Goal: Task Accomplishment & Management: Manage account settings

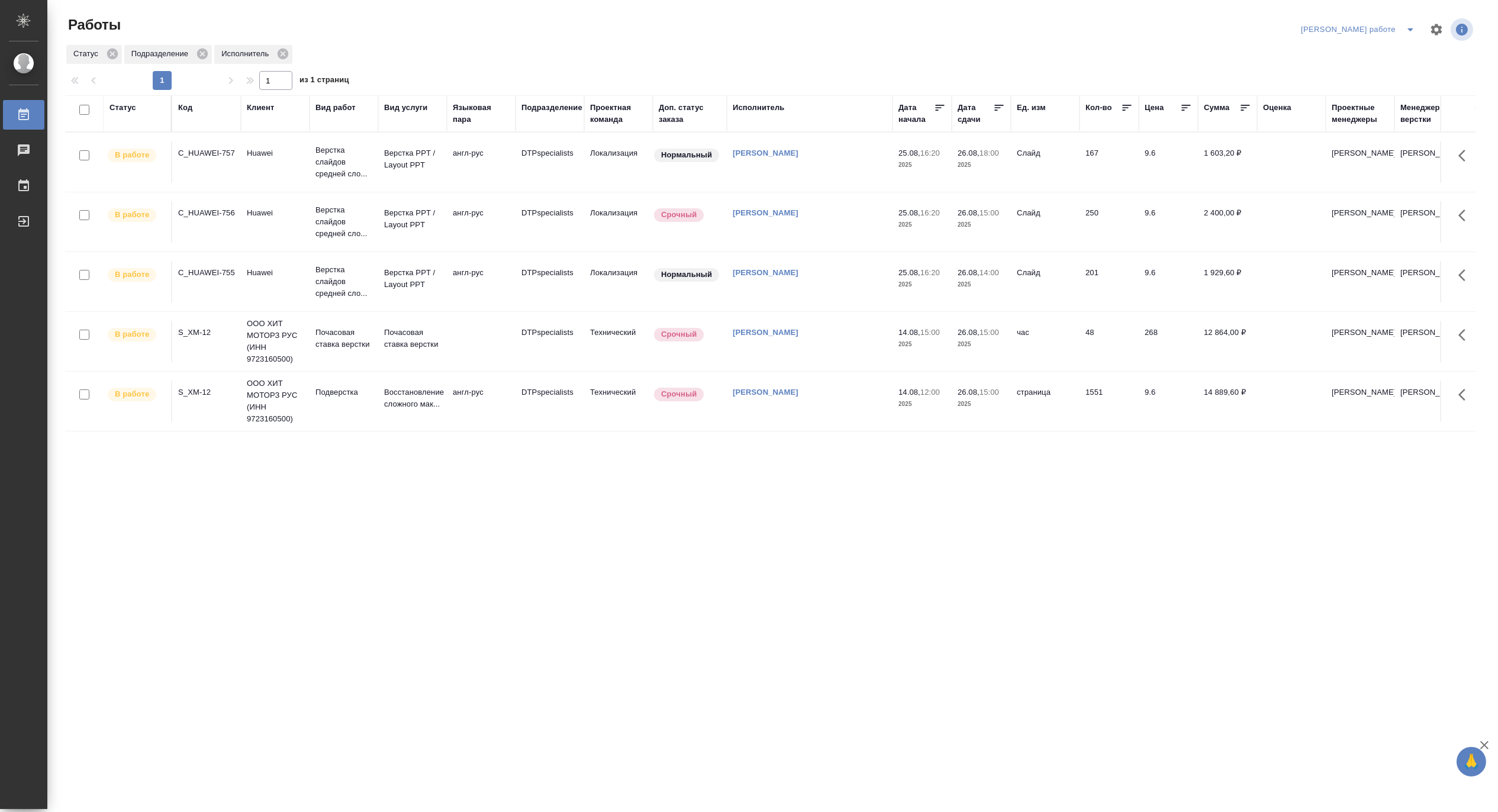
click at [1411, 21] on button "split button" at bounding box center [1410, 30] width 24 height 19
click at [1393, 66] on li "[PERSON_NAME]" at bounding box center [1368, 73] width 107 height 19
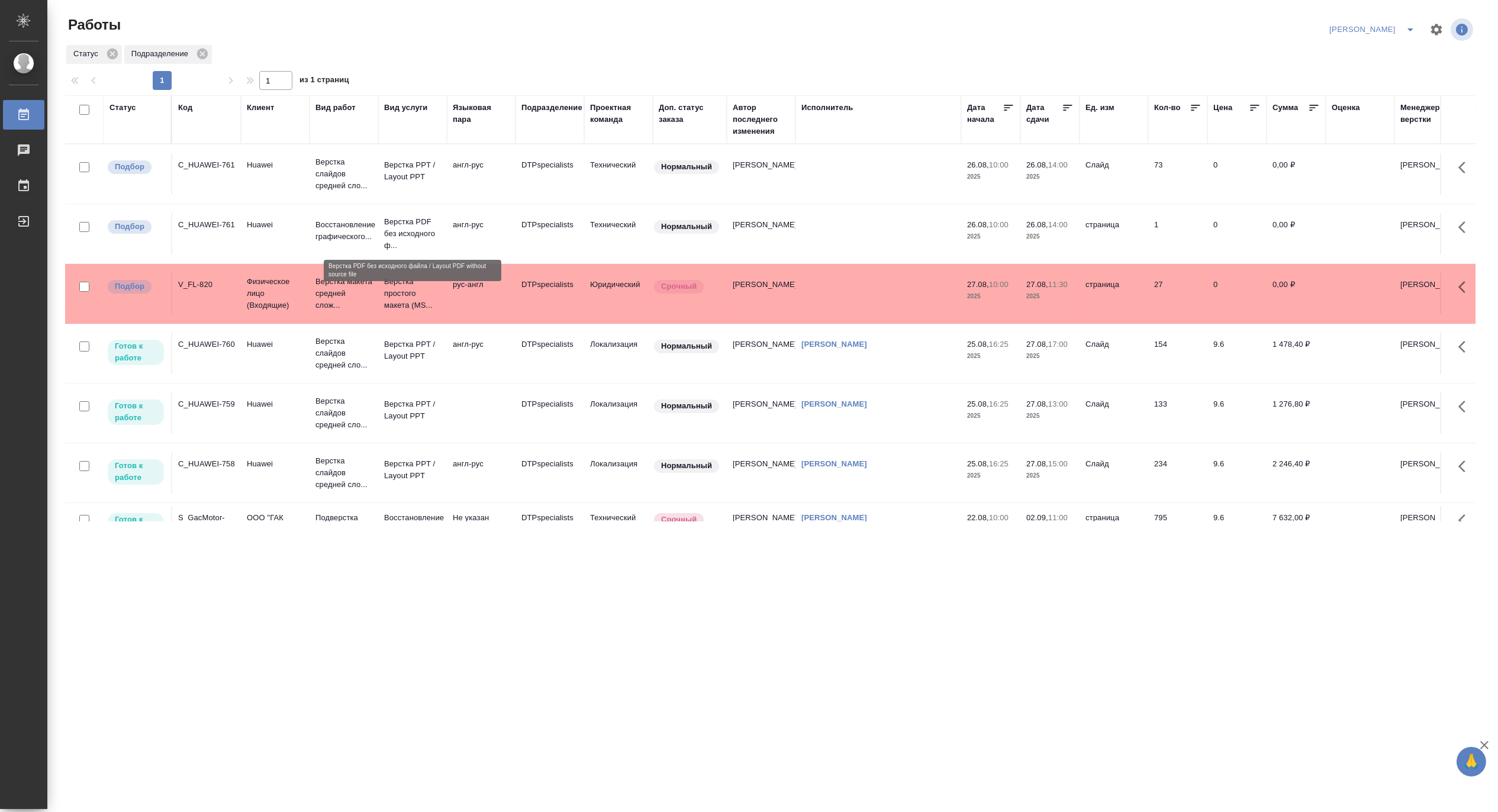
click at [410, 226] on p "Верстка PDF без исходного ф..." at bounding box center [412, 233] width 56 height 35
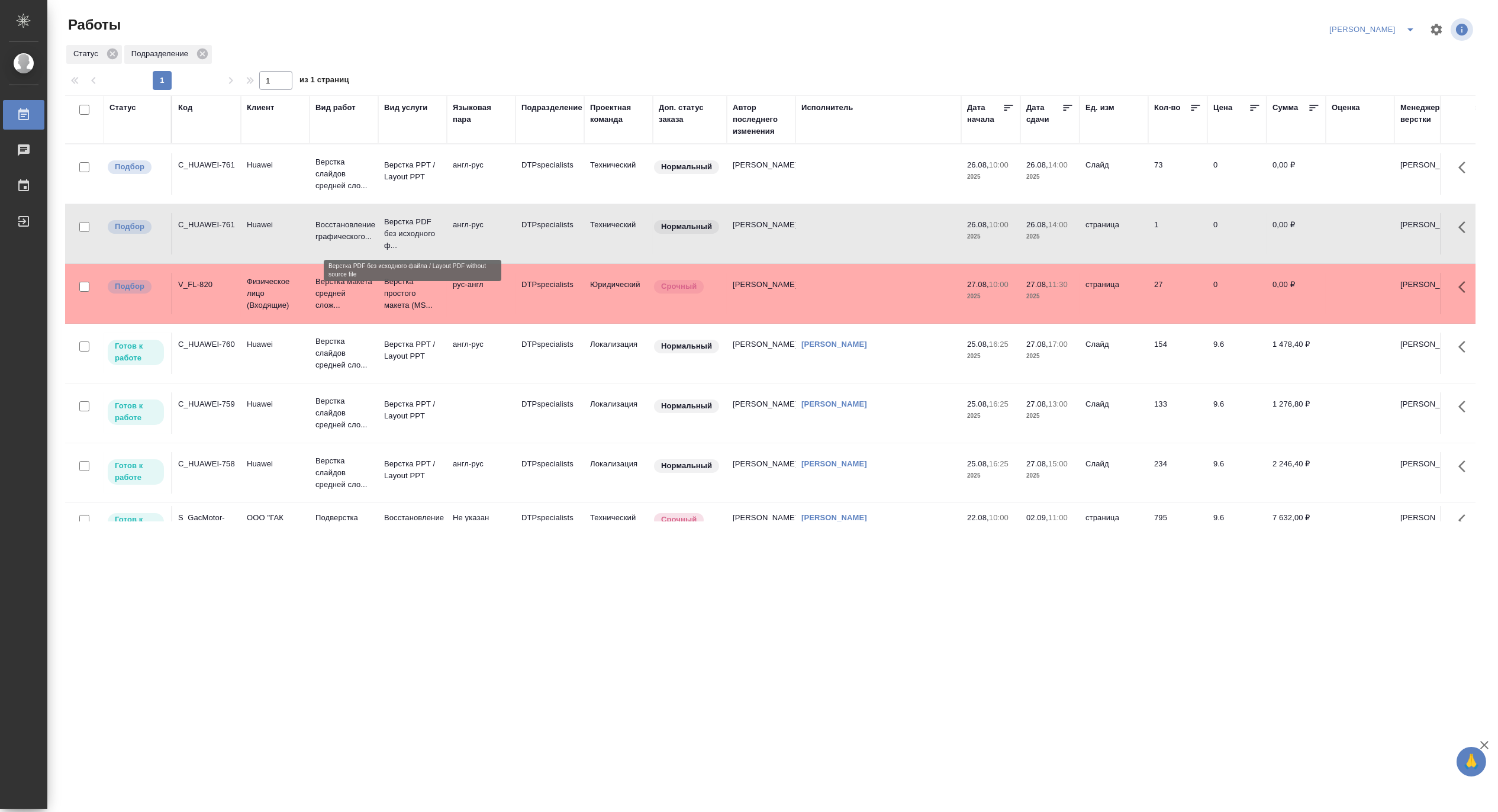
click at [410, 226] on p "Верстка PDF без исходного ф..." at bounding box center [412, 233] width 56 height 35
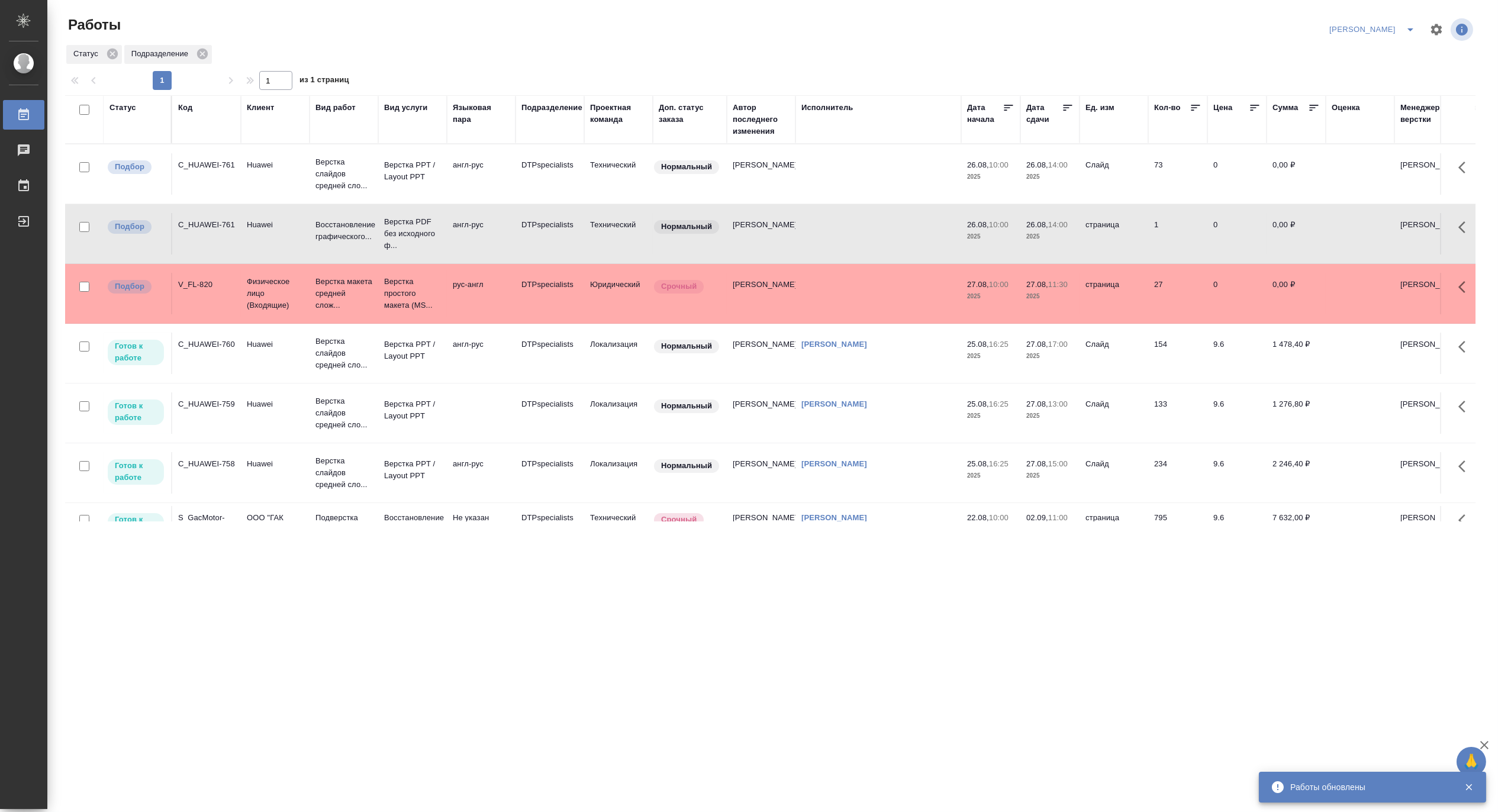
click at [1415, 24] on icon "split button" at bounding box center [1410, 30] width 14 height 14
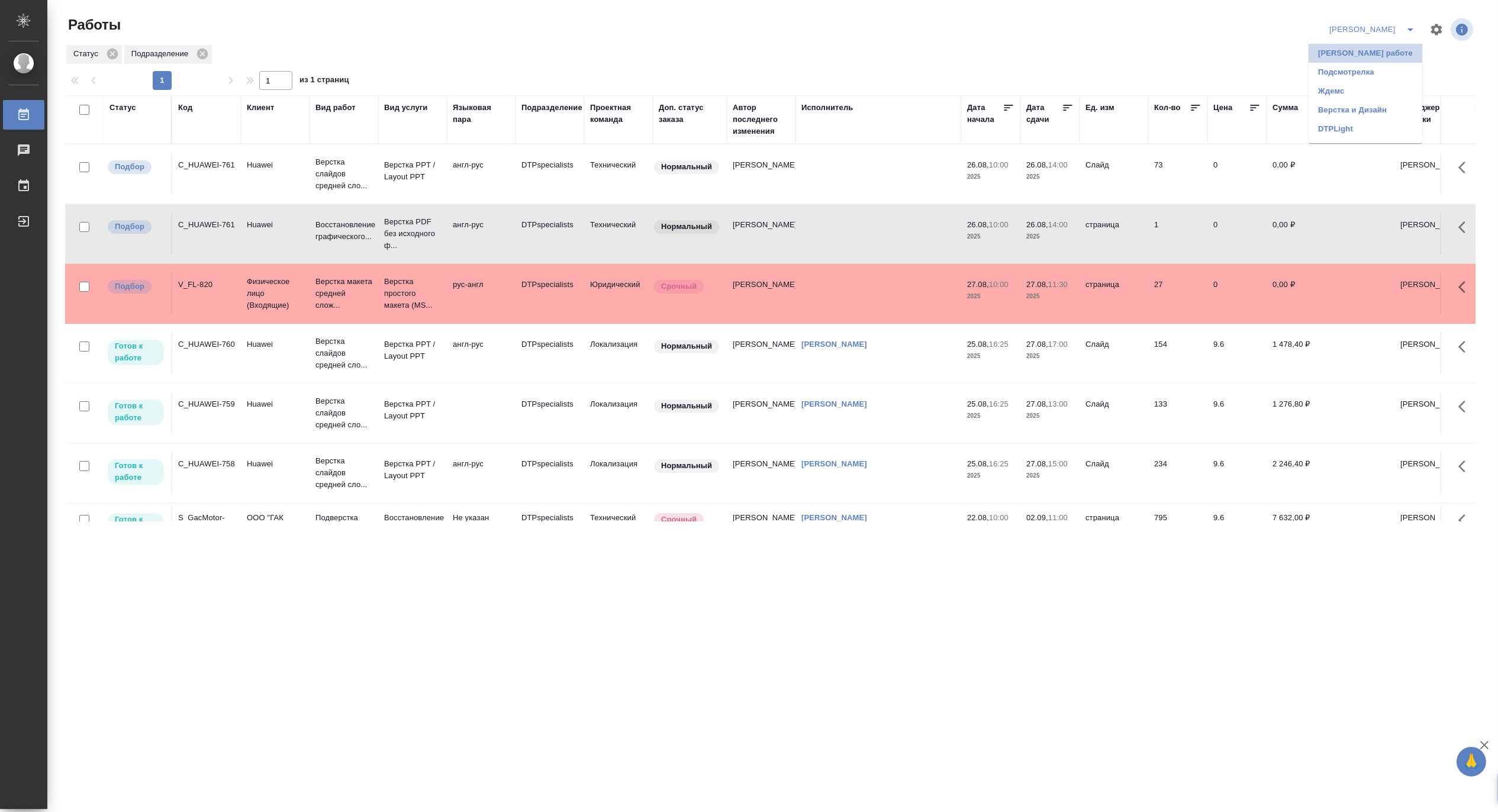
click at [1374, 56] on li "Матвеева_В работе" at bounding box center [1365, 54] width 114 height 19
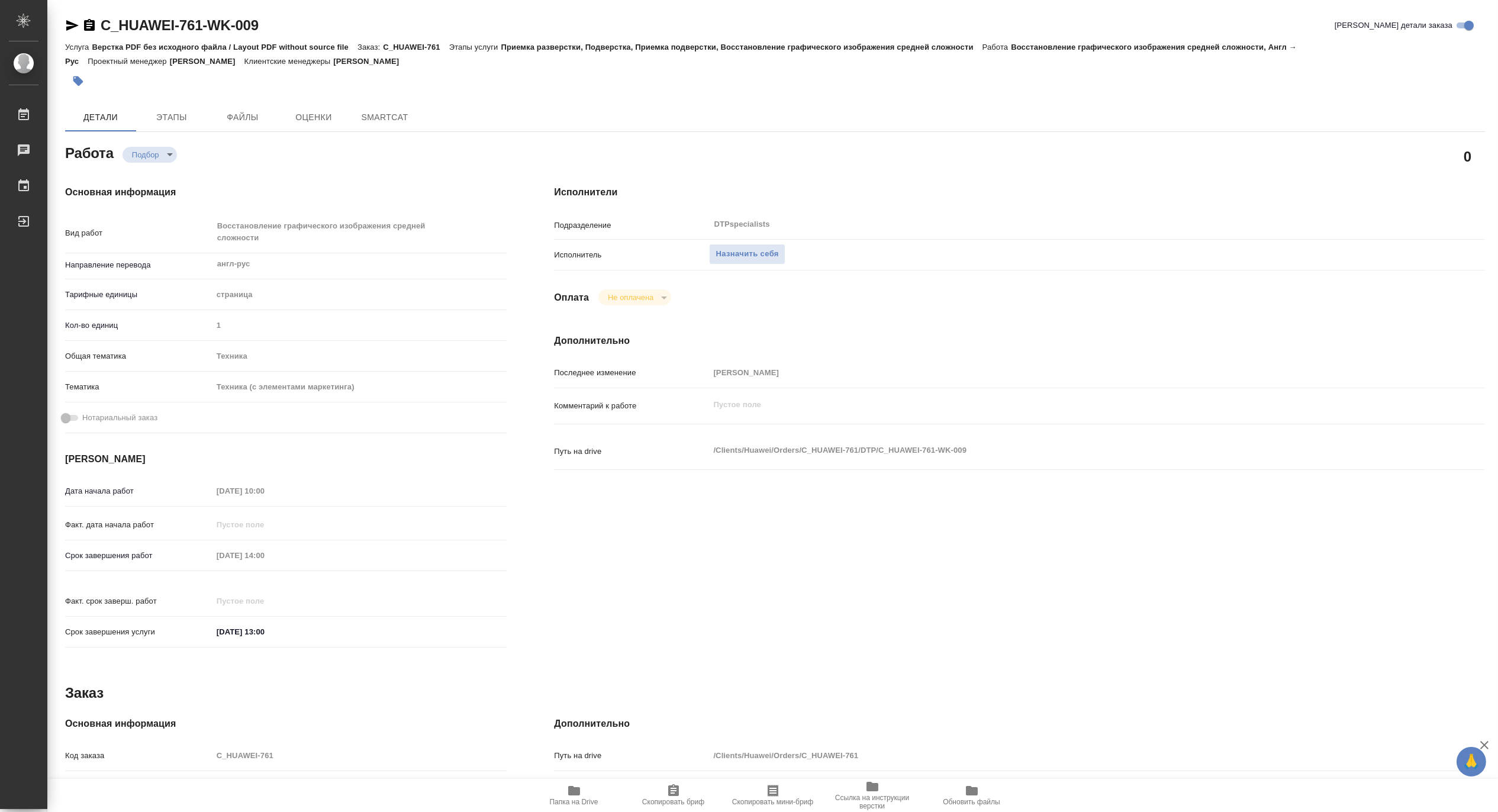
type textarea "x"
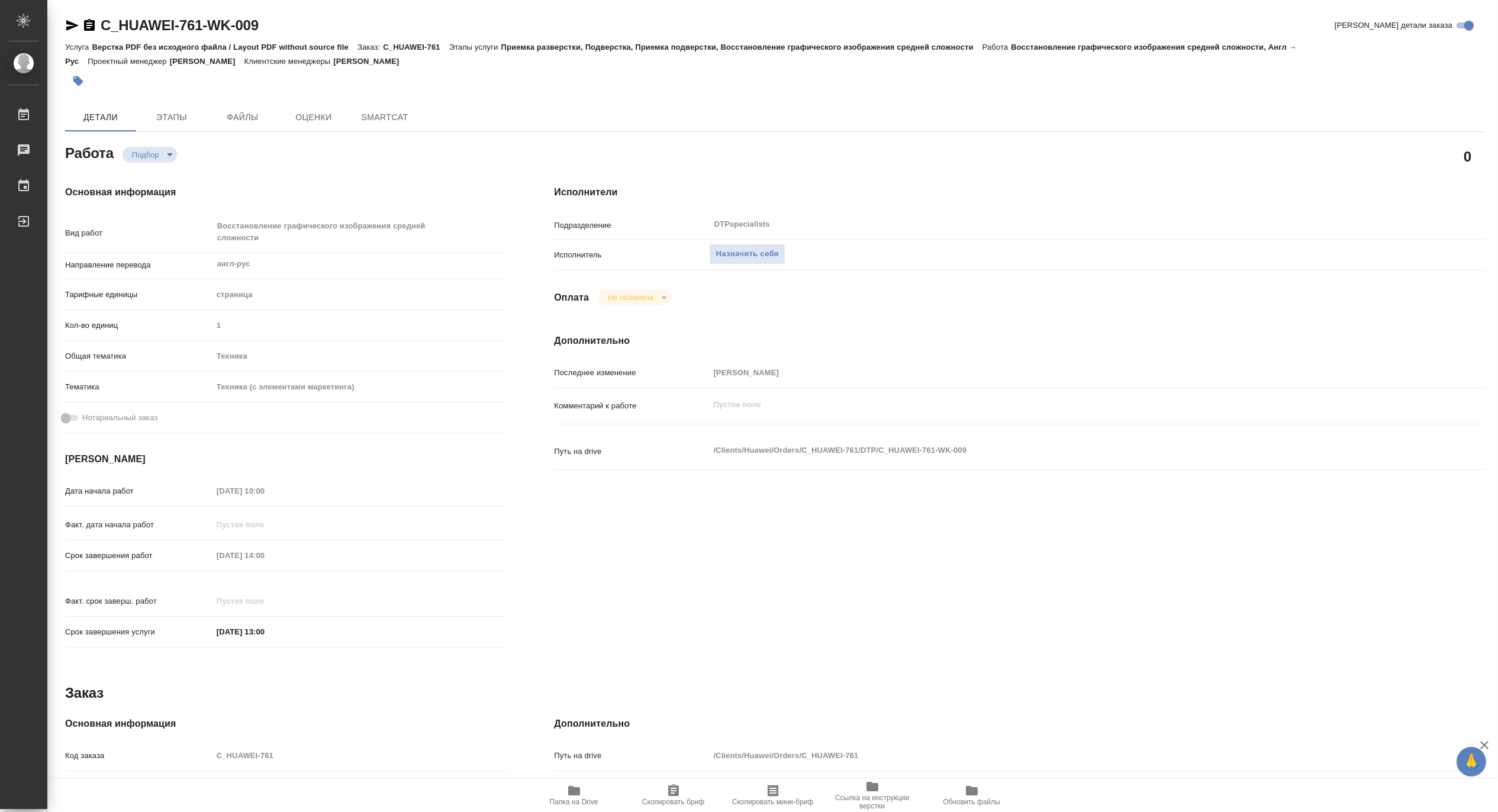
type textarea "x"
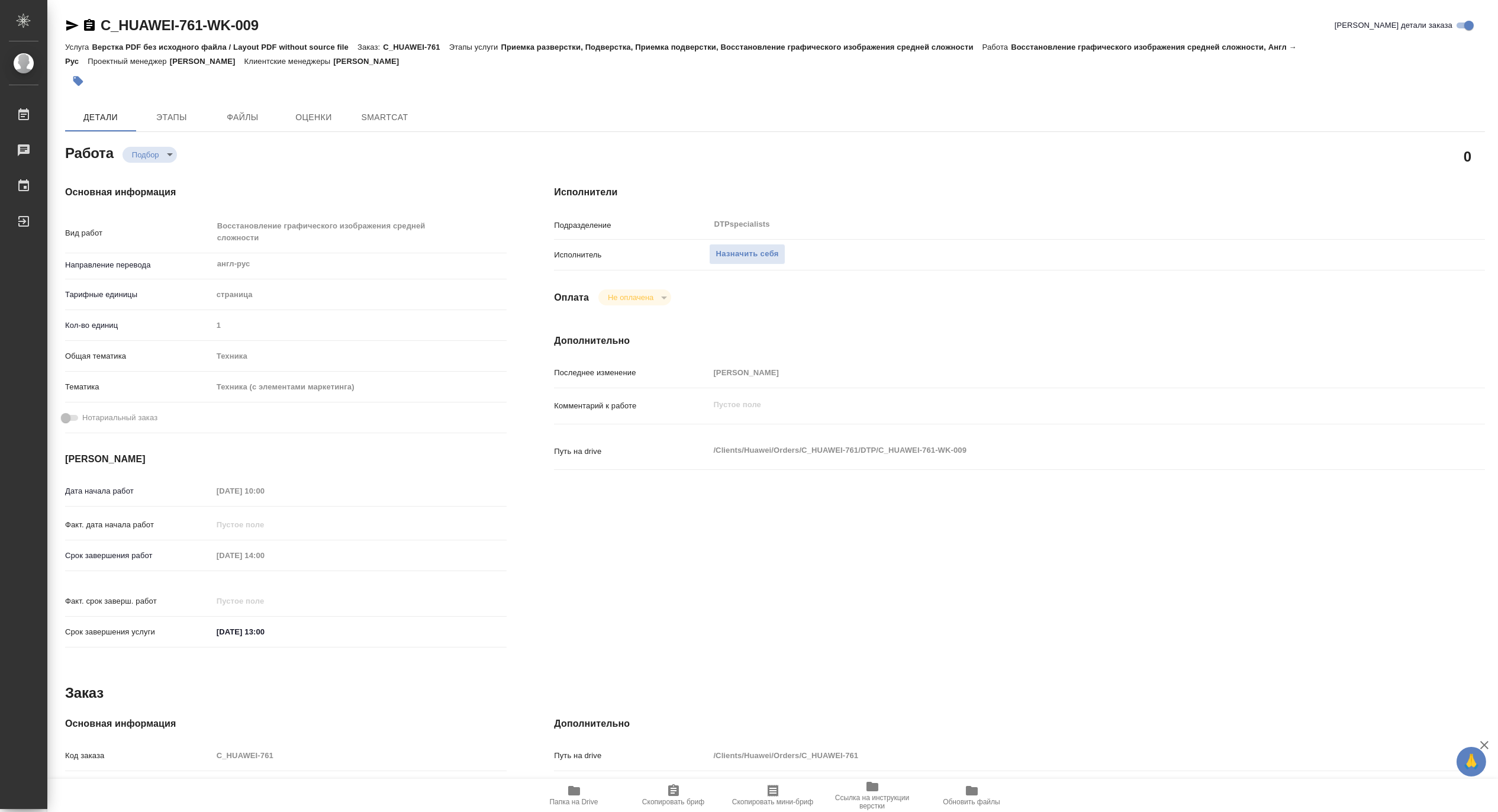
type textarea "x"
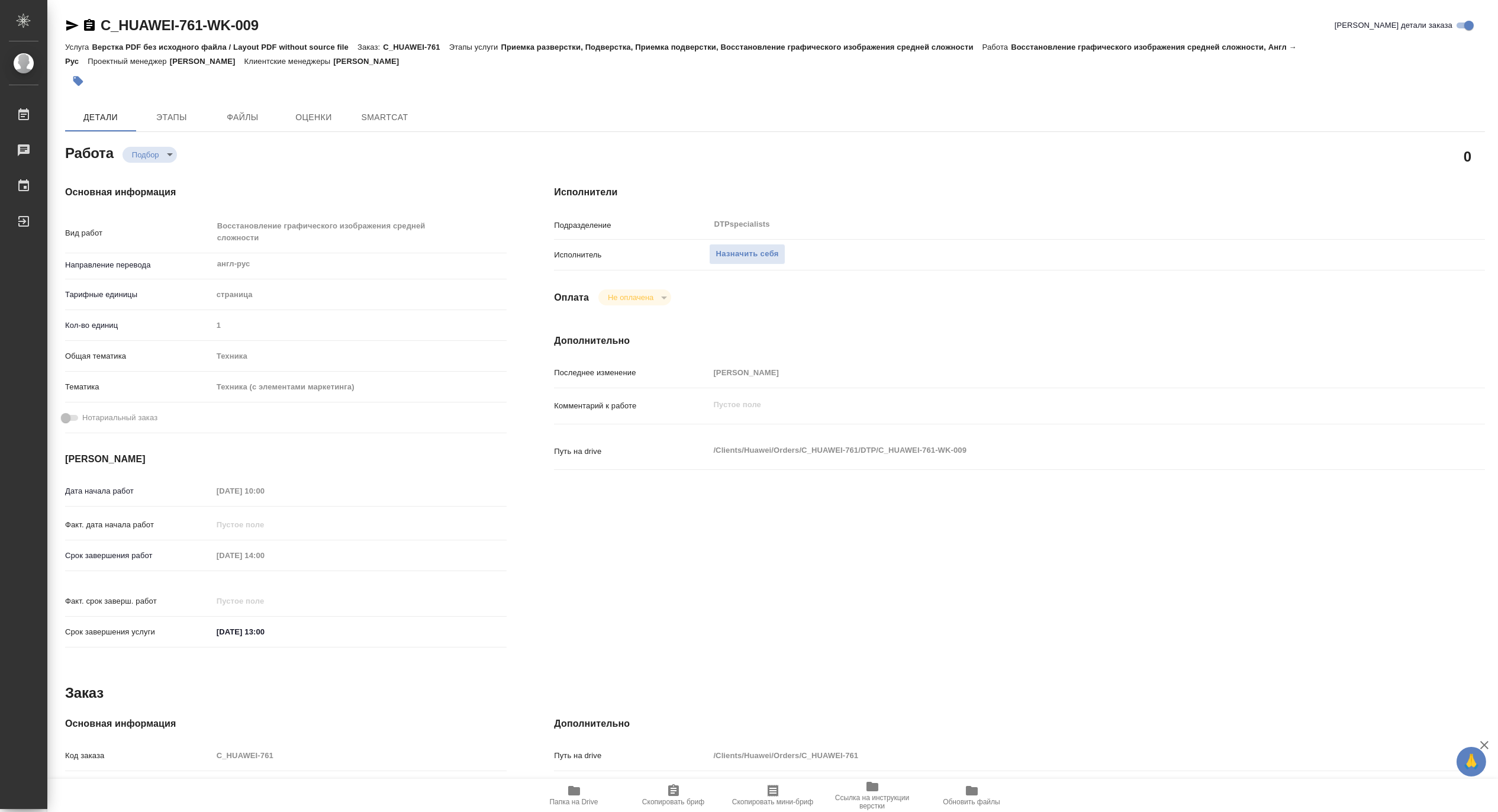
type textarea "x"
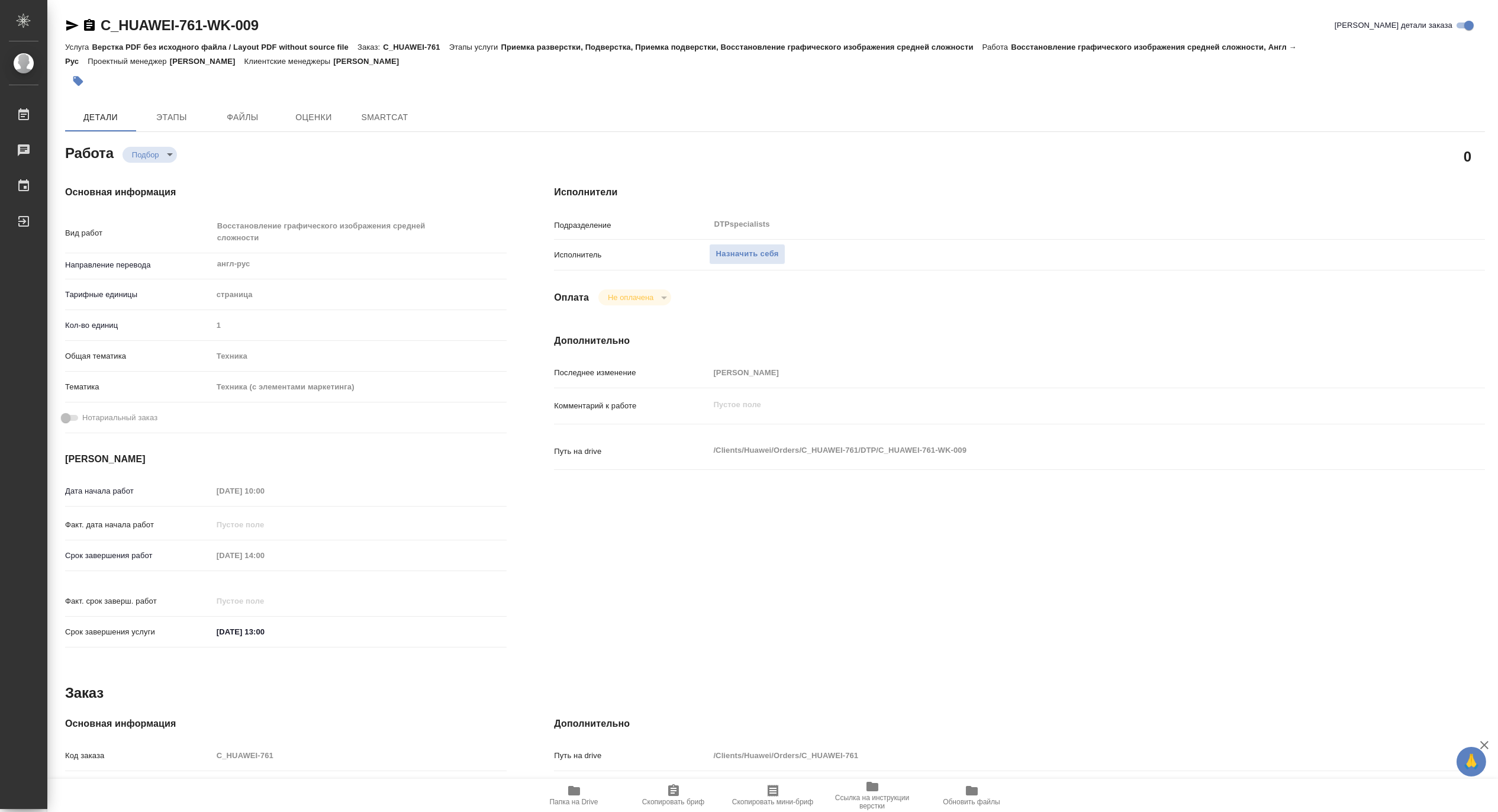
type textarea "x"
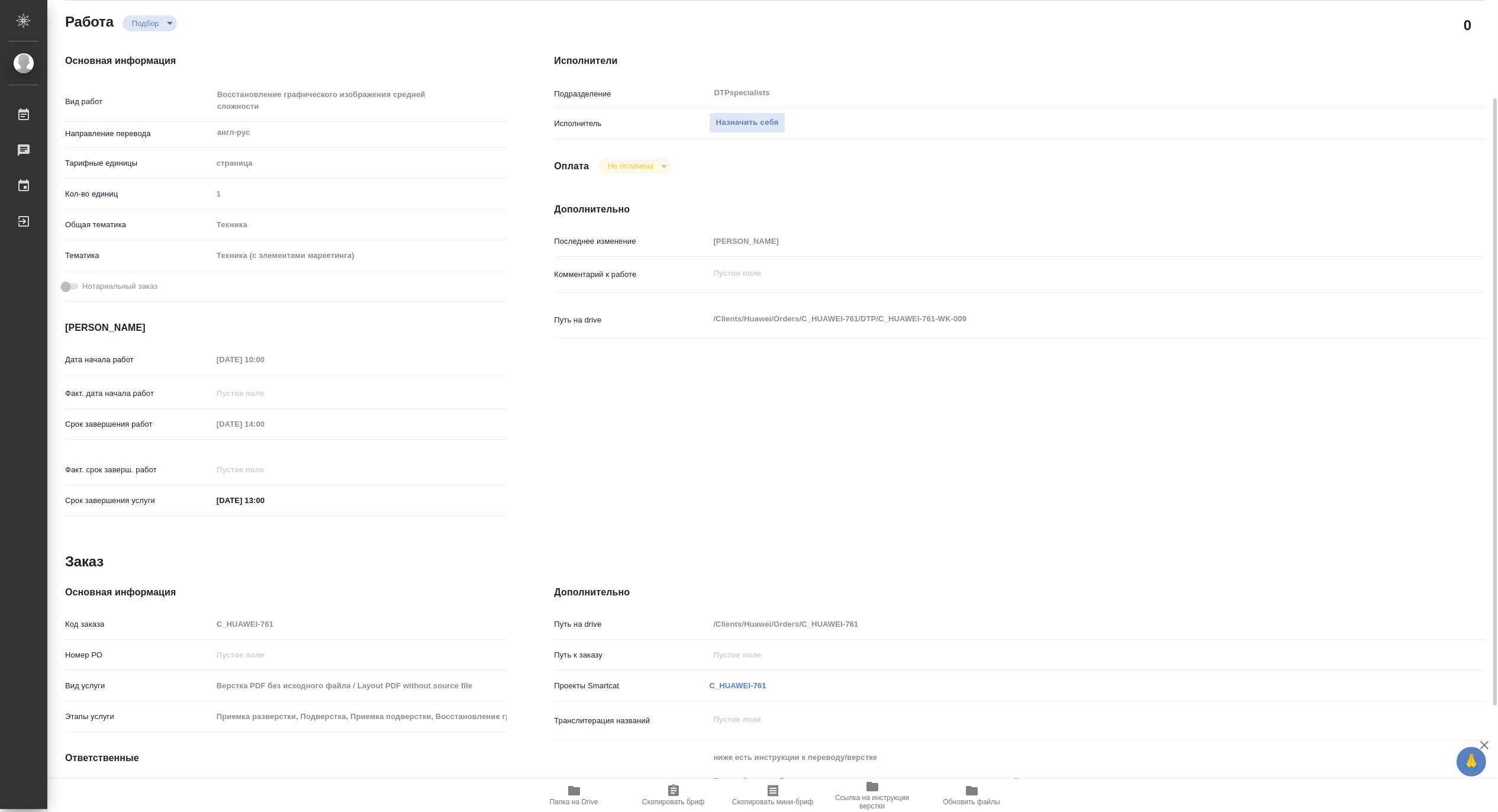
scroll to position [263, 0]
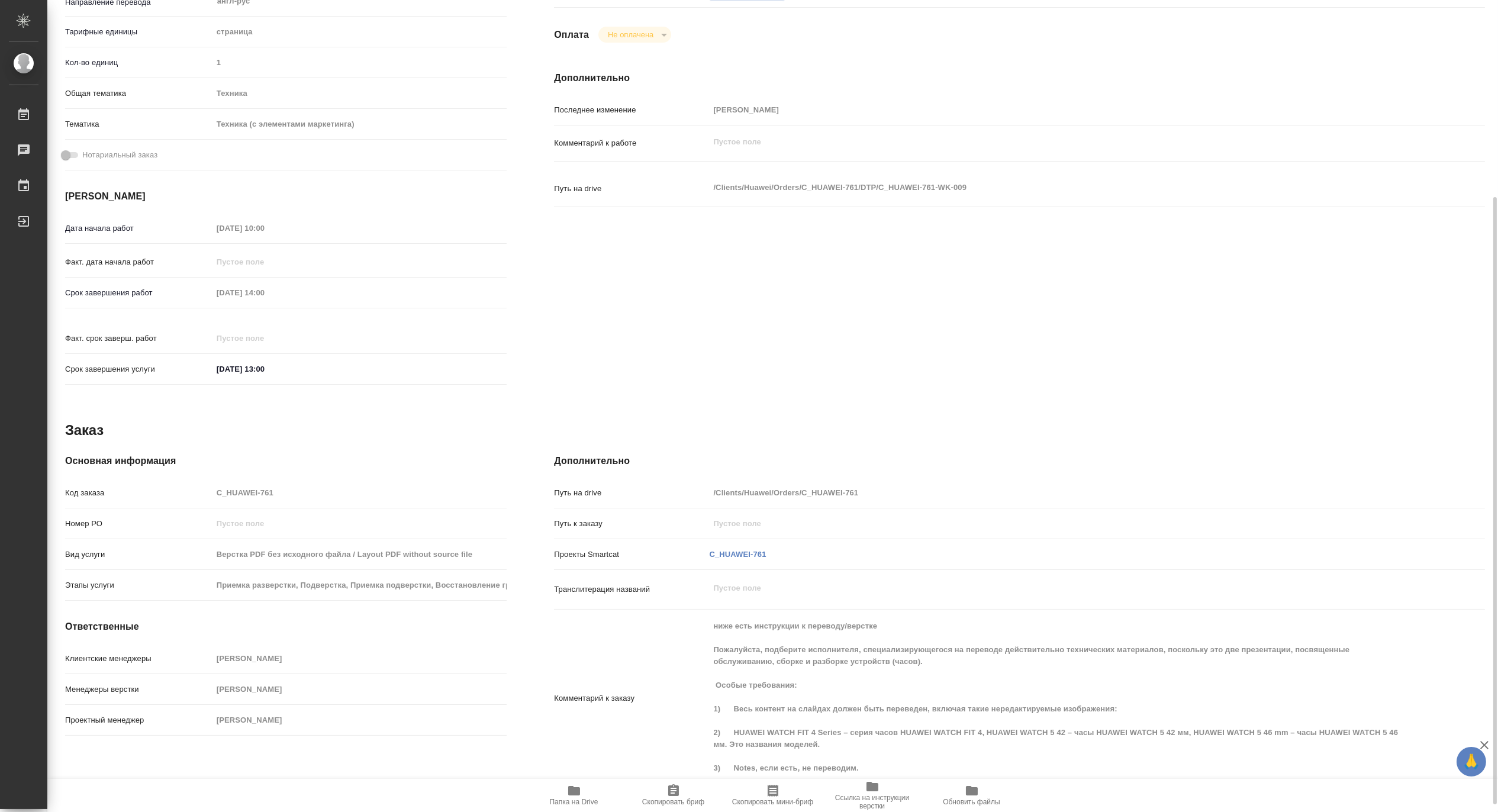
type textarea "x"
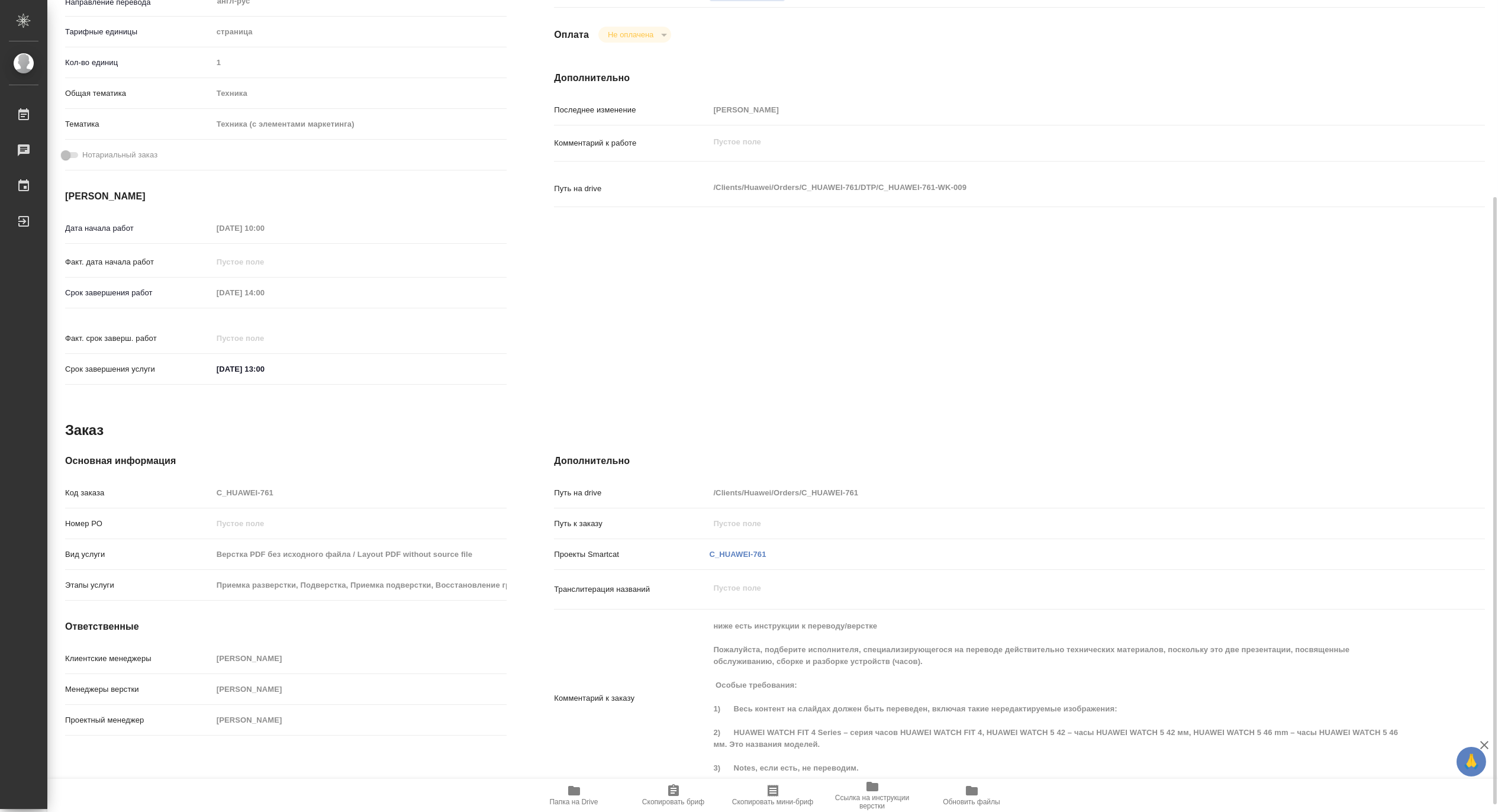
scroll to position [273, 0]
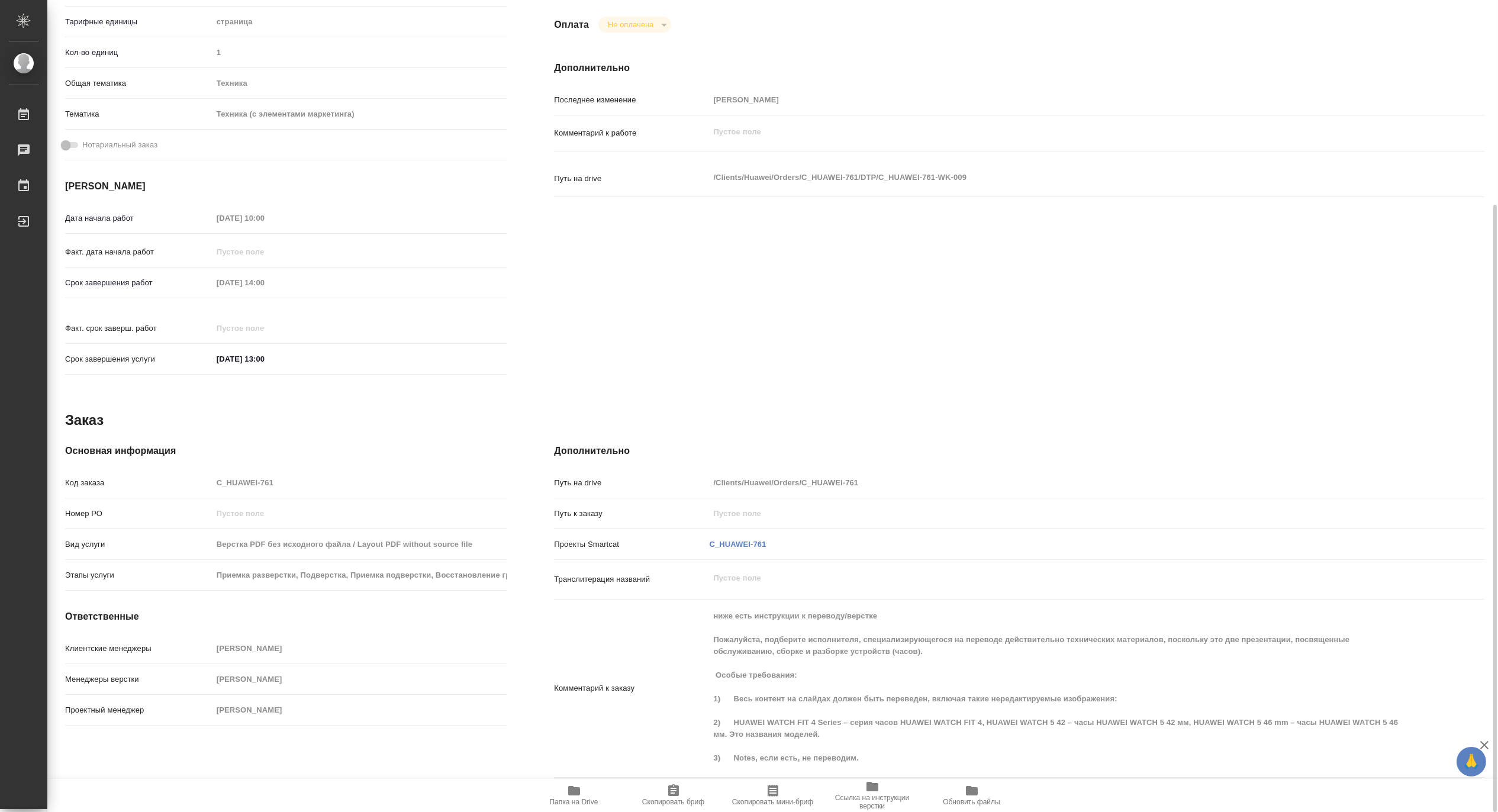
type textarea "x"
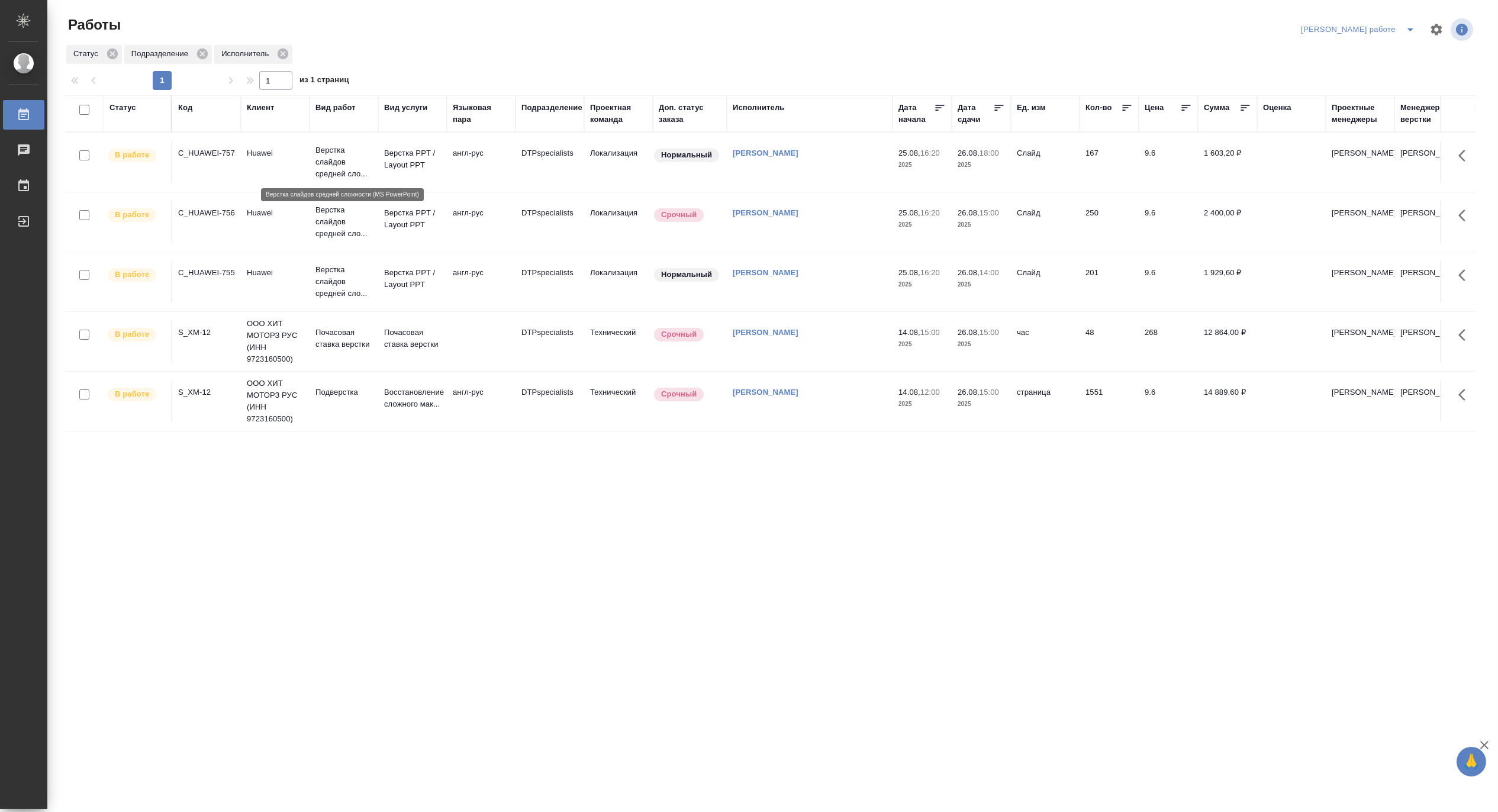
click at [329, 151] on p "Верстка слайдов средней сло..." at bounding box center [343, 162] width 56 height 35
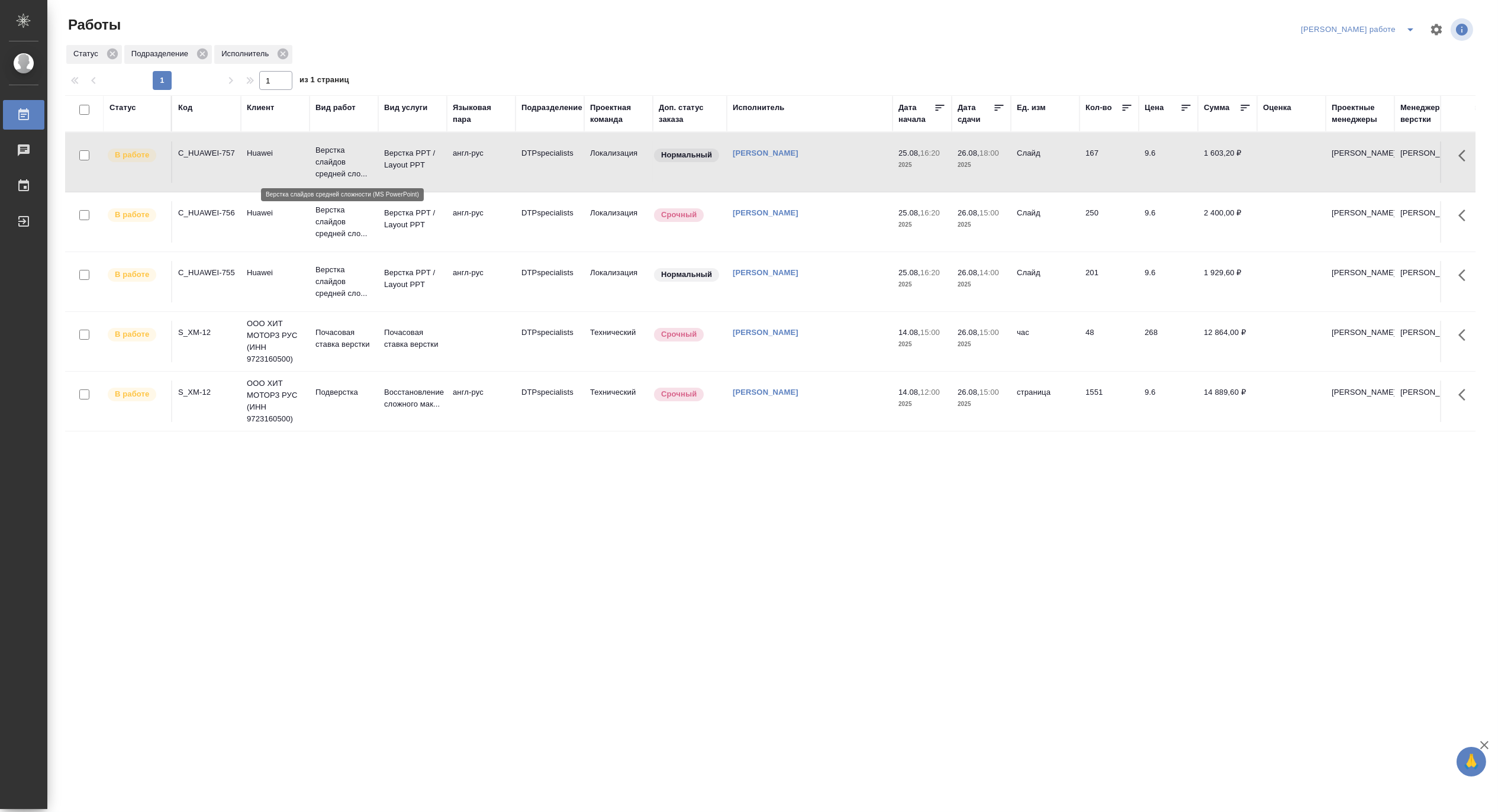
click at [329, 151] on p "Верстка слайдов средней сло..." at bounding box center [343, 162] width 56 height 35
click at [327, 274] on p "Верстка слайдов средней сло..." at bounding box center [343, 281] width 56 height 35
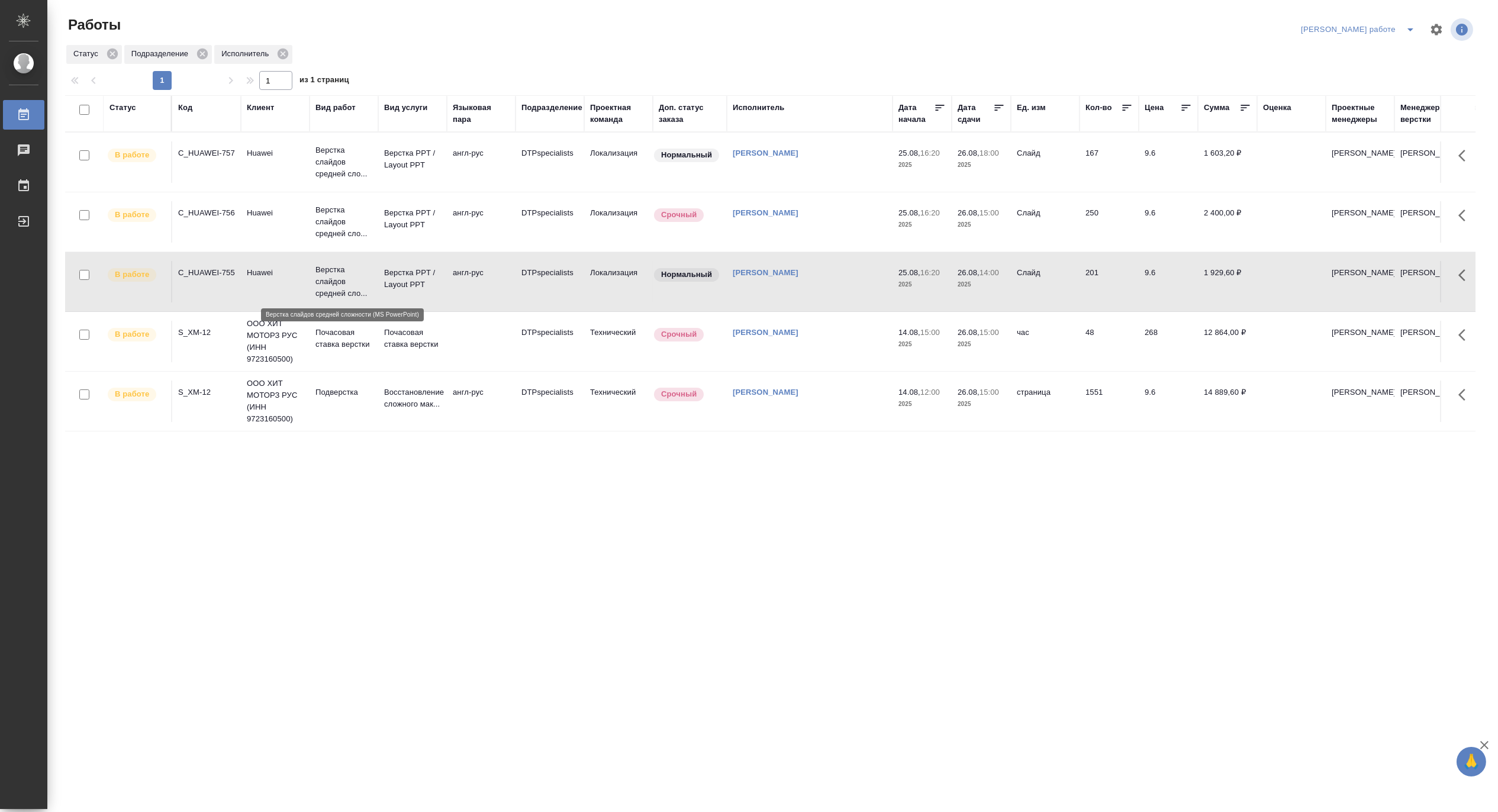
click at [327, 274] on p "Верстка слайдов средней сло..." at bounding box center [343, 281] width 56 height 35
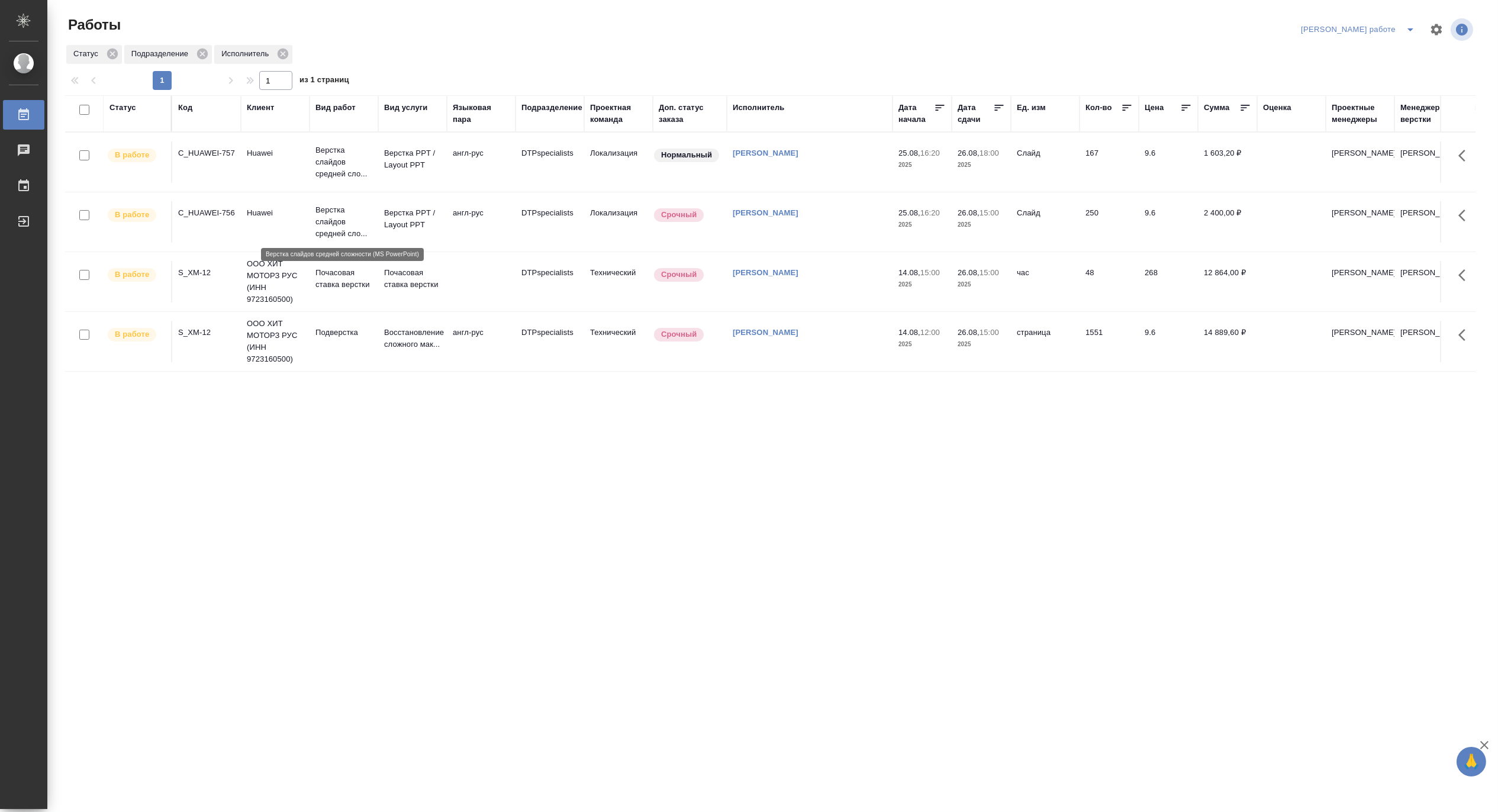
click at [328, 229] on p "Верстка слайдов средней сло..." at bounding box center [343, 221] width 56 height 35
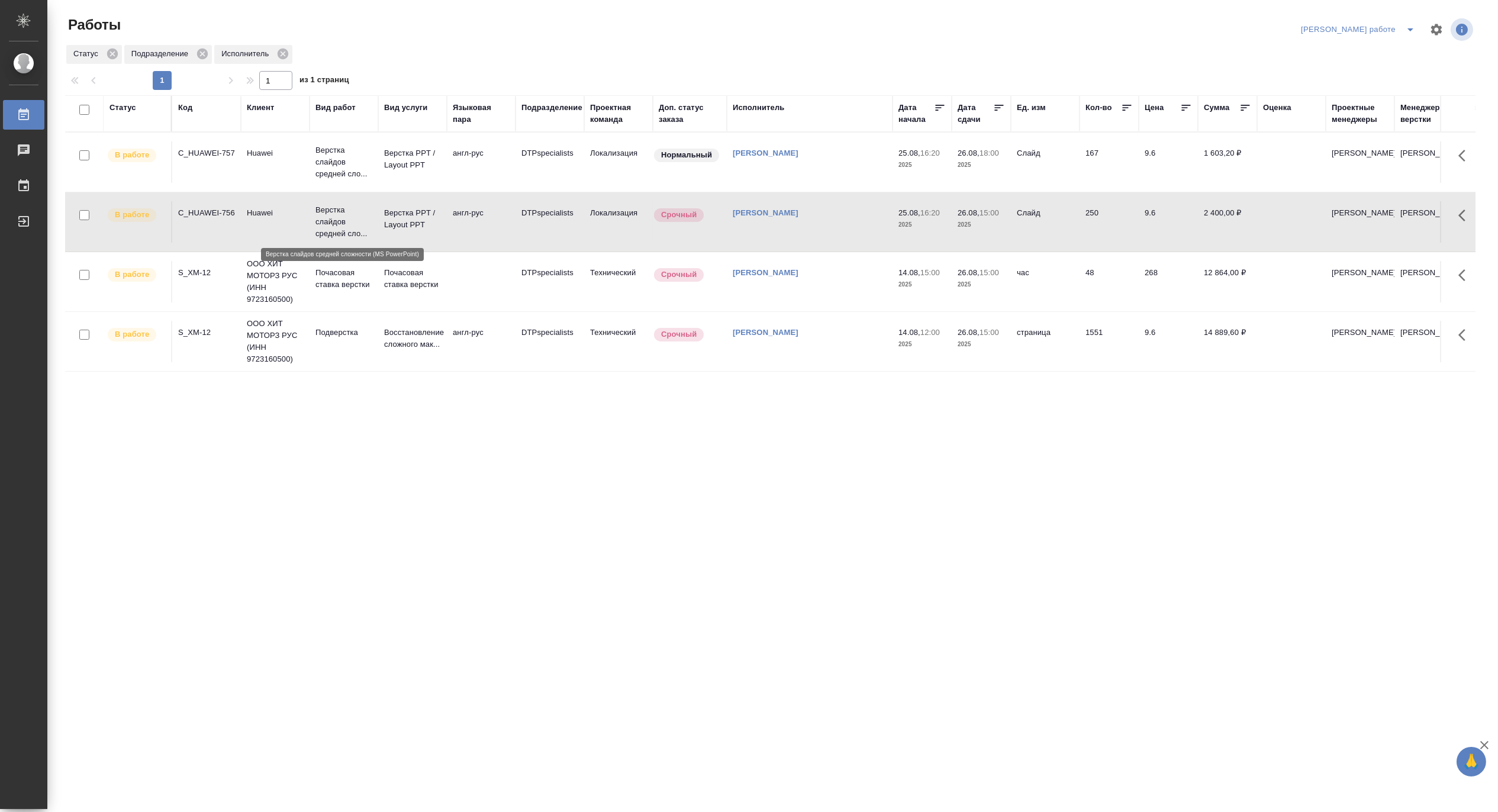
click at [328, 229] on p "Верстка слайдов средней сло..." at bounding box center [343, 221] width 56 height 35
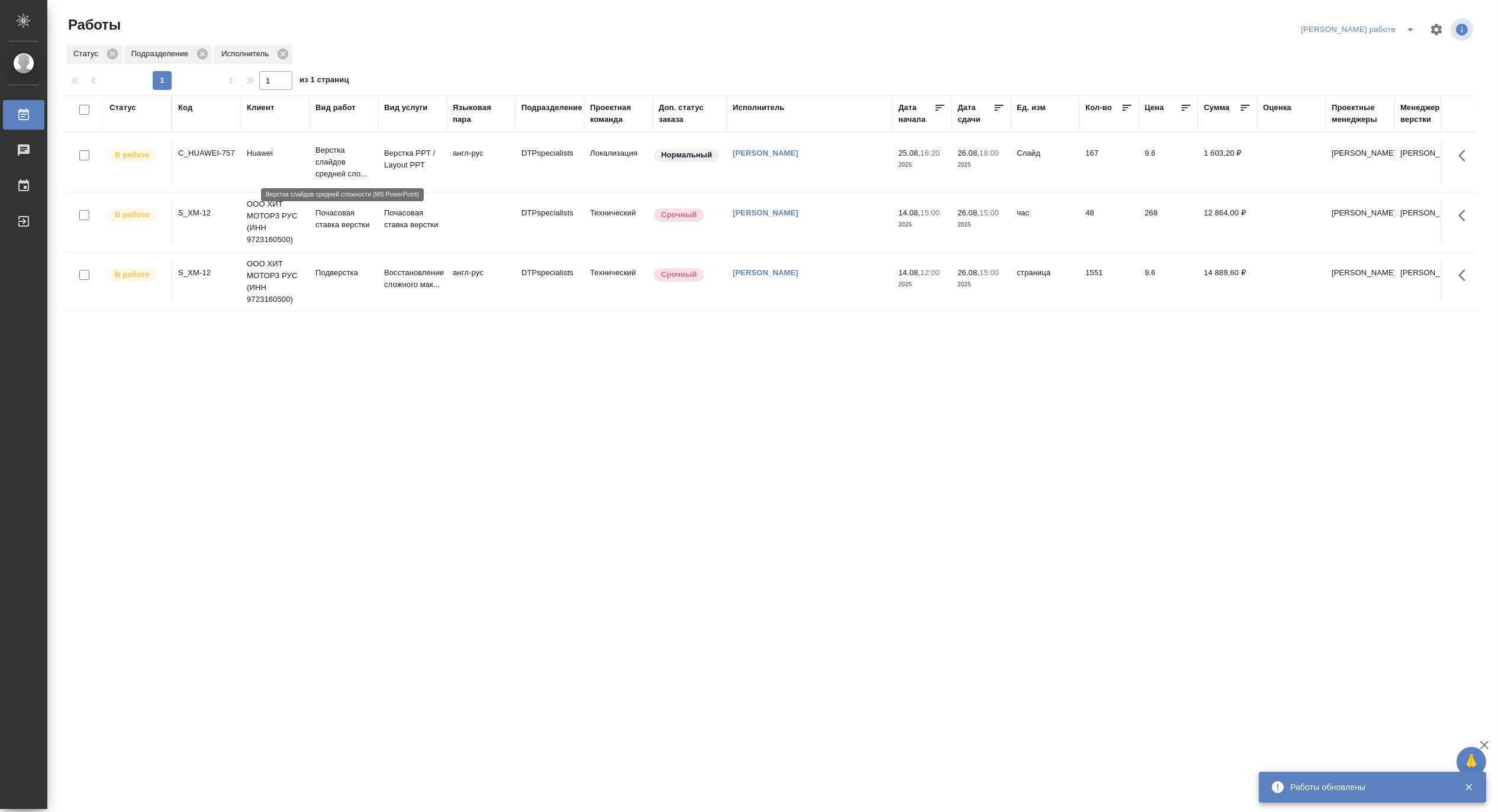
click at [349, 158] on p "Верстка слайдов средней сло..." at bounding box center [343, 162] width 56 height 35
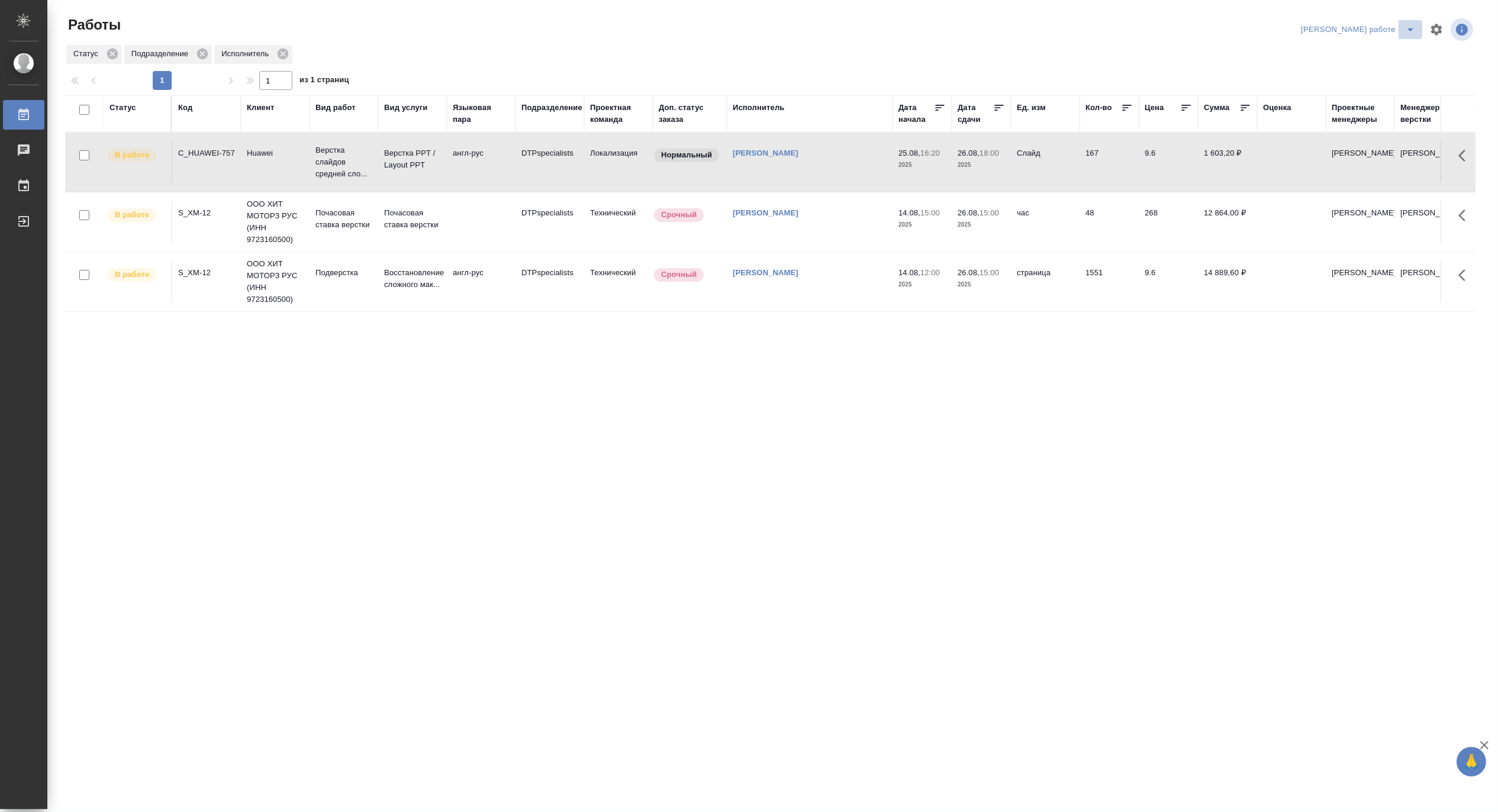
click at [1407, 28] on icon "split button" at bounding box center [1410, 30] width 14 height 14
click at [1377, 68] on li "Матвеева_назначено" at bounding box center [1368, 73] width 107 height 19
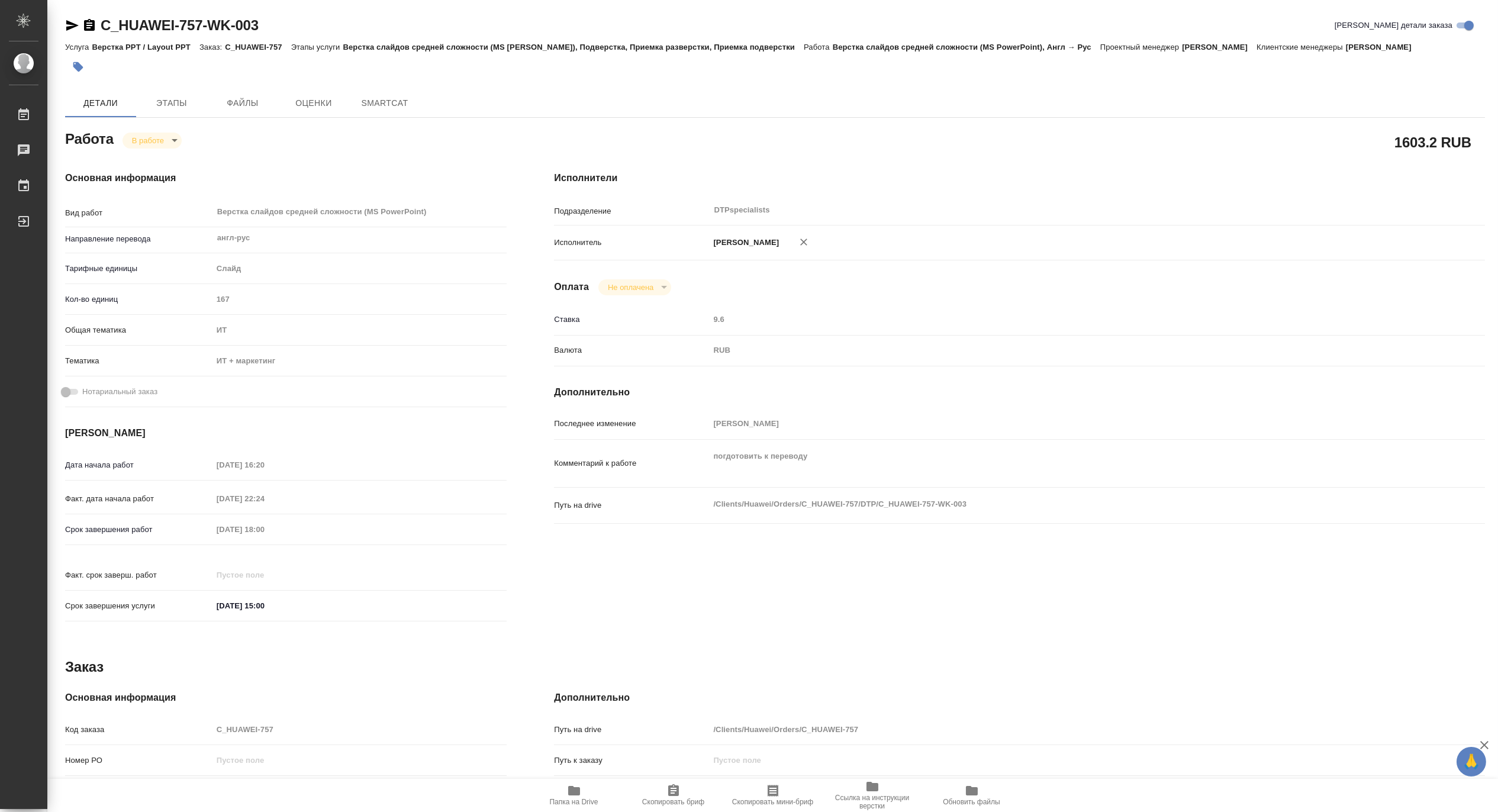
type textarea "x"
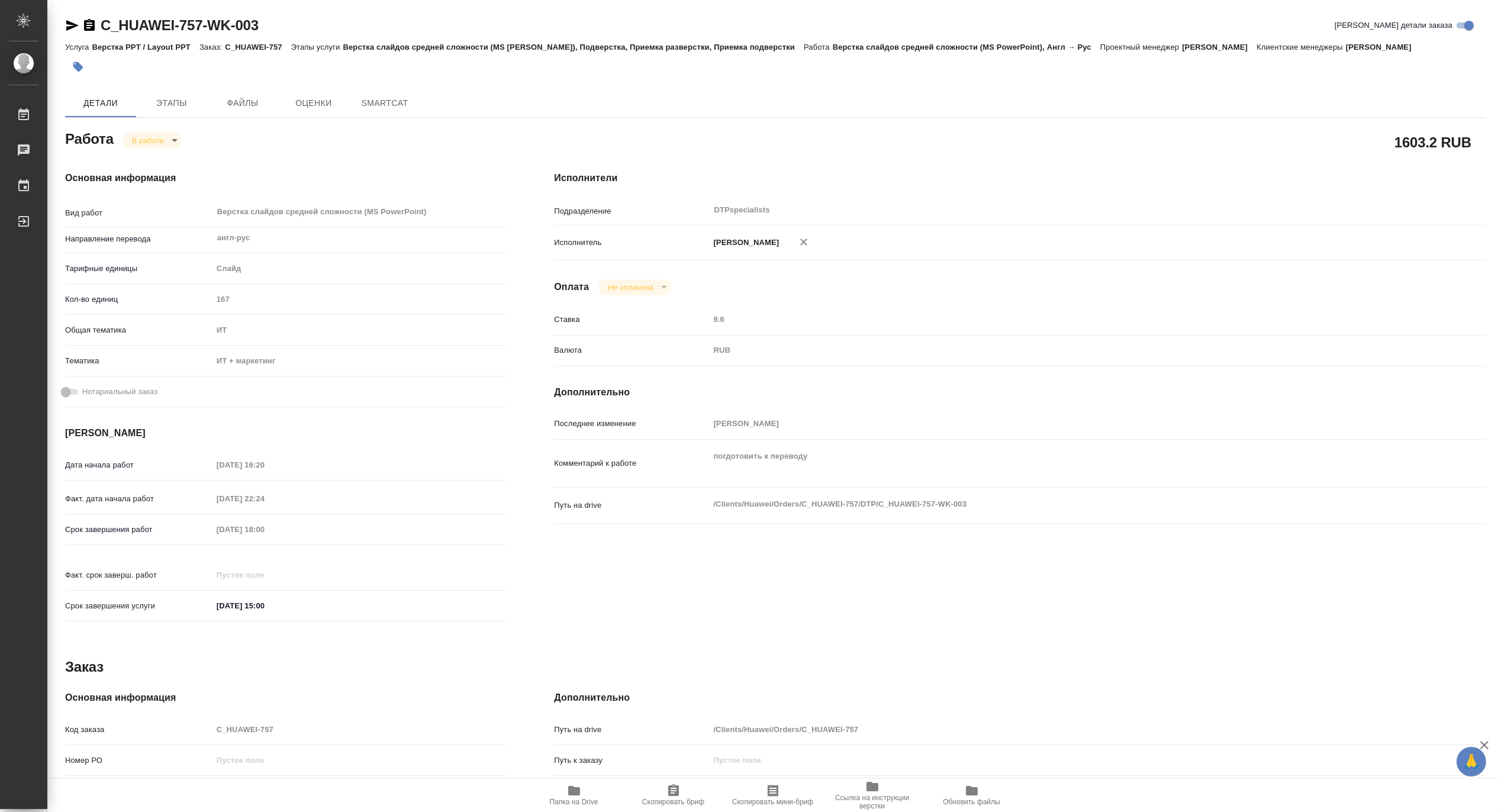
type textarea "x"
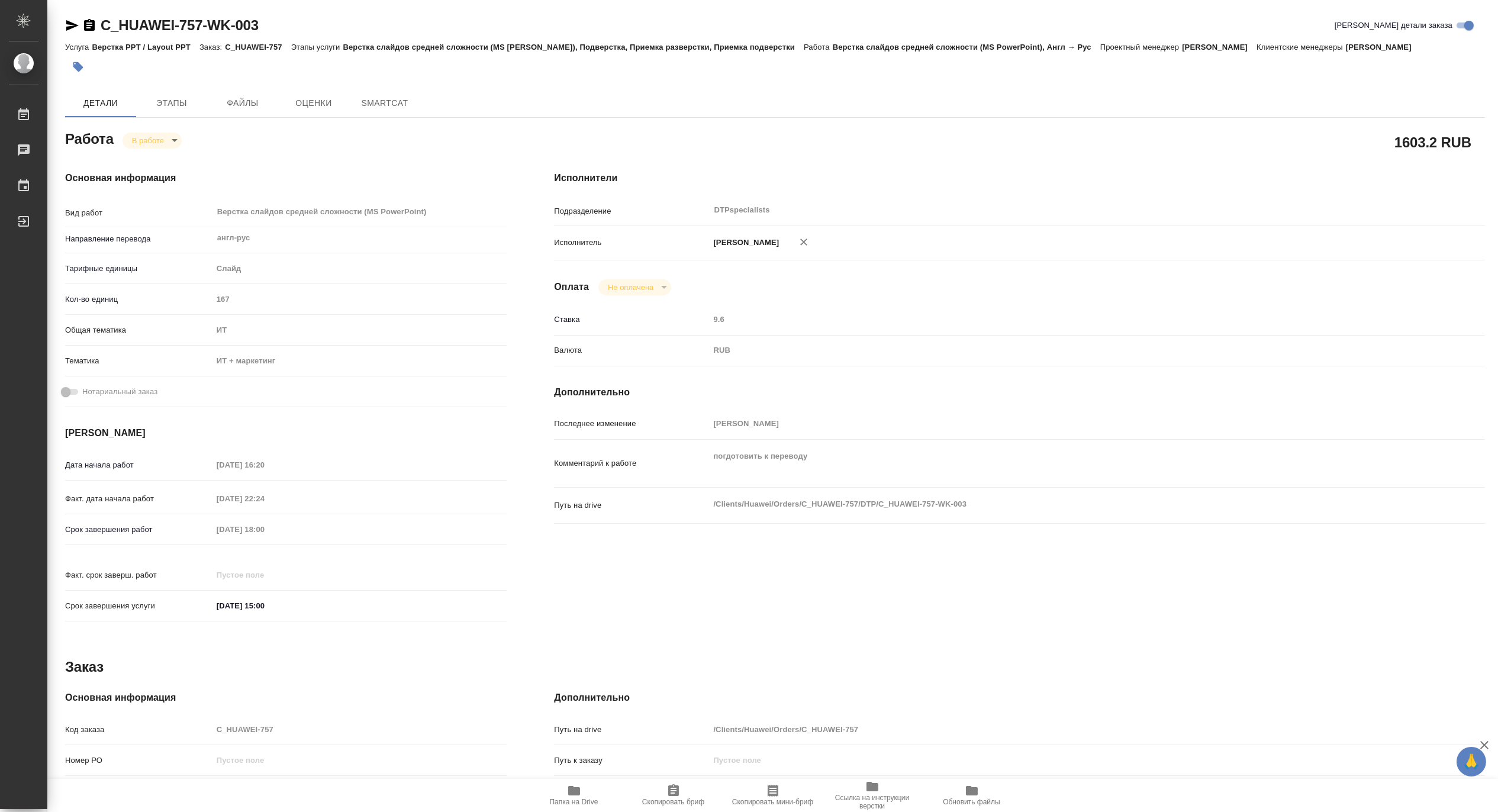
type textarea "x"
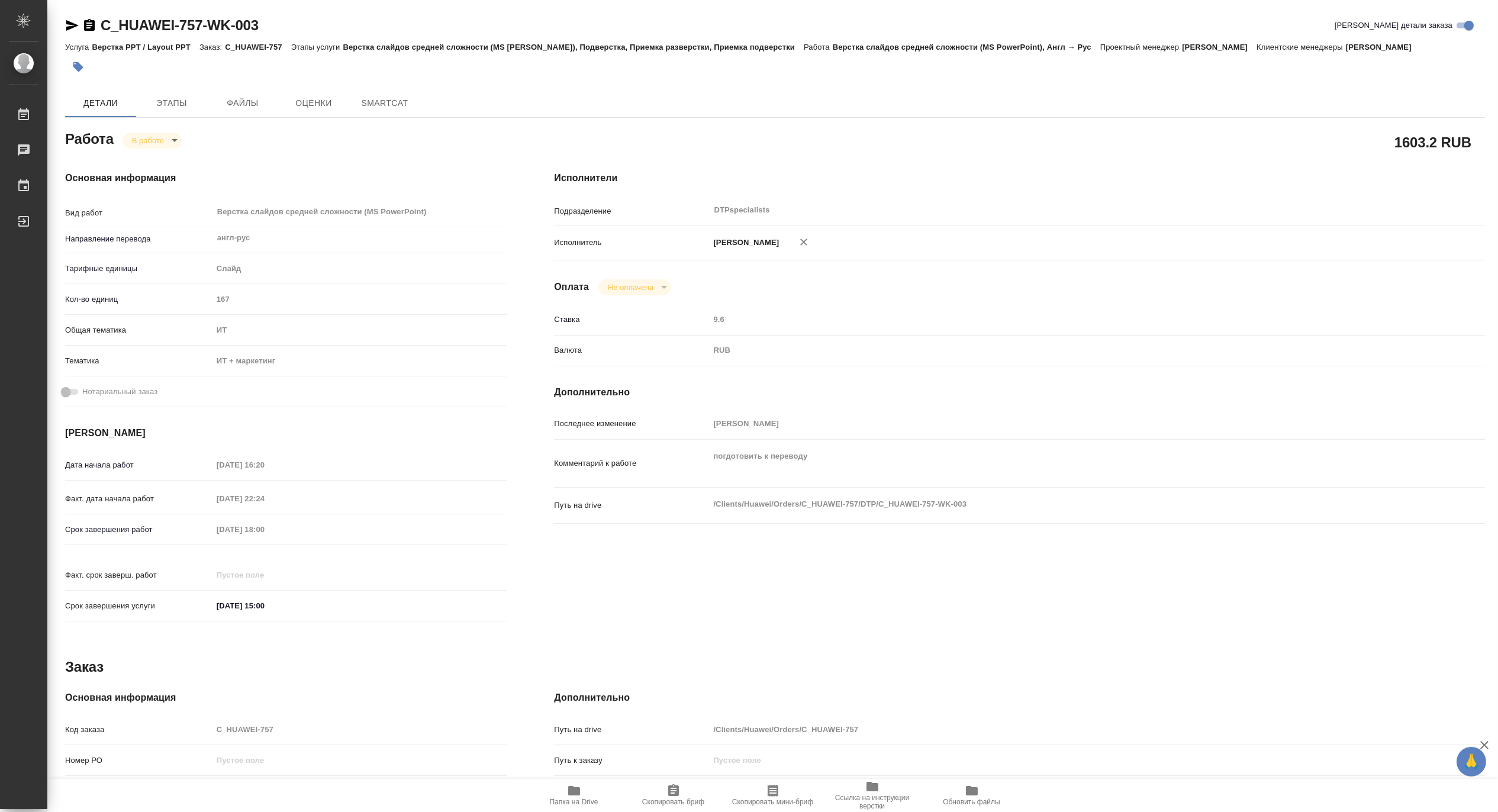
type textarea "x"
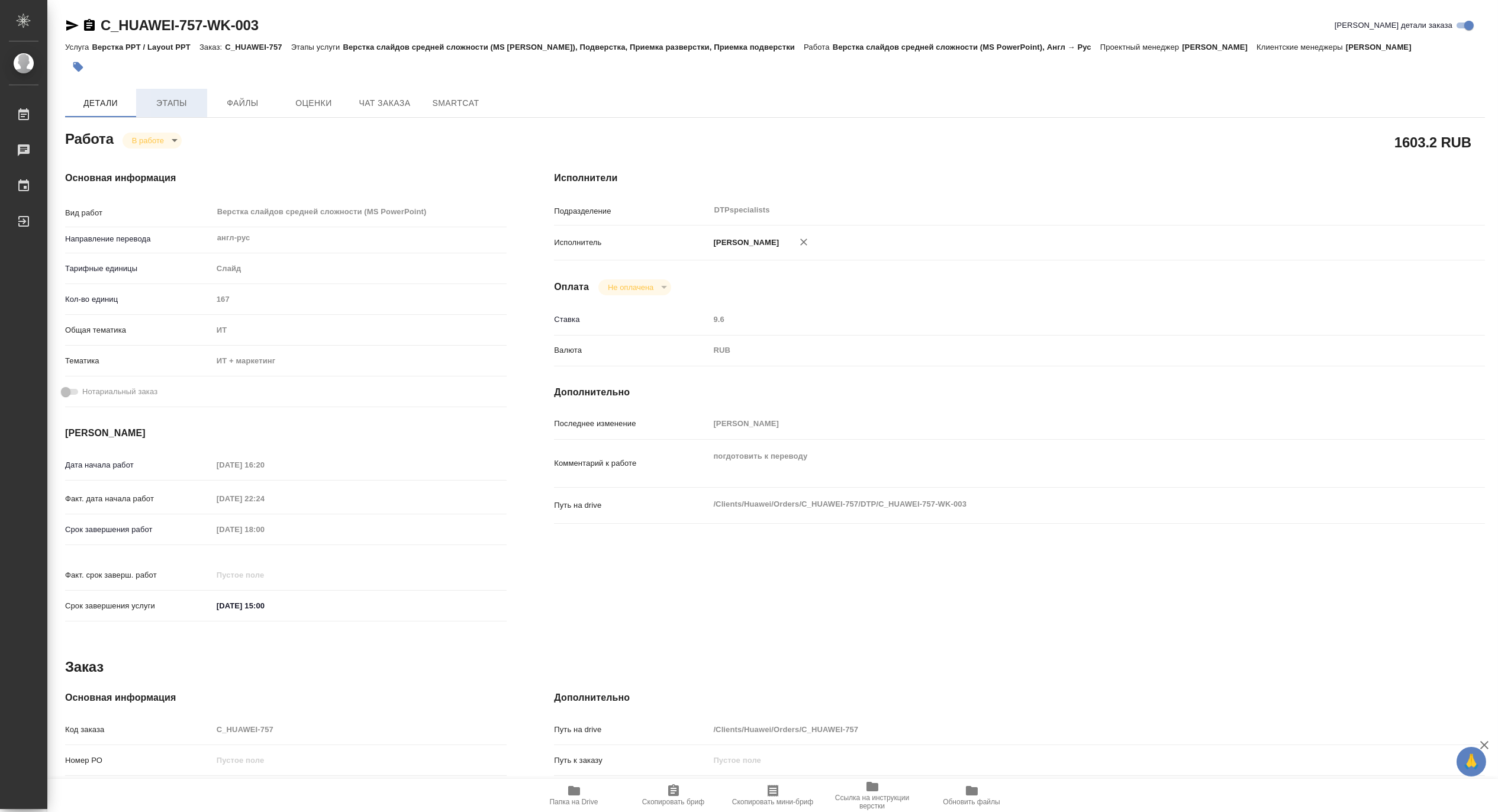
click at [181, 104] on span "Этапы" at bounding box center [171, 102] width 56 height 14
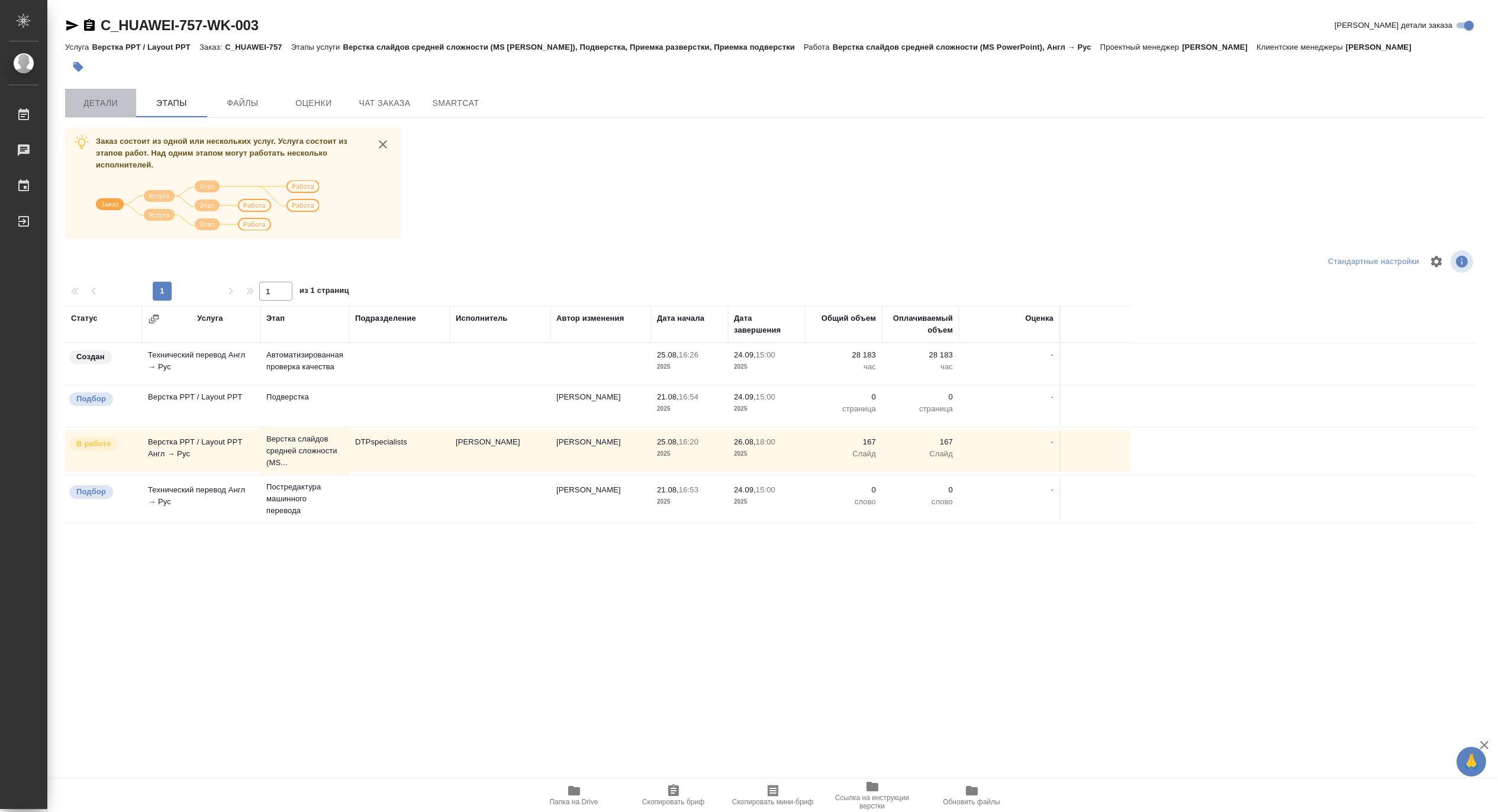
click at [107, 108] on span "Детали" at bounding box center [99, 102] width 56 height 14
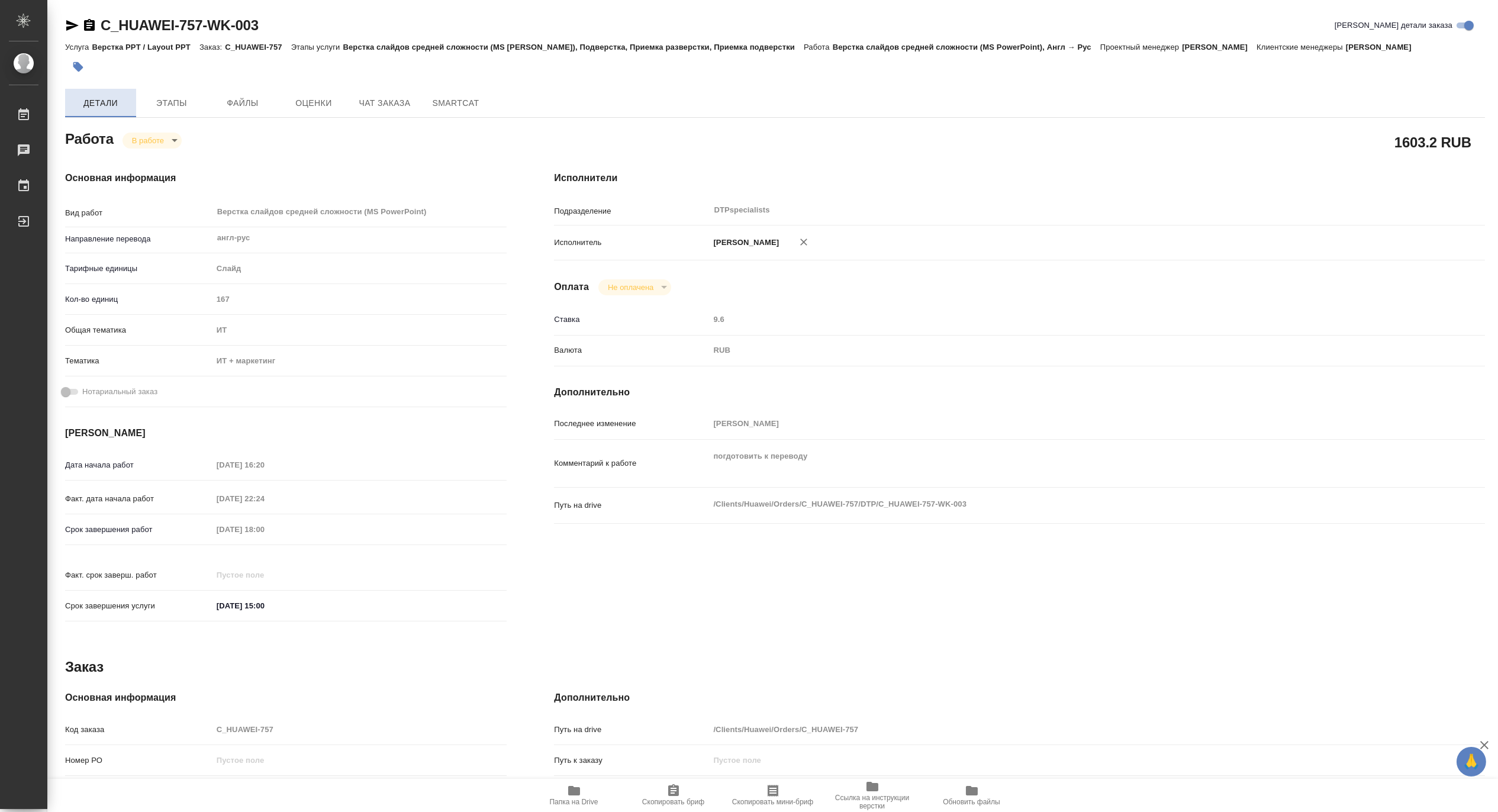
type textarea "x"
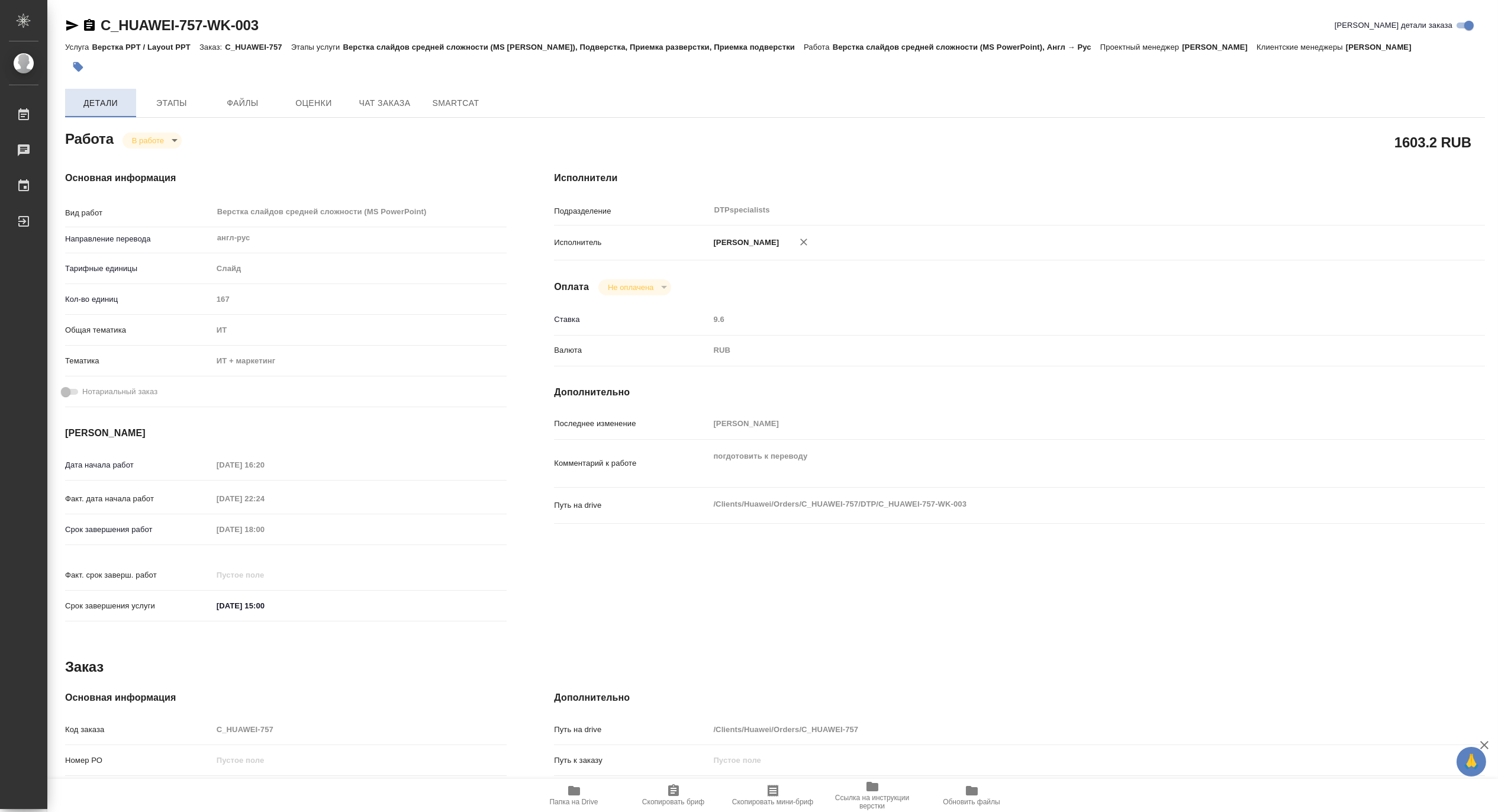
type textarea "x"
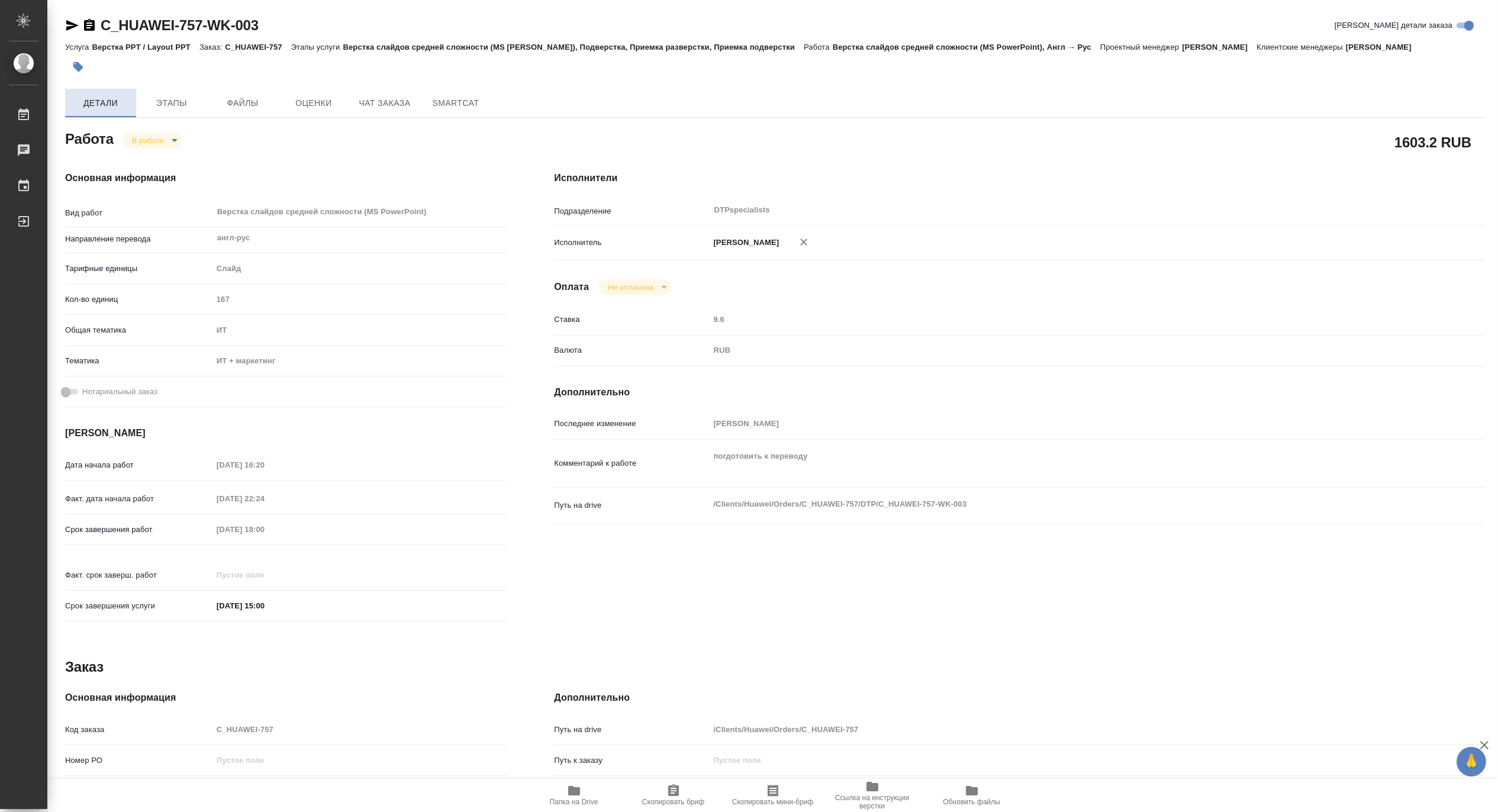
type textarea "x"
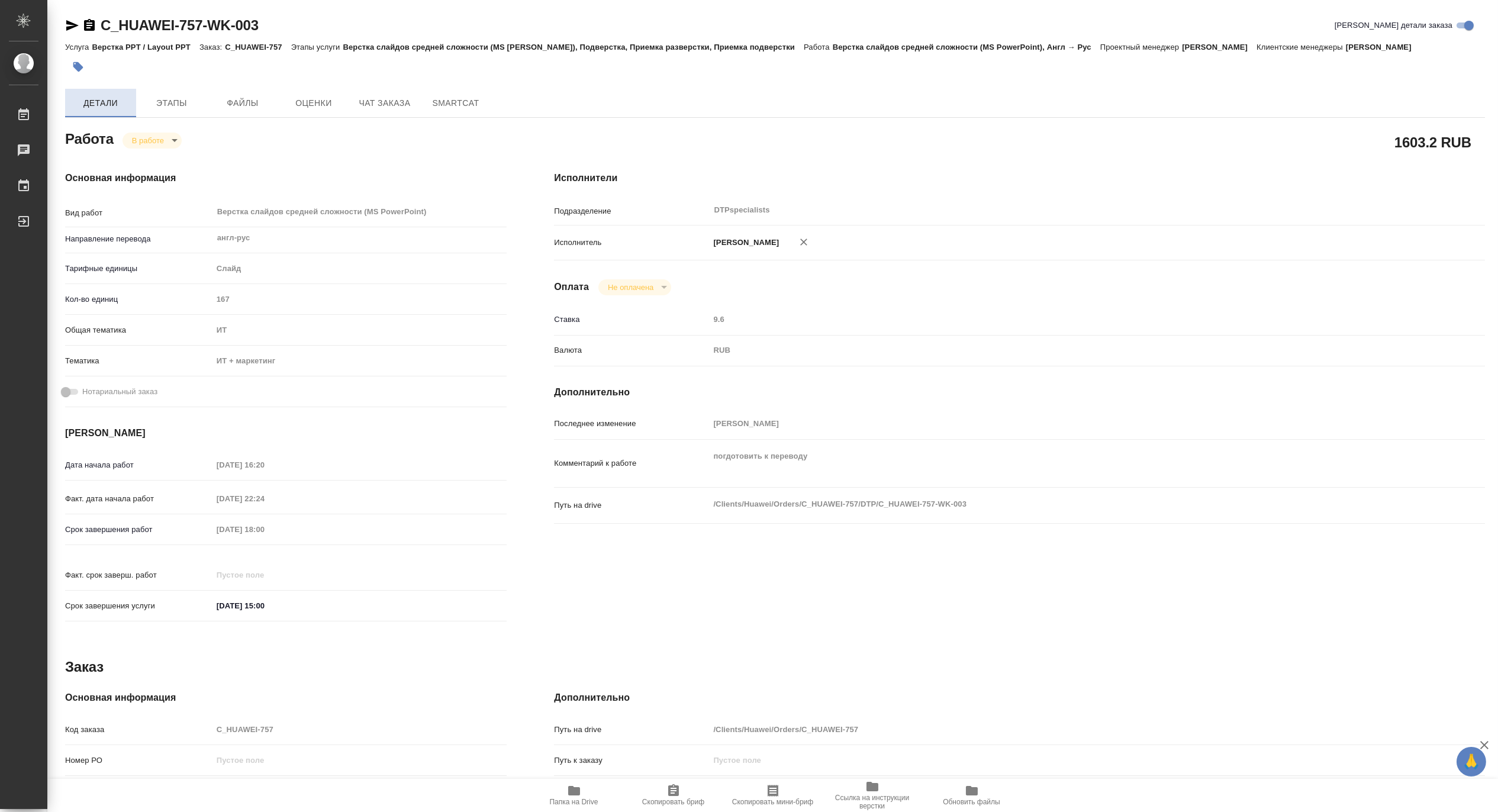
type textarea "x"
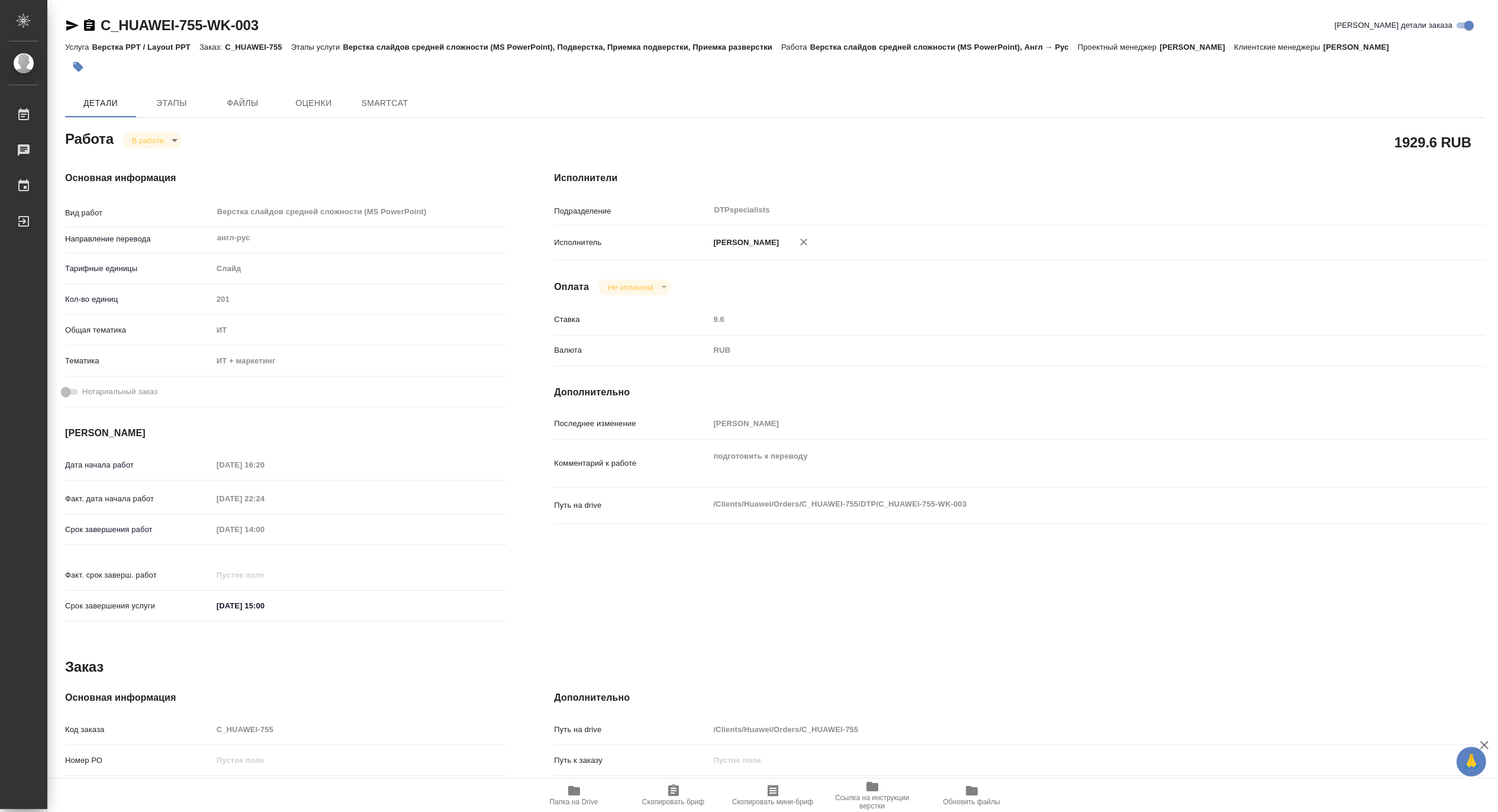
type textarea "x"
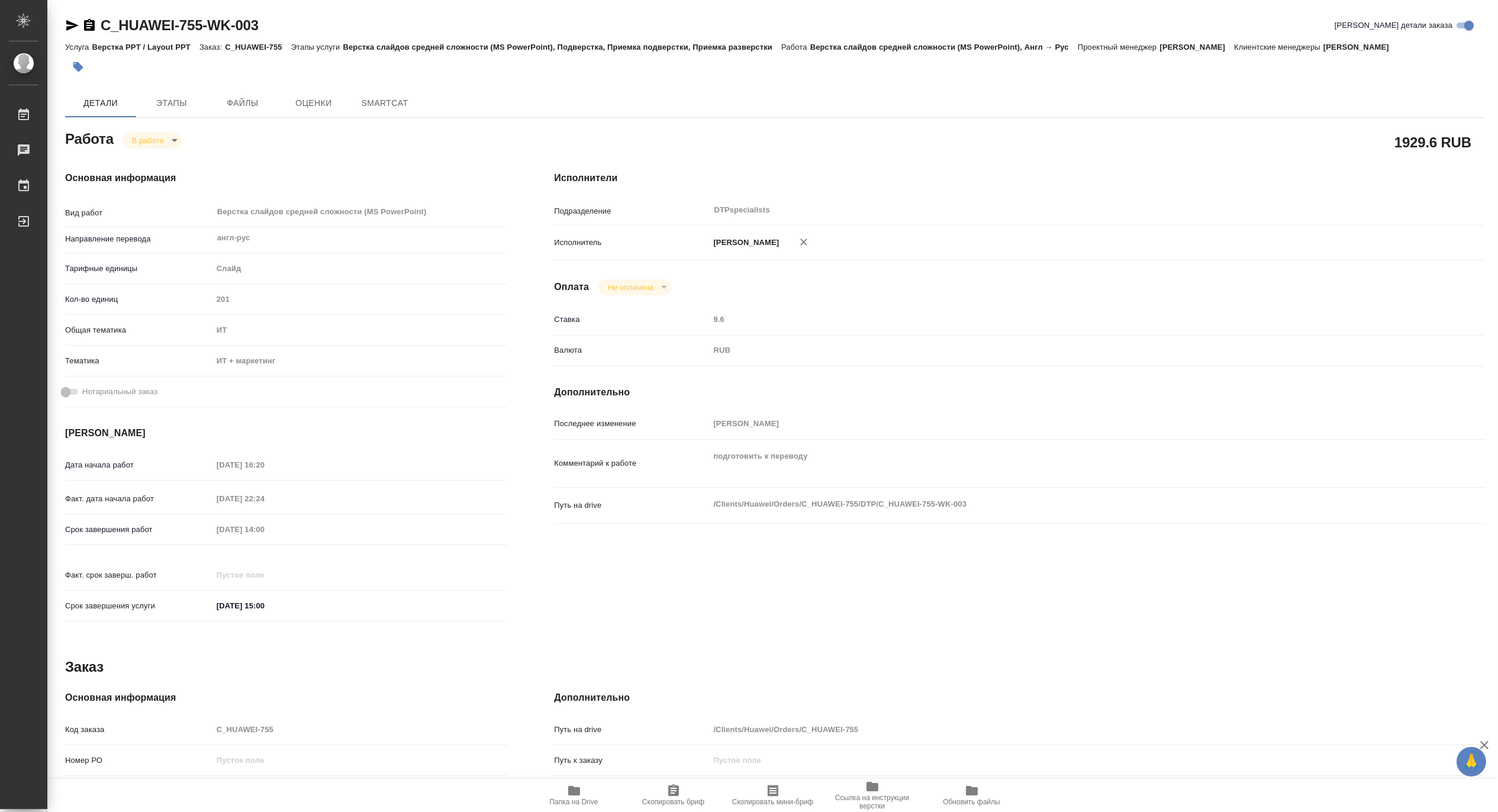
type textarea "x"
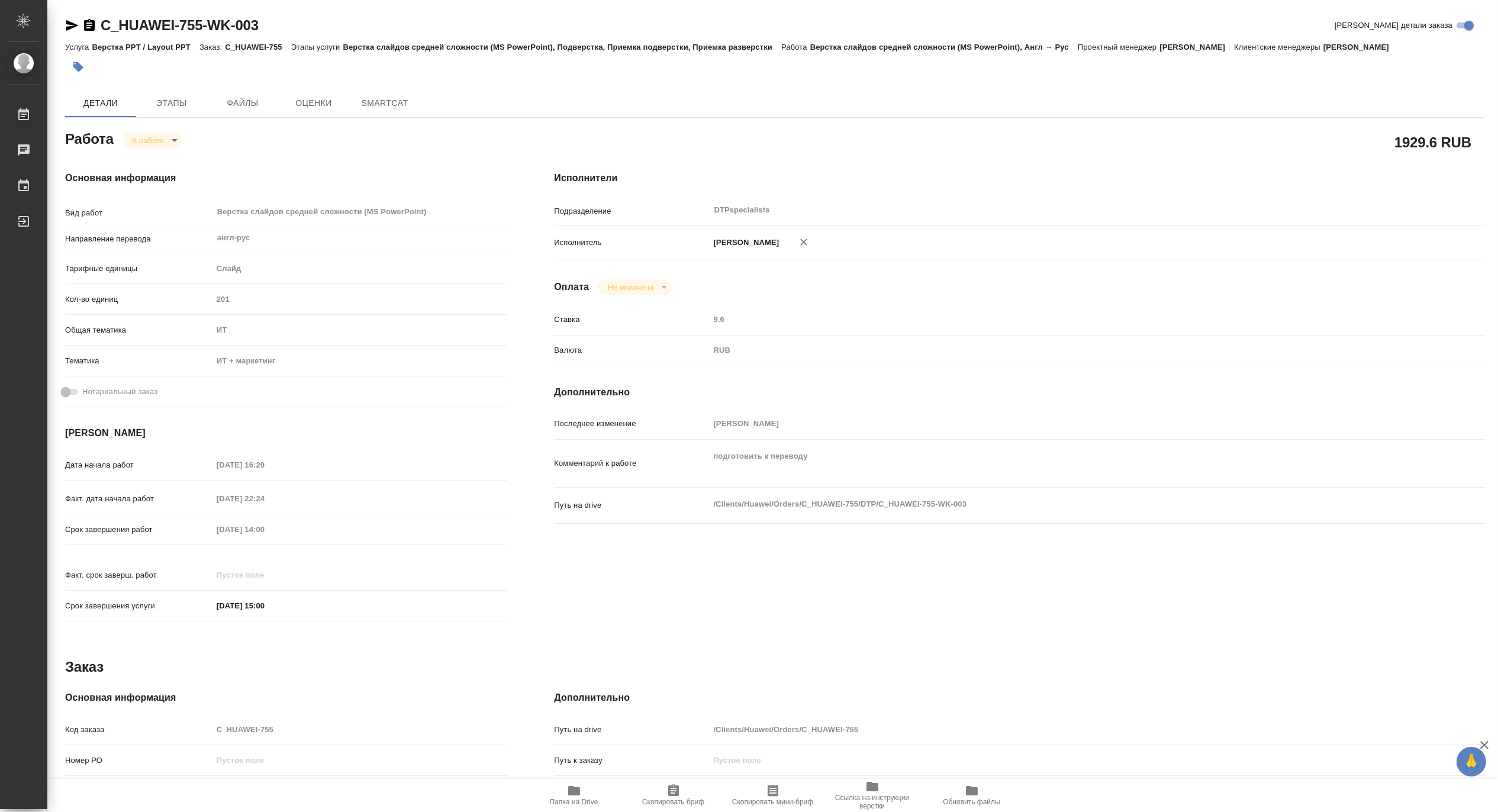
type textarea "x"
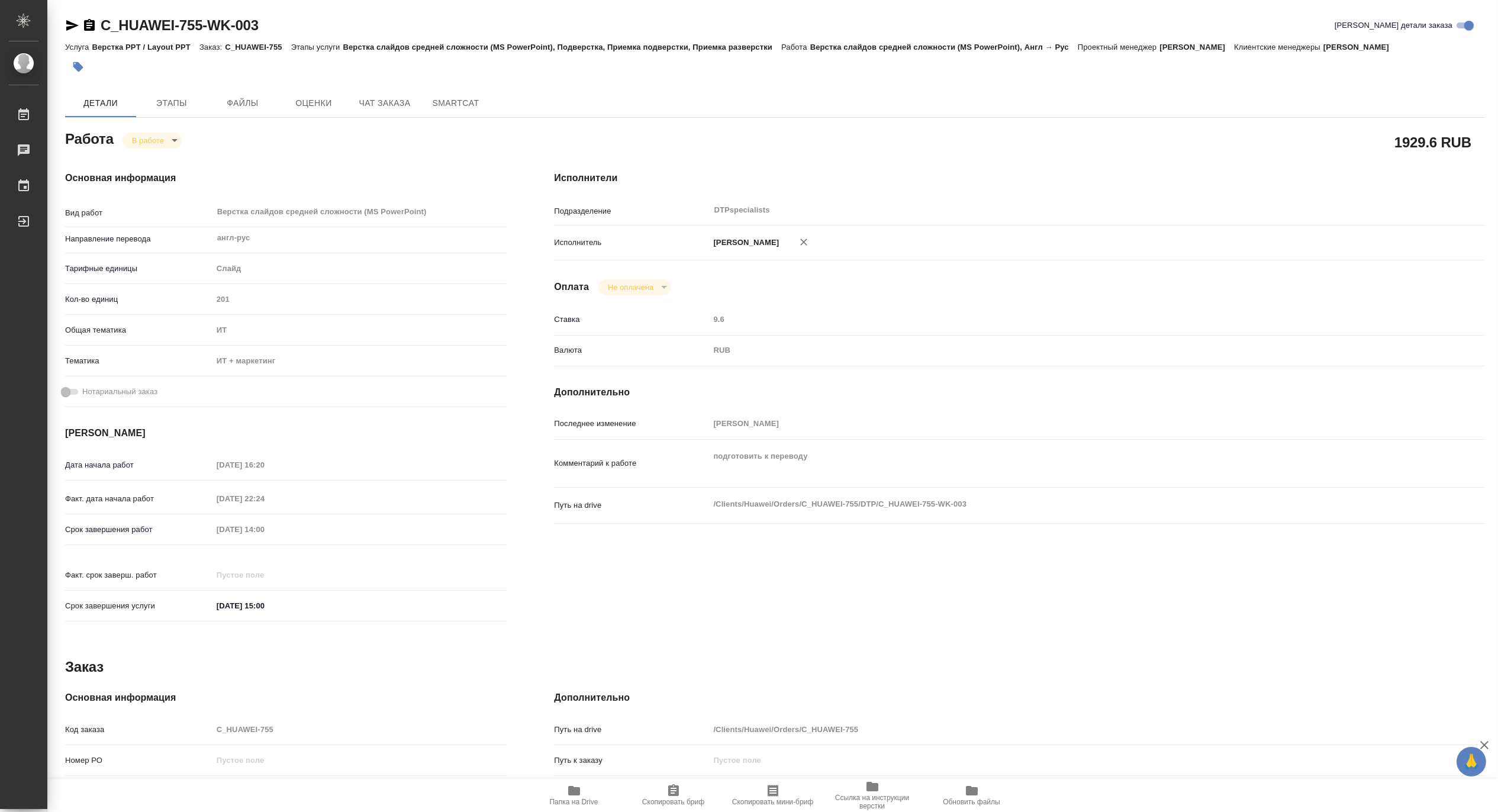
type textarea "x"
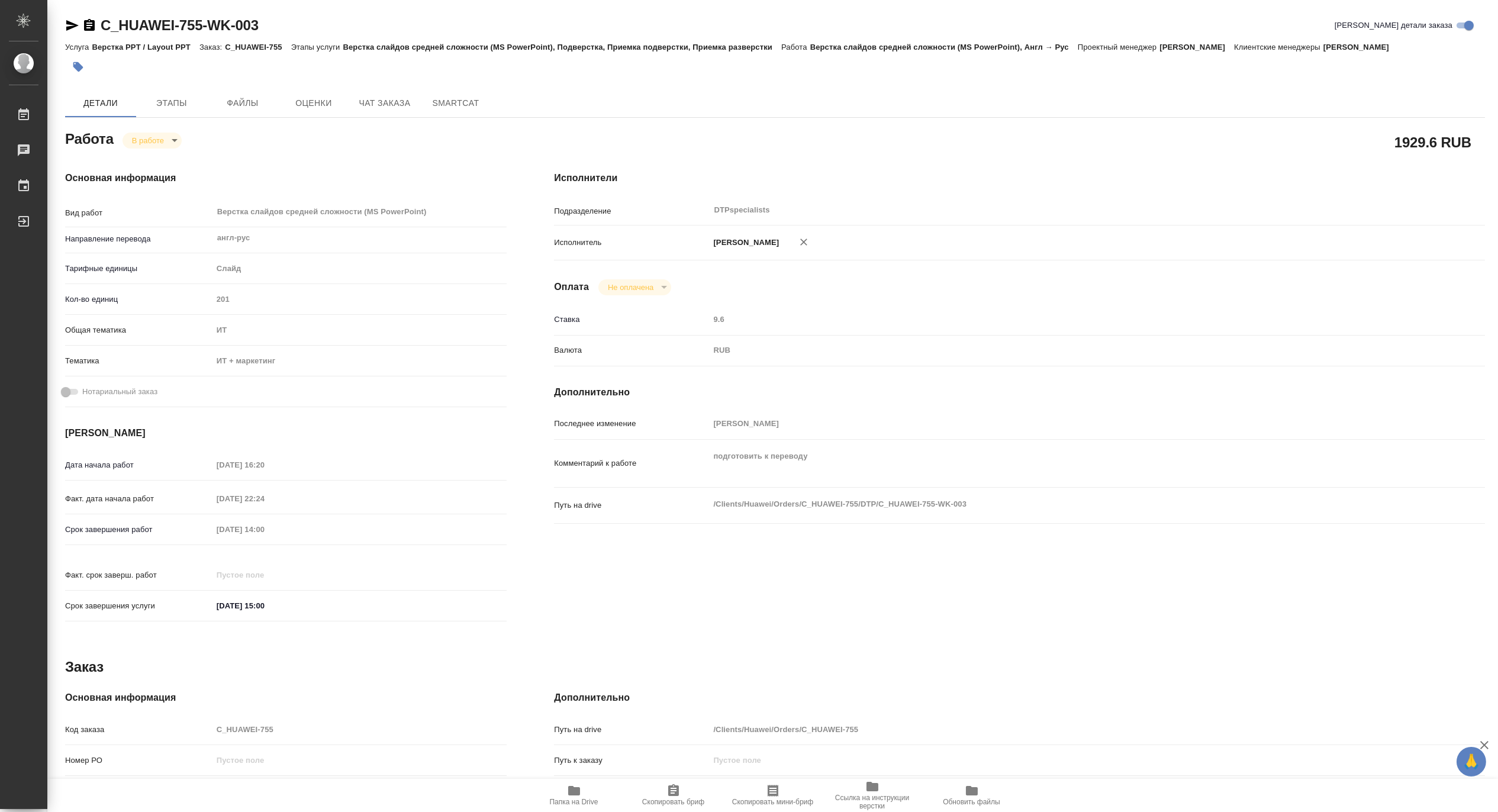
type textarea "x"
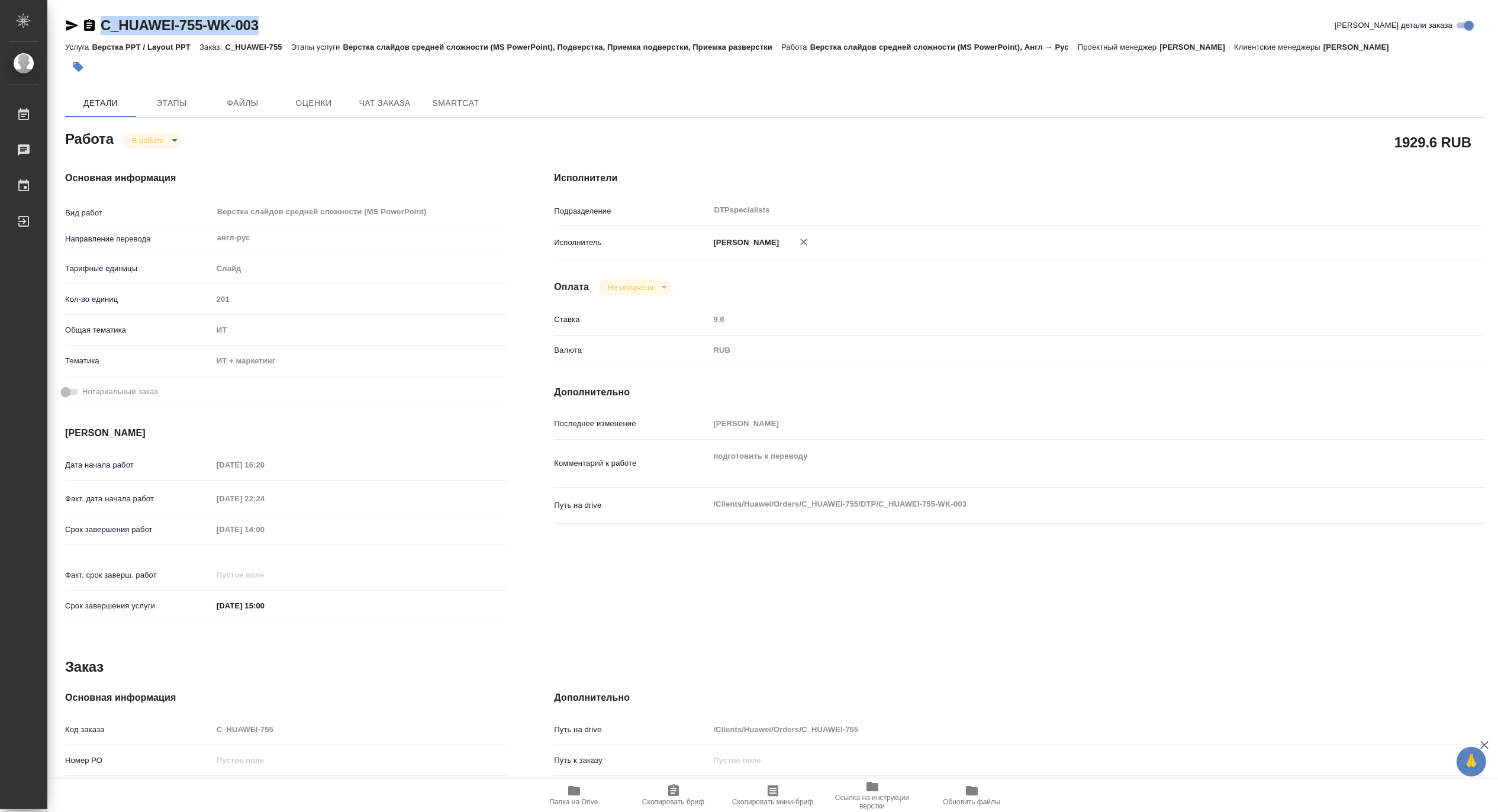
drag, startPoint x: 302, startPoint y: 29, endPoint x: 102, endPoint y: 25, distance: 200.0
click at [102, 25] on div "C_HUAWEI-755-WK-003 Кратко детали заказа" at bounding box center [775, 26] width 1420 height 19
copy link "C_HUAWEI-755-WK-003"
click at [592, 789] on span "Папка на Drive" at bounding box center [574, 795] width 85 height 23
click at [577, 799] on span "Папка на Drive" at bounding box center [574, 801] width 49 height 9
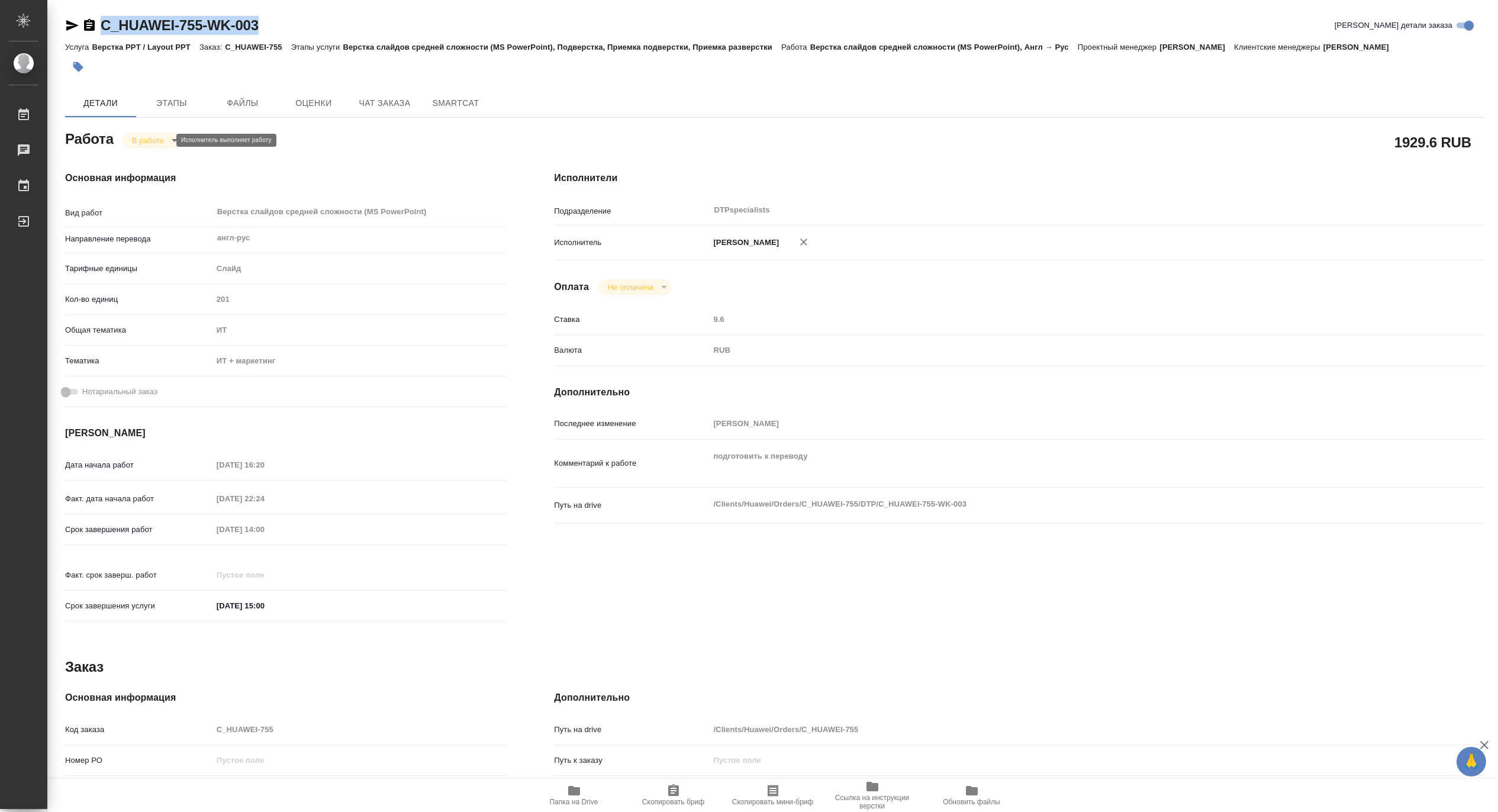
click at [148, 139] on body "🙏 .cls-1 fill:#fff; AWATERA Matveeva Maria Работы 0 Чаты График Выйти C_HUAWEI-…" at bounding box center [749, 406] width 1498 height 812
click at [146, 156] on button "Выполнен" at bounding box center [152, 161] width 43 height 13
type textarea "x"
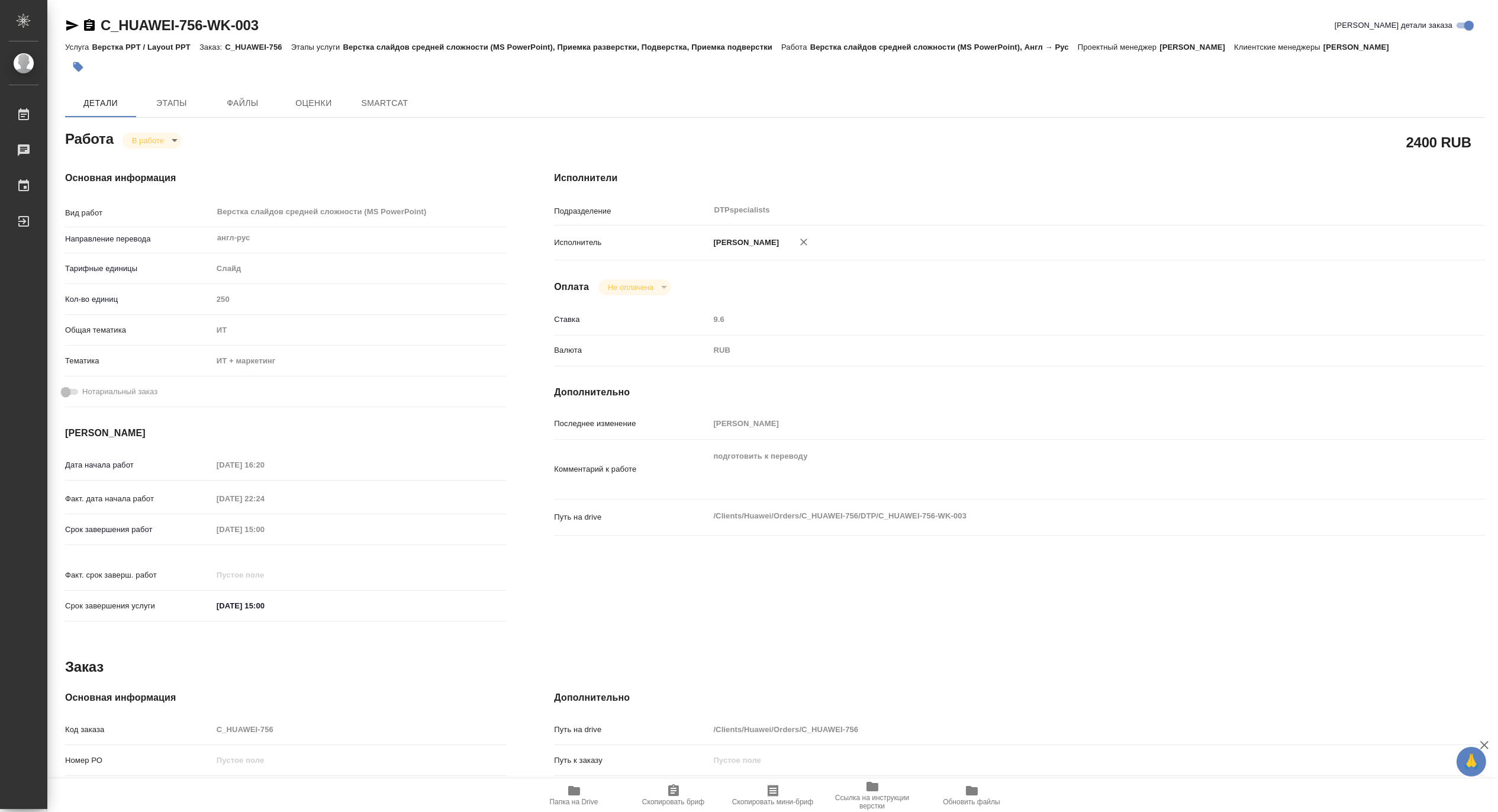
type textarea "x"
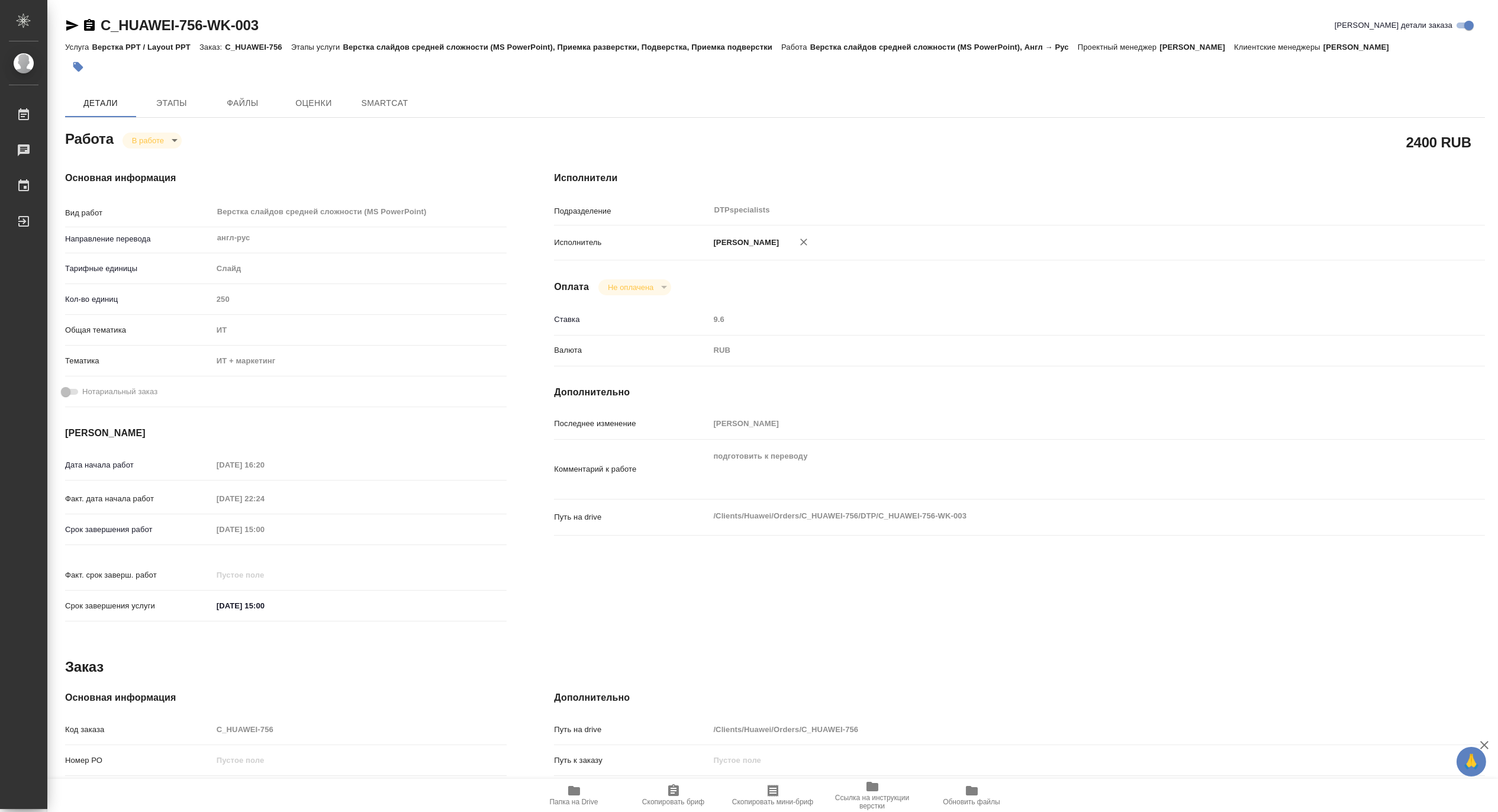
type textarea "x"
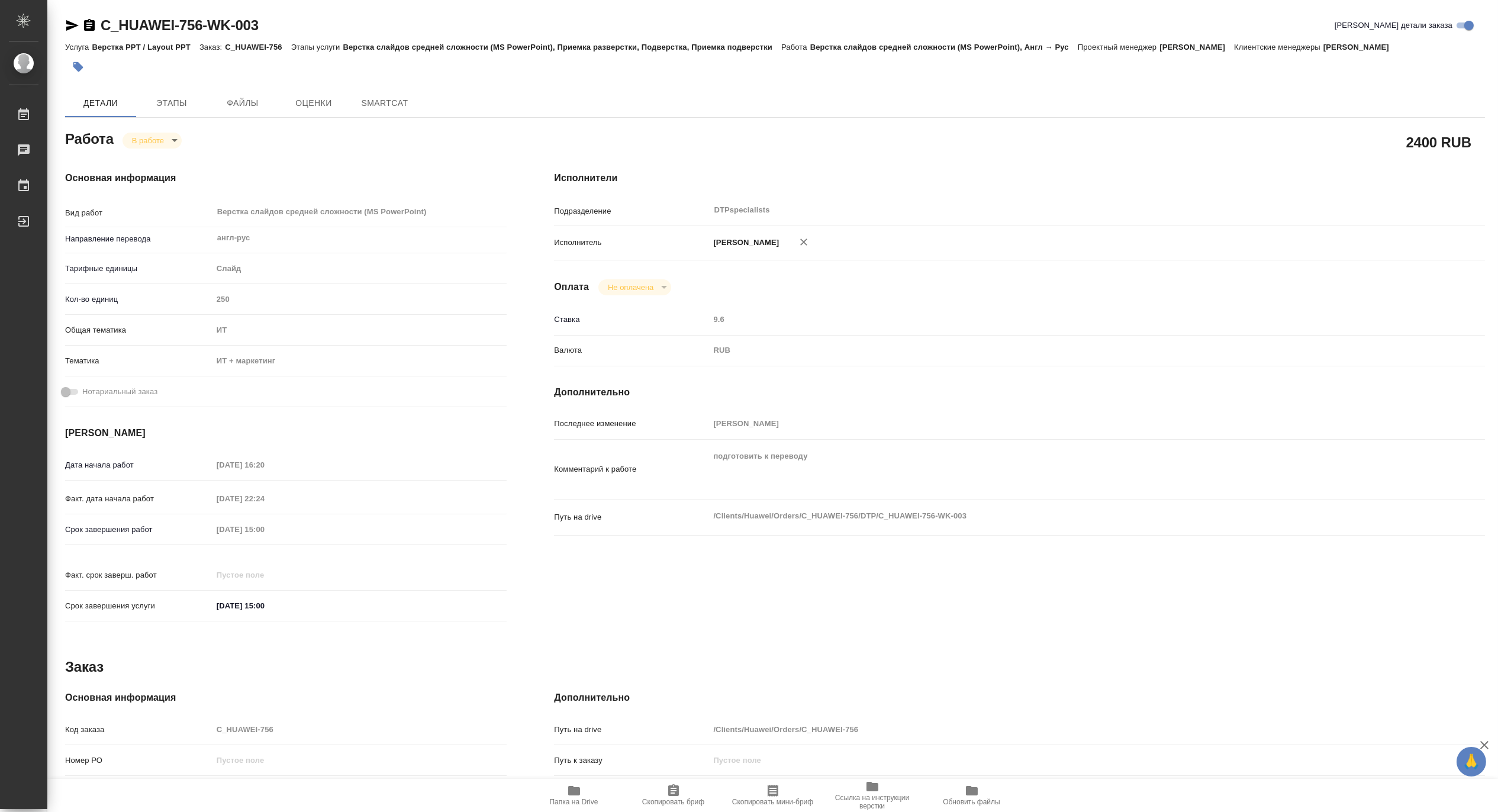
type textarea "x"
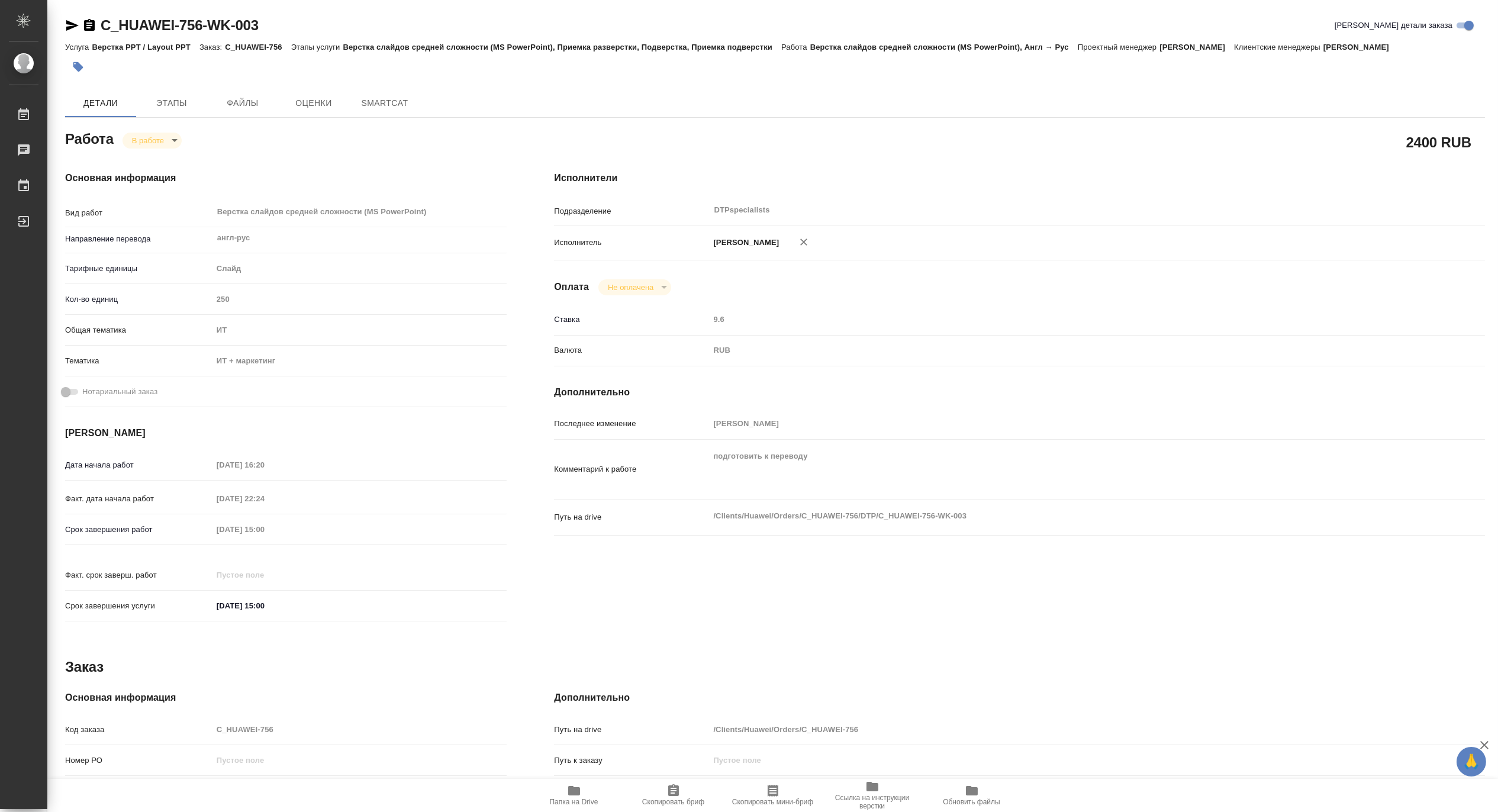
type textarea "x"
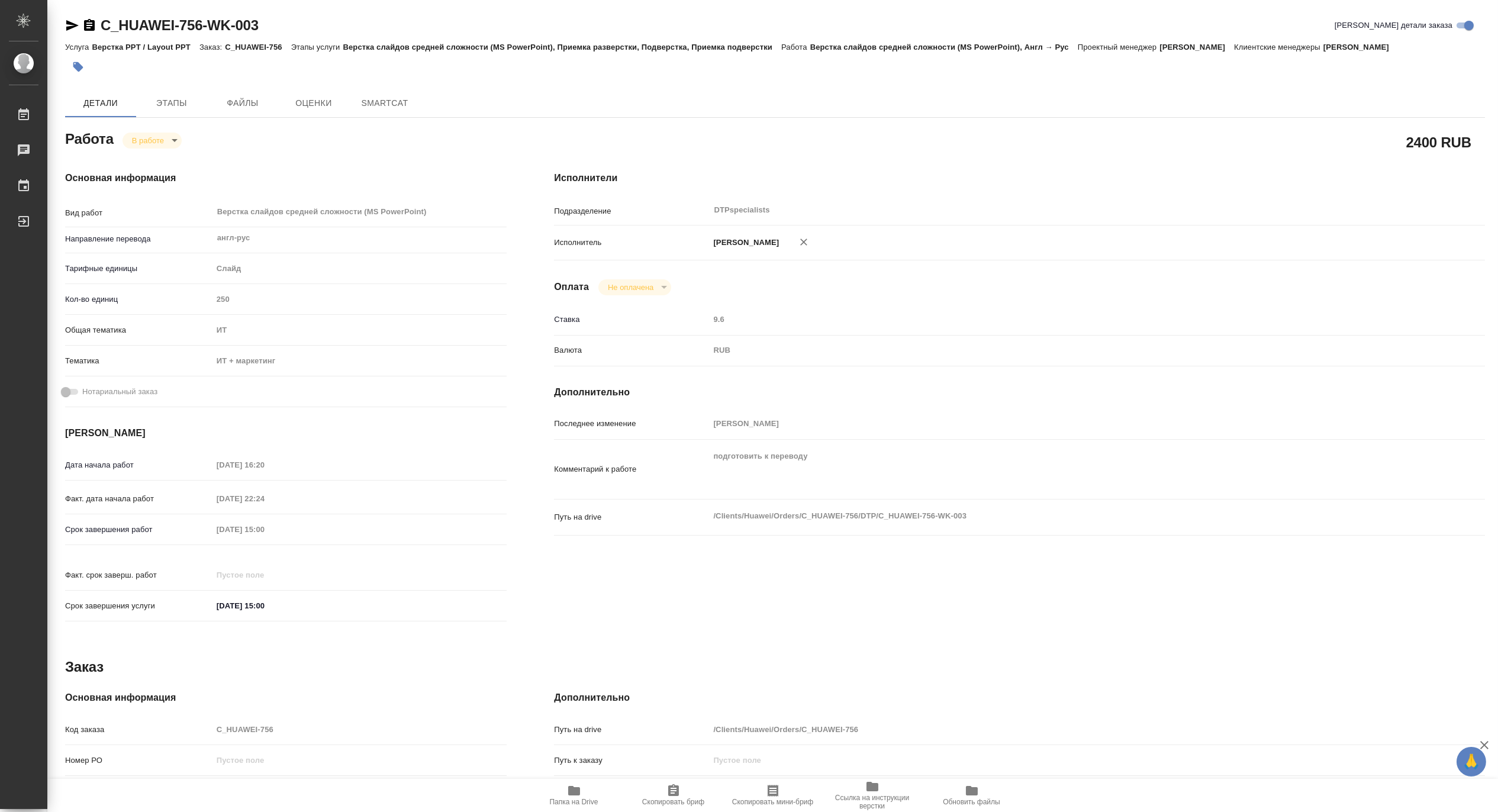
type textarea "x"
click at [569, 798] on span "Папка на Drive" at bounding box center [574, 801] width 49 height 9
type textarea "x"
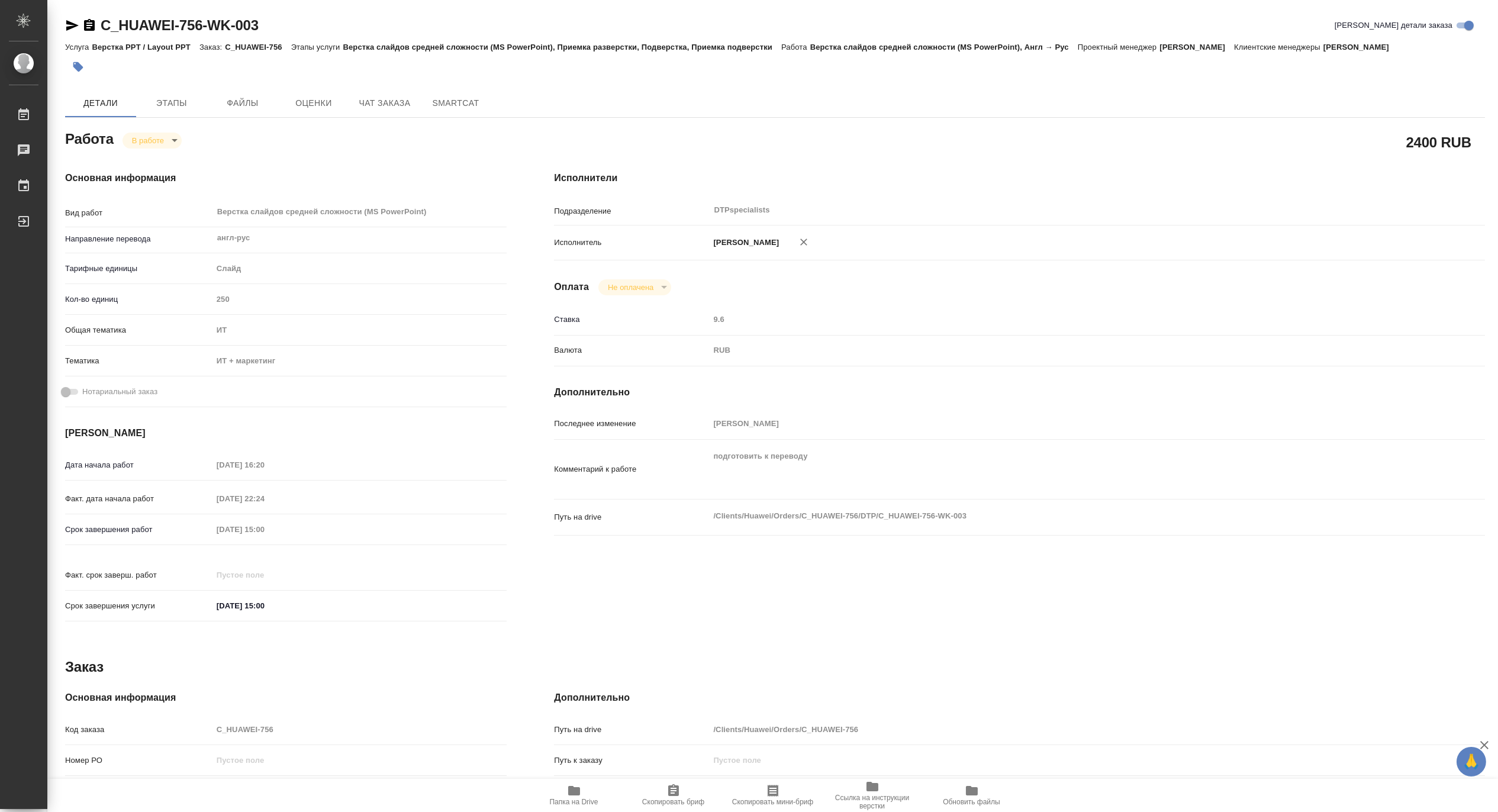
type textarea "x"
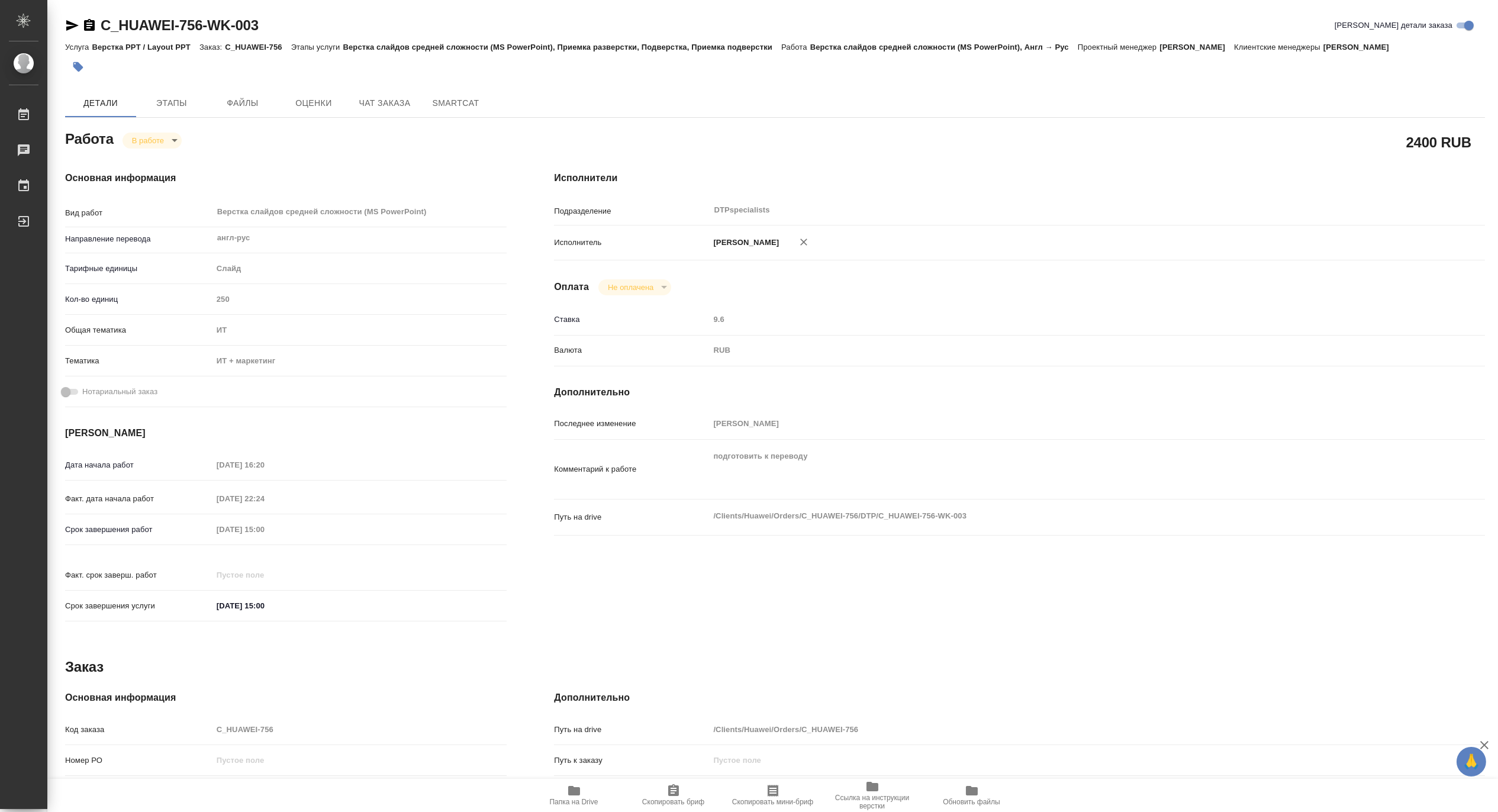
type textarea "x"
drag, startPoint x: 305, startPoint y: 24, endPoint x: 101, endPoint y: 8, distance: 204.6
click at [101, 8] on div "C_HUAWEI-756-WK-003 Кратко детали заказа Услуга Верстка PPT / Layout PPT Заказ:…" at bounding box center [775, 503] width 1433 height 1007
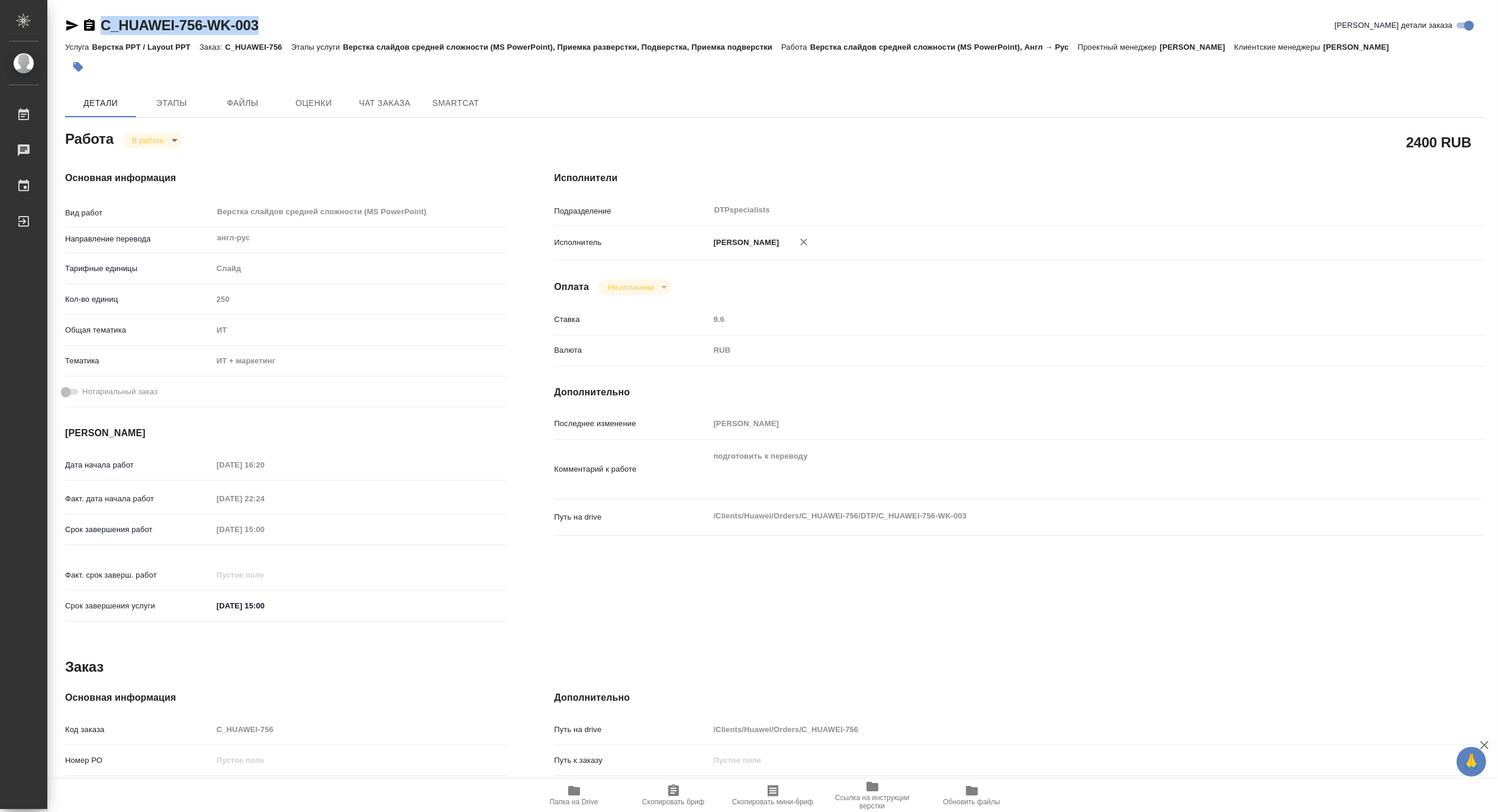
copy link "C_HUAWEI-756-WK-003"
click at [587, 801] on span "Папка на Drive" at bounding box center [574, 801] width 49 height 9
click at [141, 143] on body "🙏 .cls-1 fill:#fff; AWATERA Matveeva Maria Работы 0 Чаты График Выйти C_HUAWEI-…" at bounding box center [749, 406] width 1498 height 812
click at [143, 161] on button "Выполнен" at bounding box center [152, 161] width 43 height 13
type textarea "x"
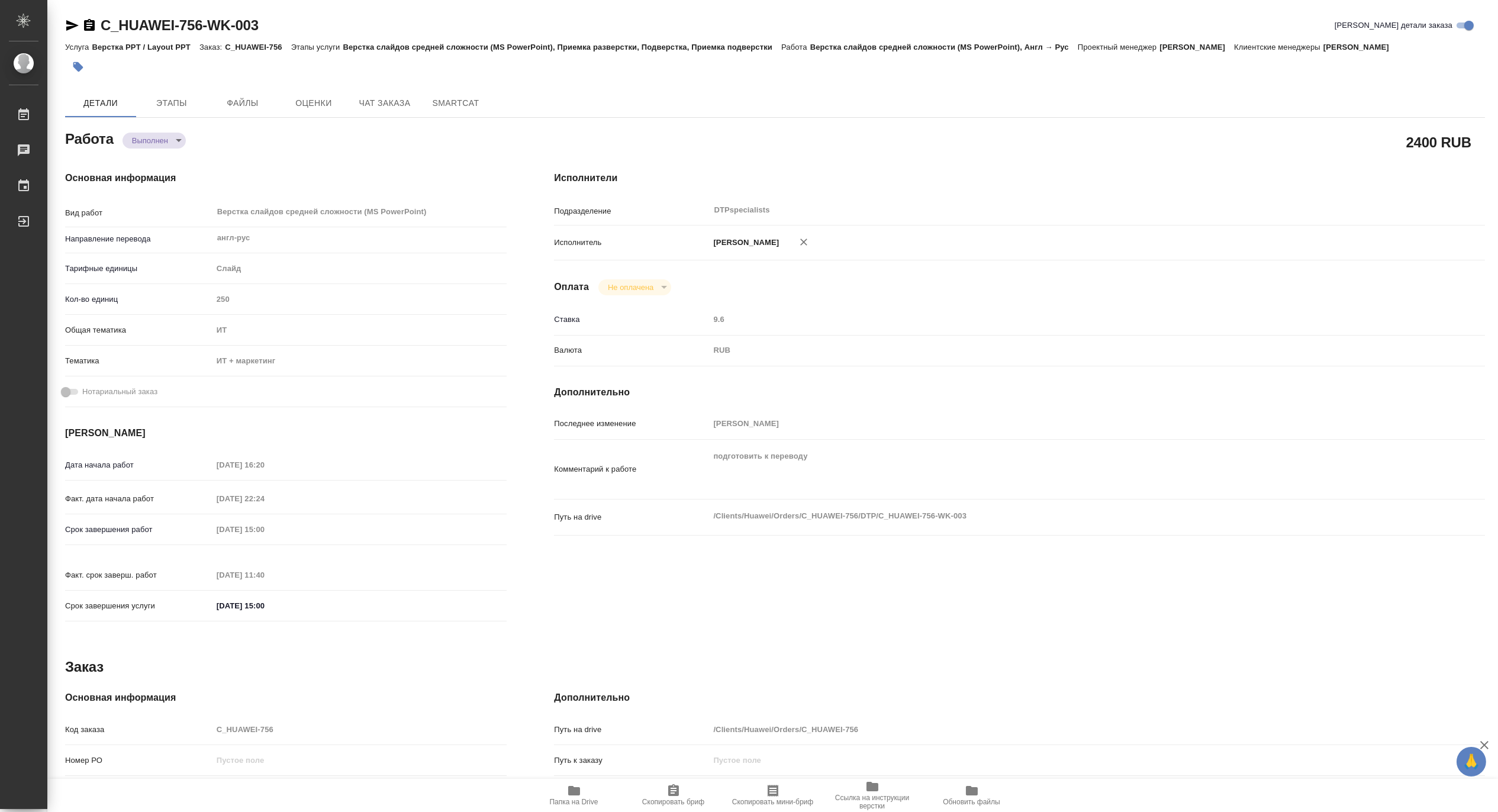
type textarea "x"
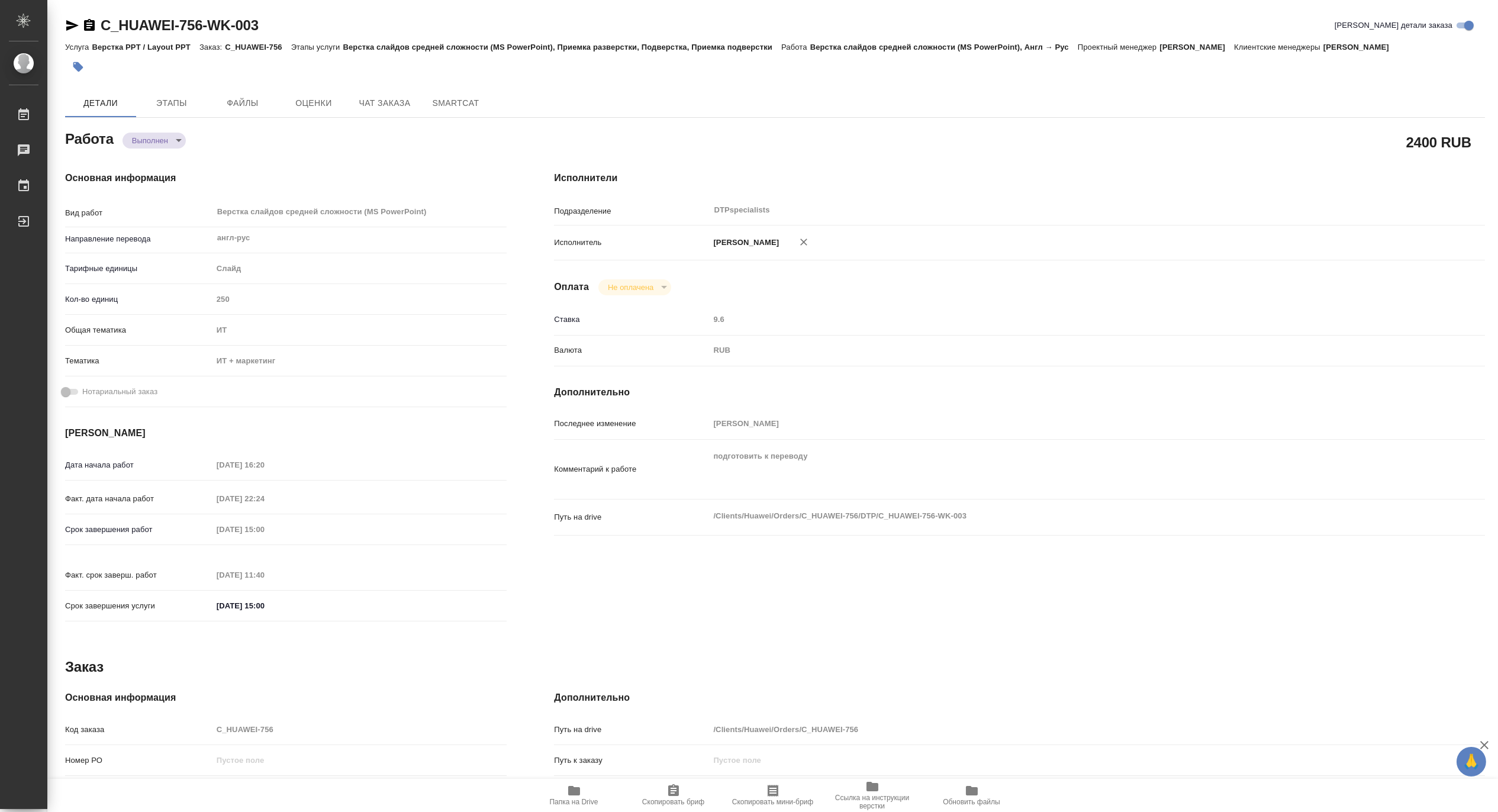
type textarea "x"
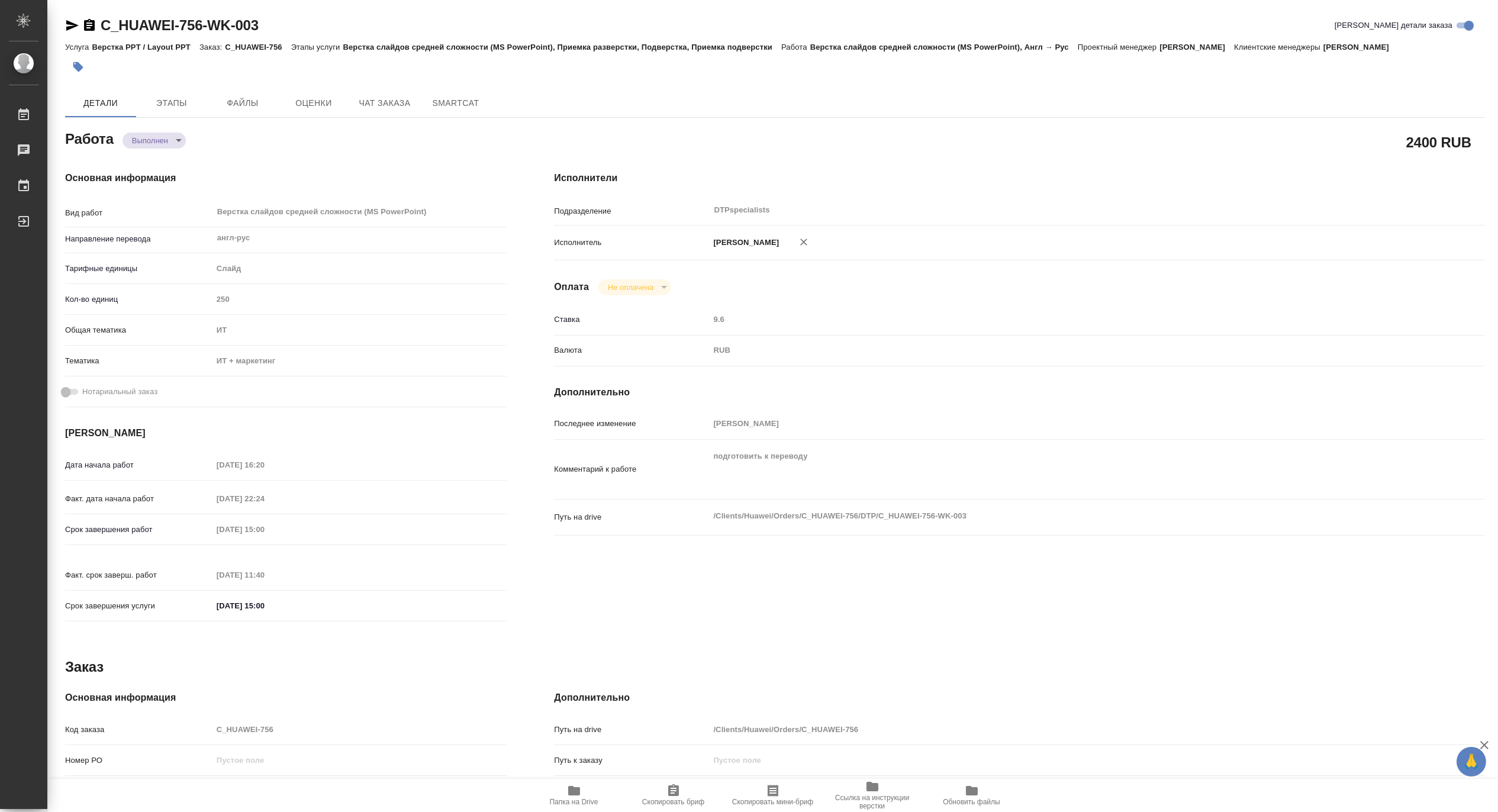
type textarea "x"
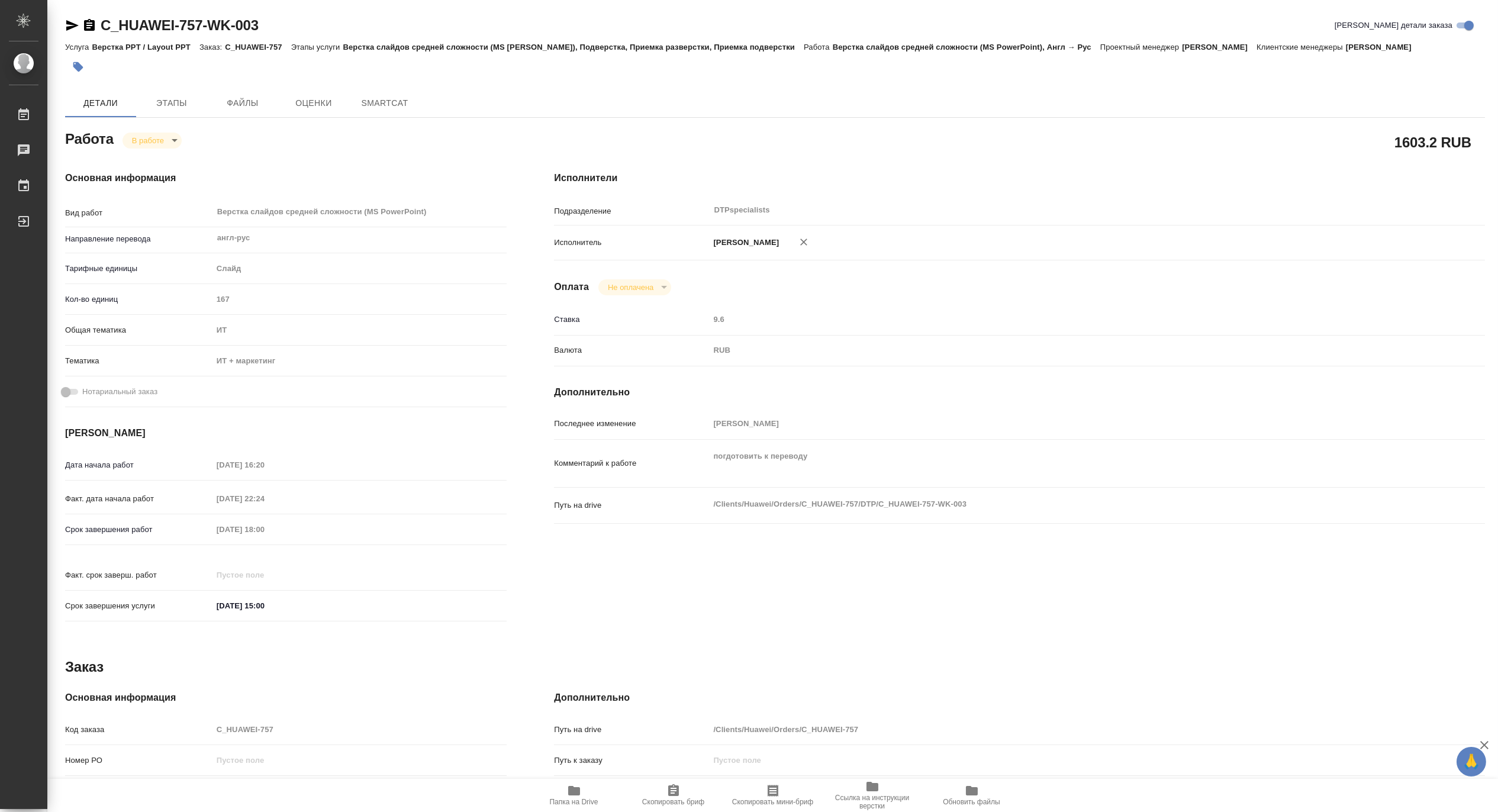
type textarea "x"
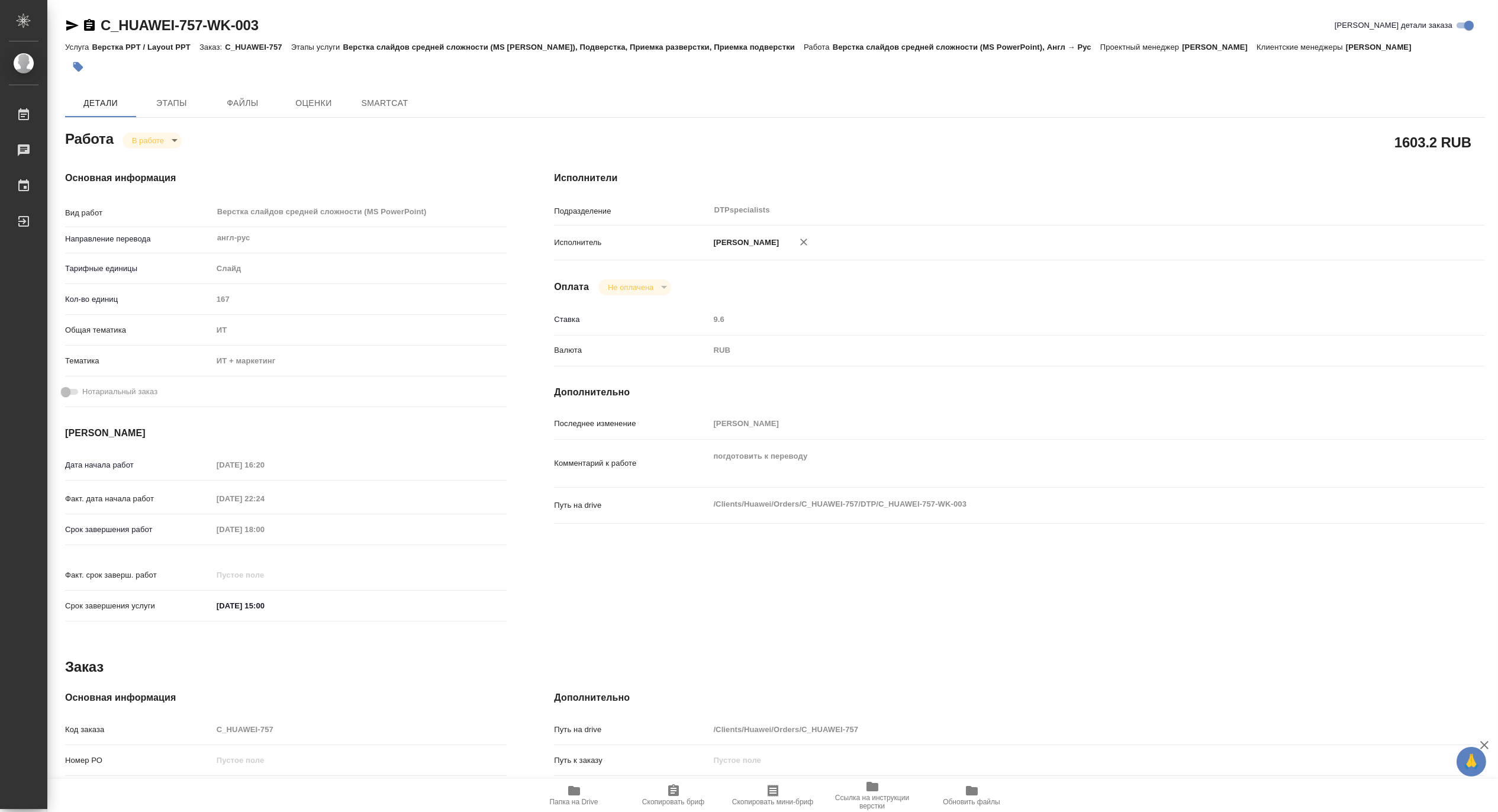
type textarea "x"
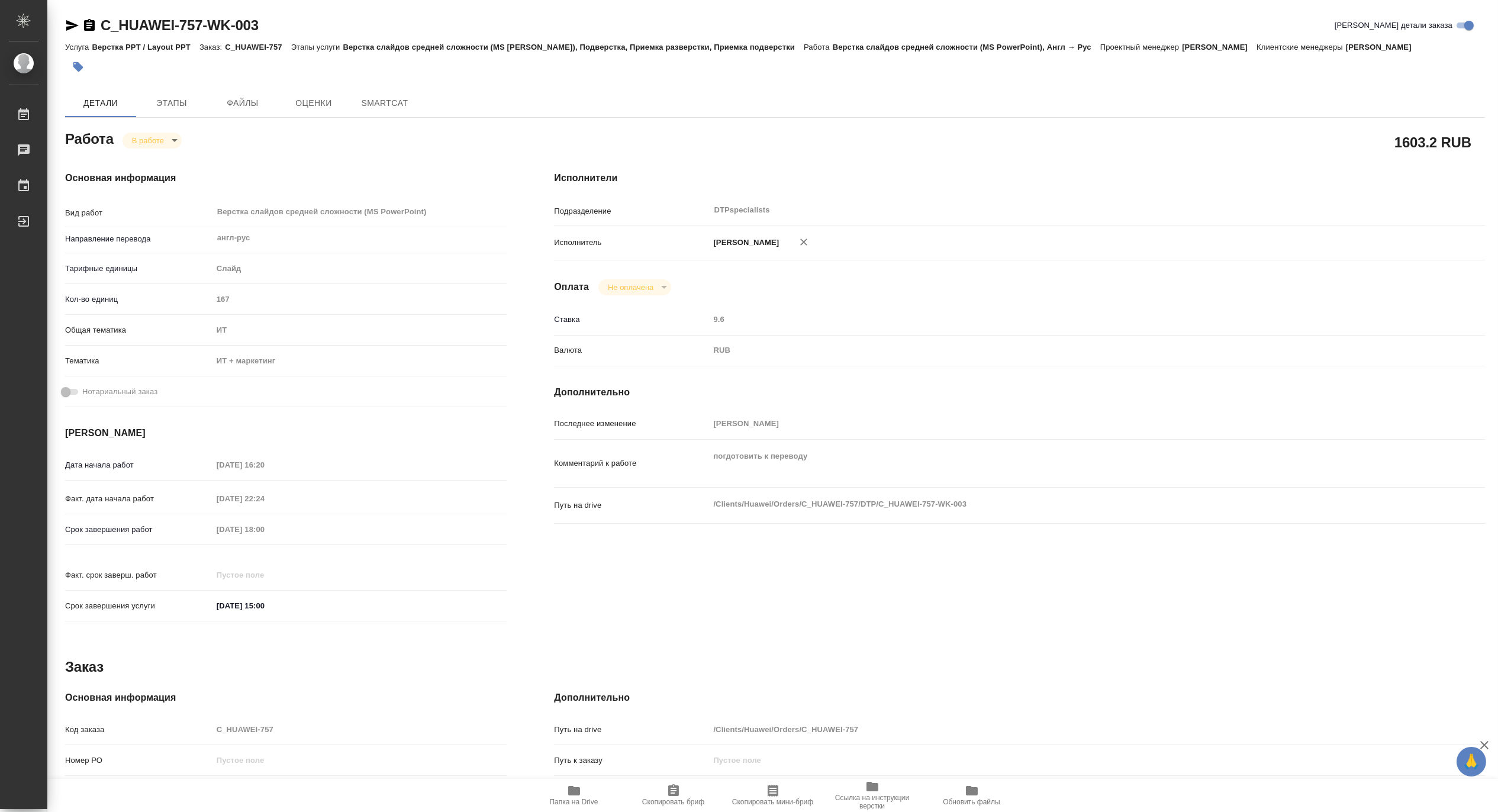
type textarea "x"
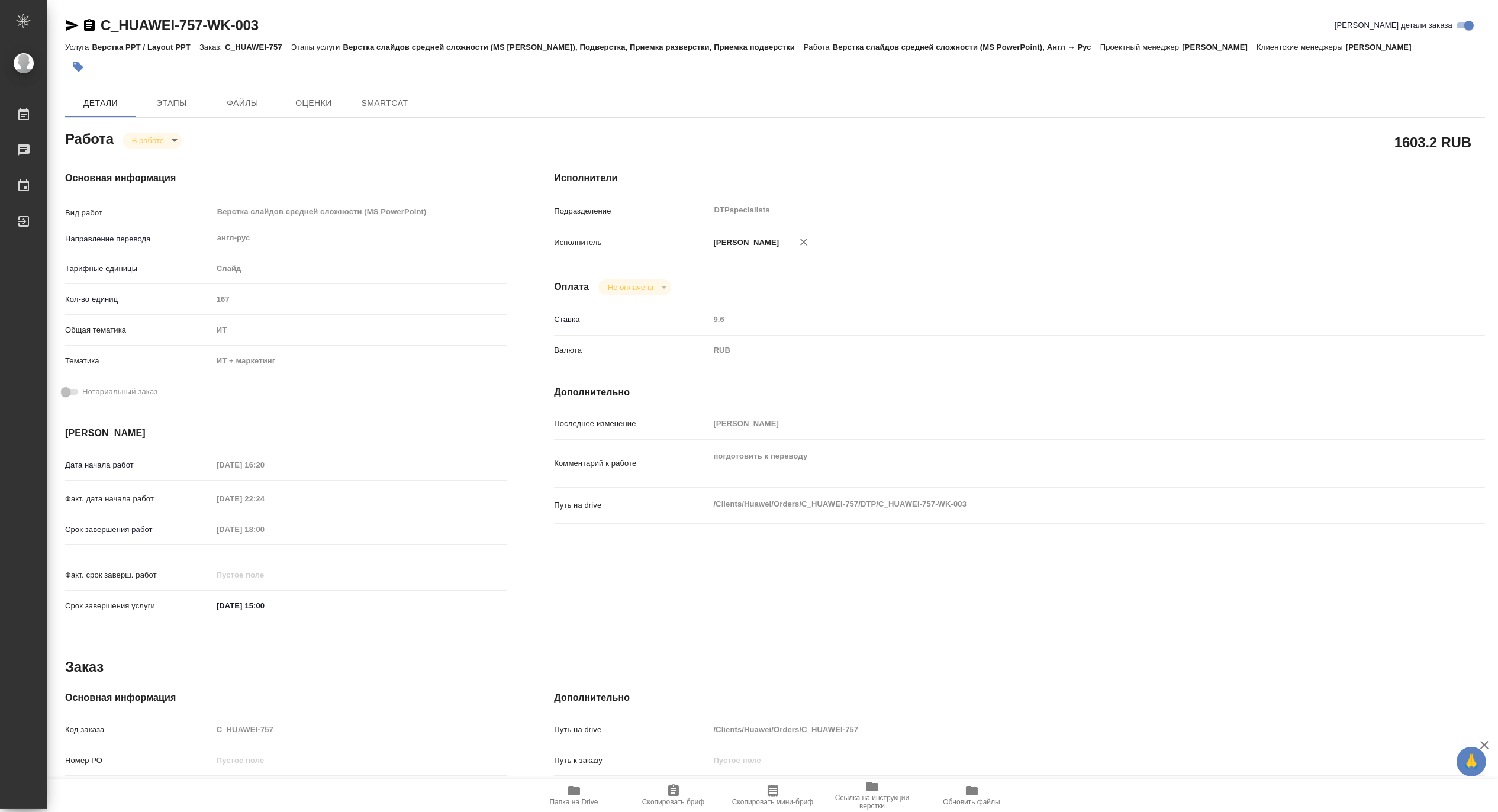
type textarea "x"
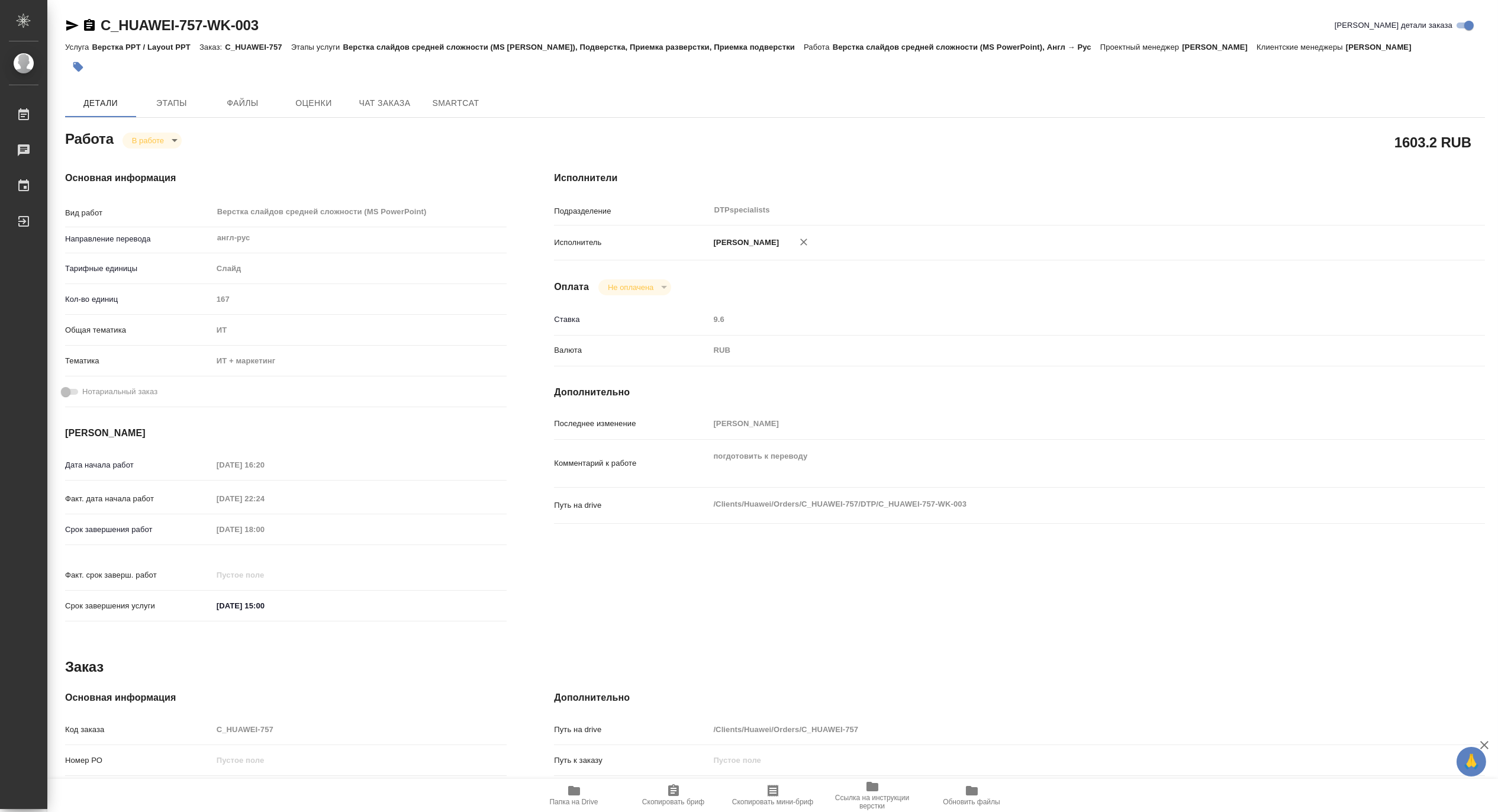
type textarea "x"
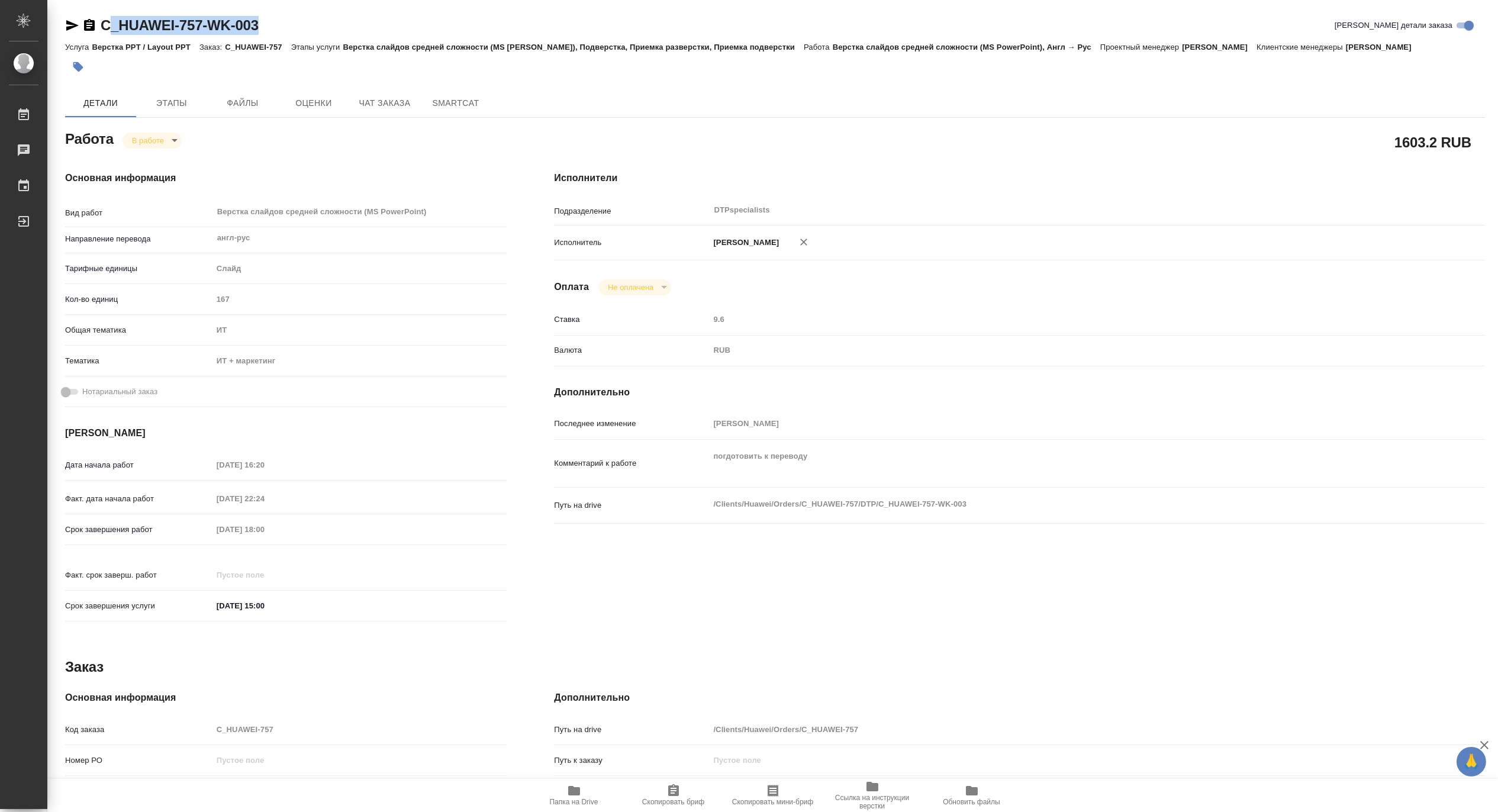
type textarea "x"
drag, startPoint x: 275, startPoint y: 25, endPoint x: 103, endPoint y: 9, distance: 172.7
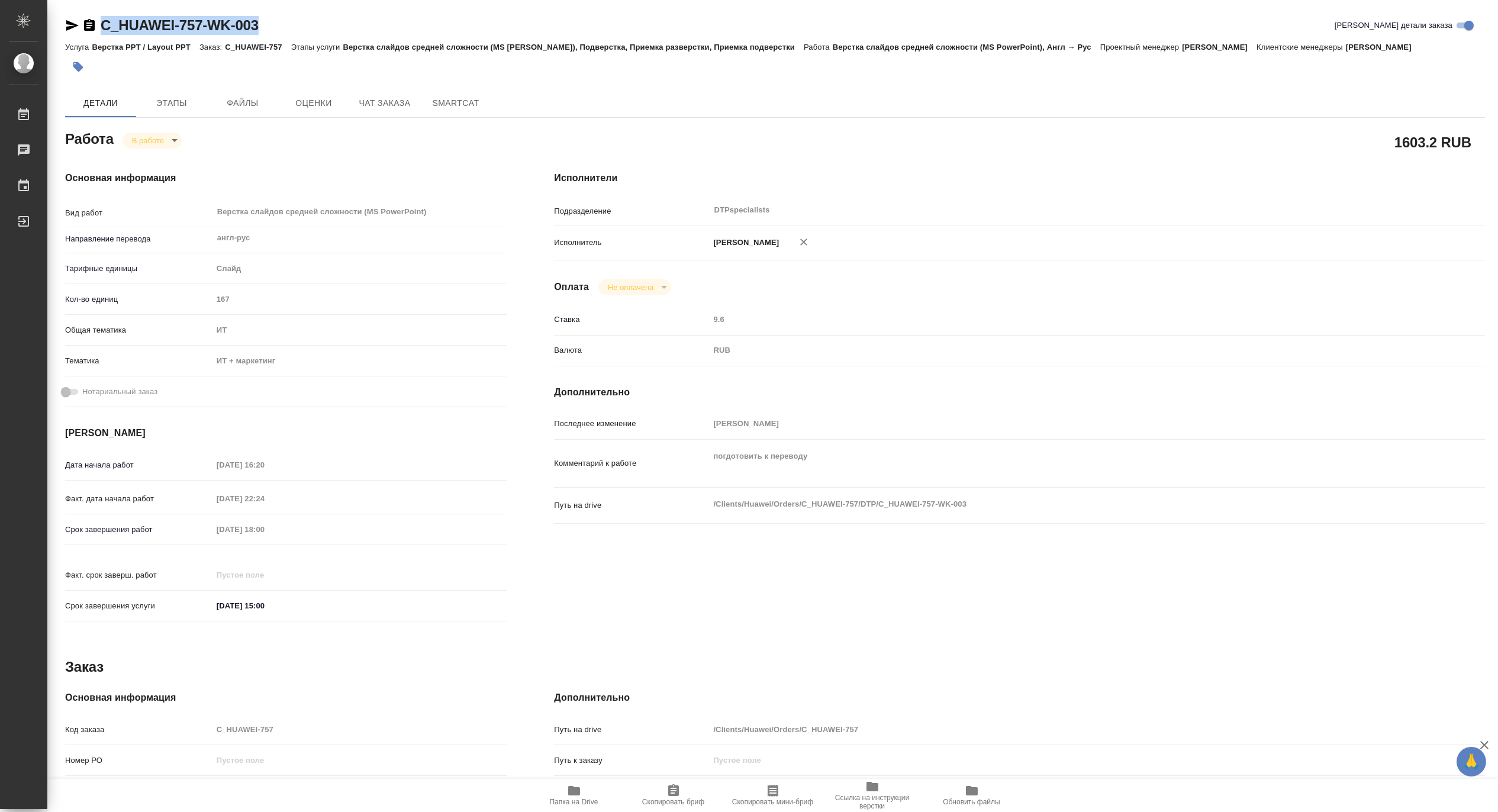
click at [103, 9] on div "C_HUAWEI-757-WK-003 Кратко детали заказа Услуга Верстка PPT / Layout PPT Заказ:…" at bounding box center [775, 503] width 1433 height 1007
copy link "C_HUAWEI-757-WK-003"
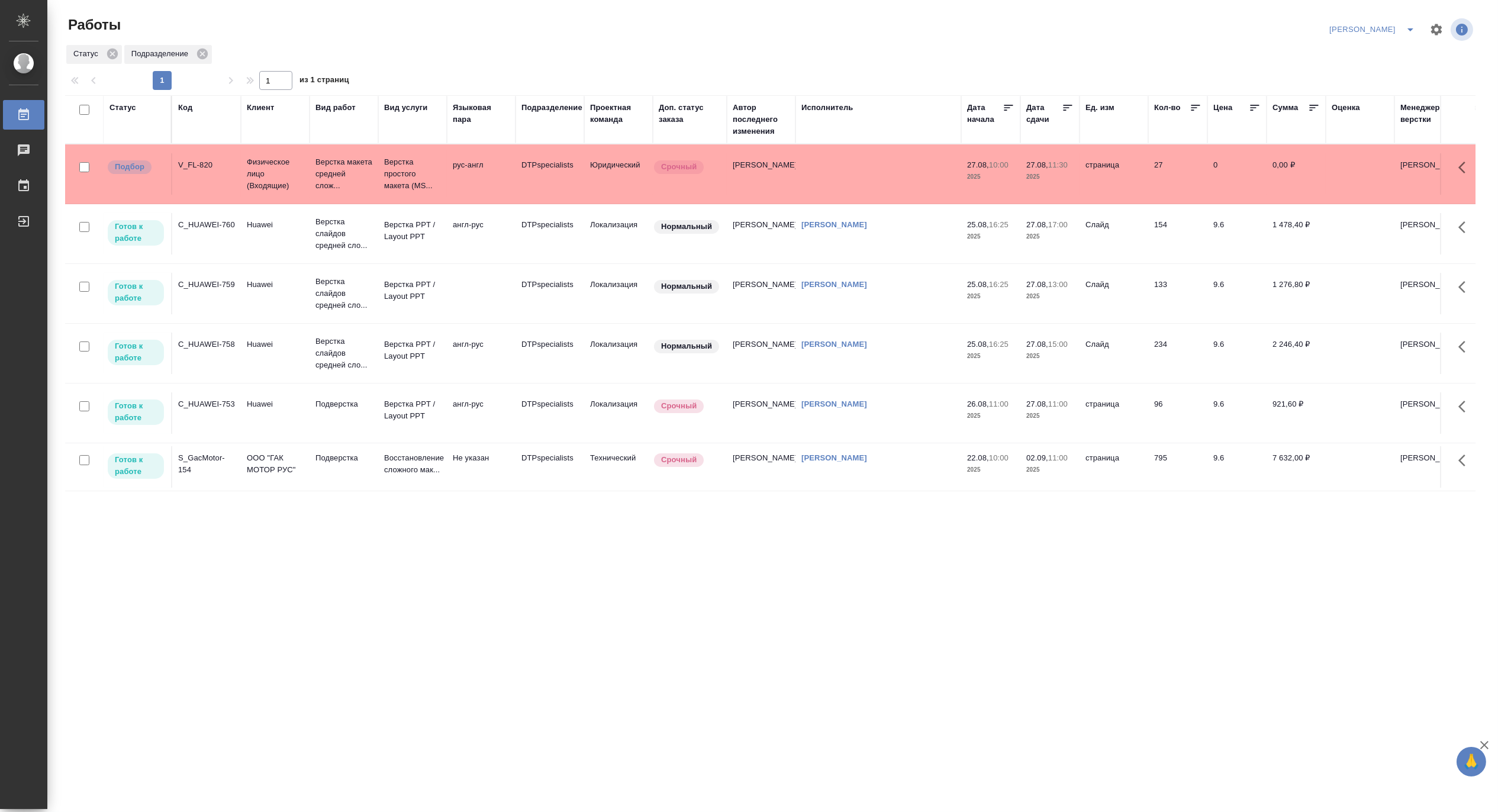
click at [187, 108] on div "Код" at bounding box center [185, 107] width 14 height 11
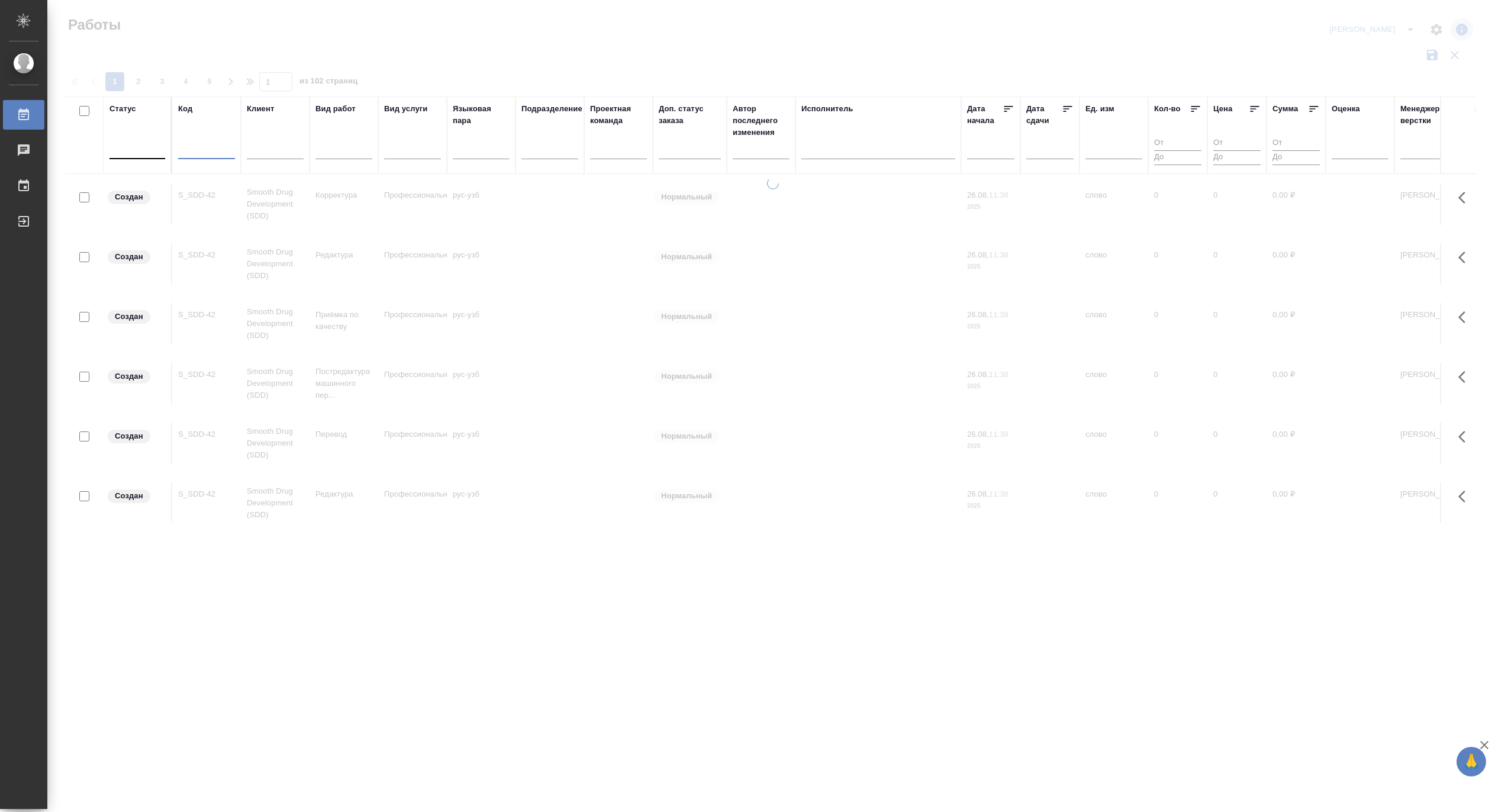
click at [200, 151] on input "text" at bounding box center [206, 151] width 56 height 14
paste input "C_HUAWEI-761"
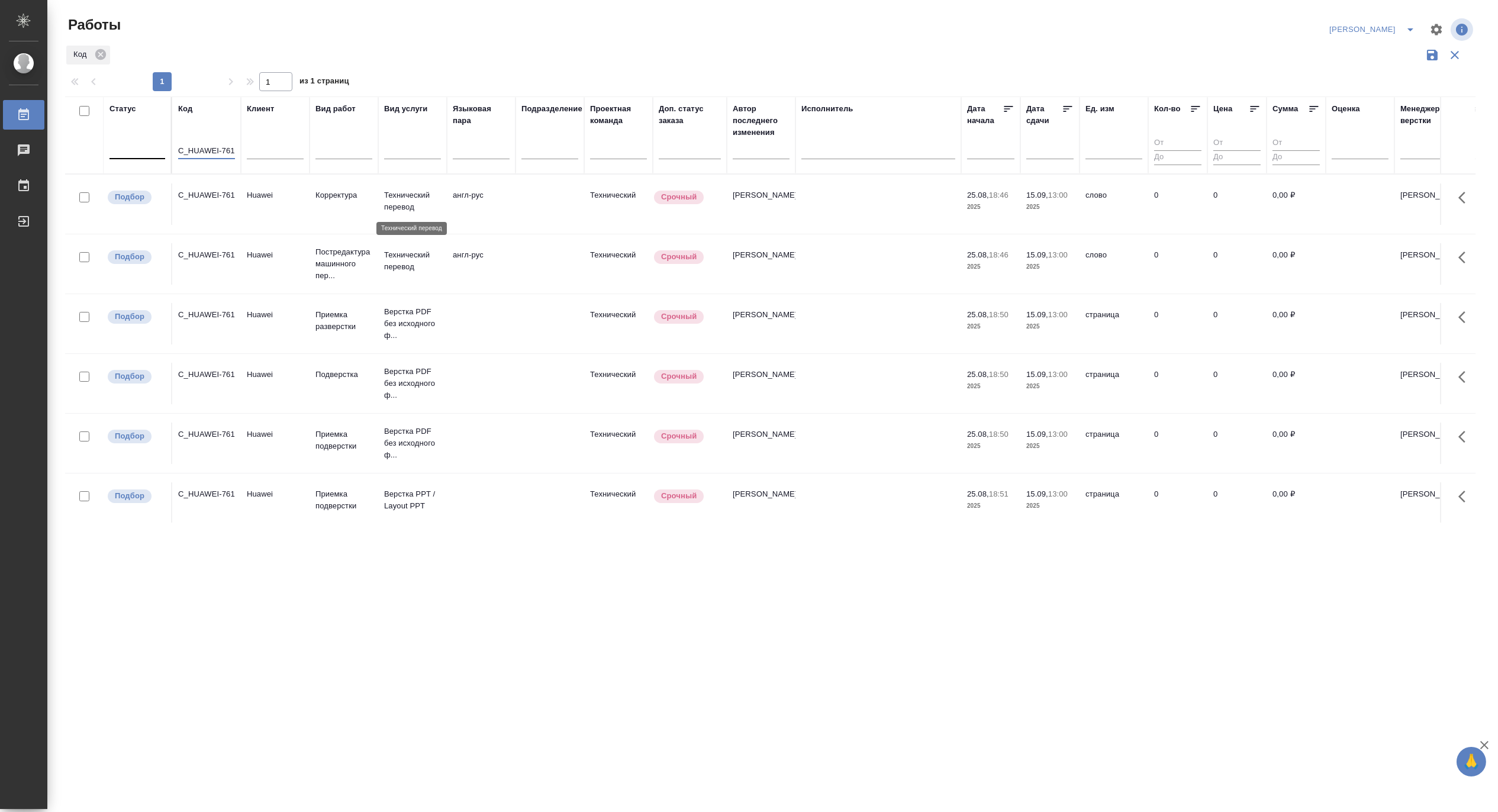
click at [400, 199] on p "Технический перевод" at bounding box center [412, 201] width 56 height 24
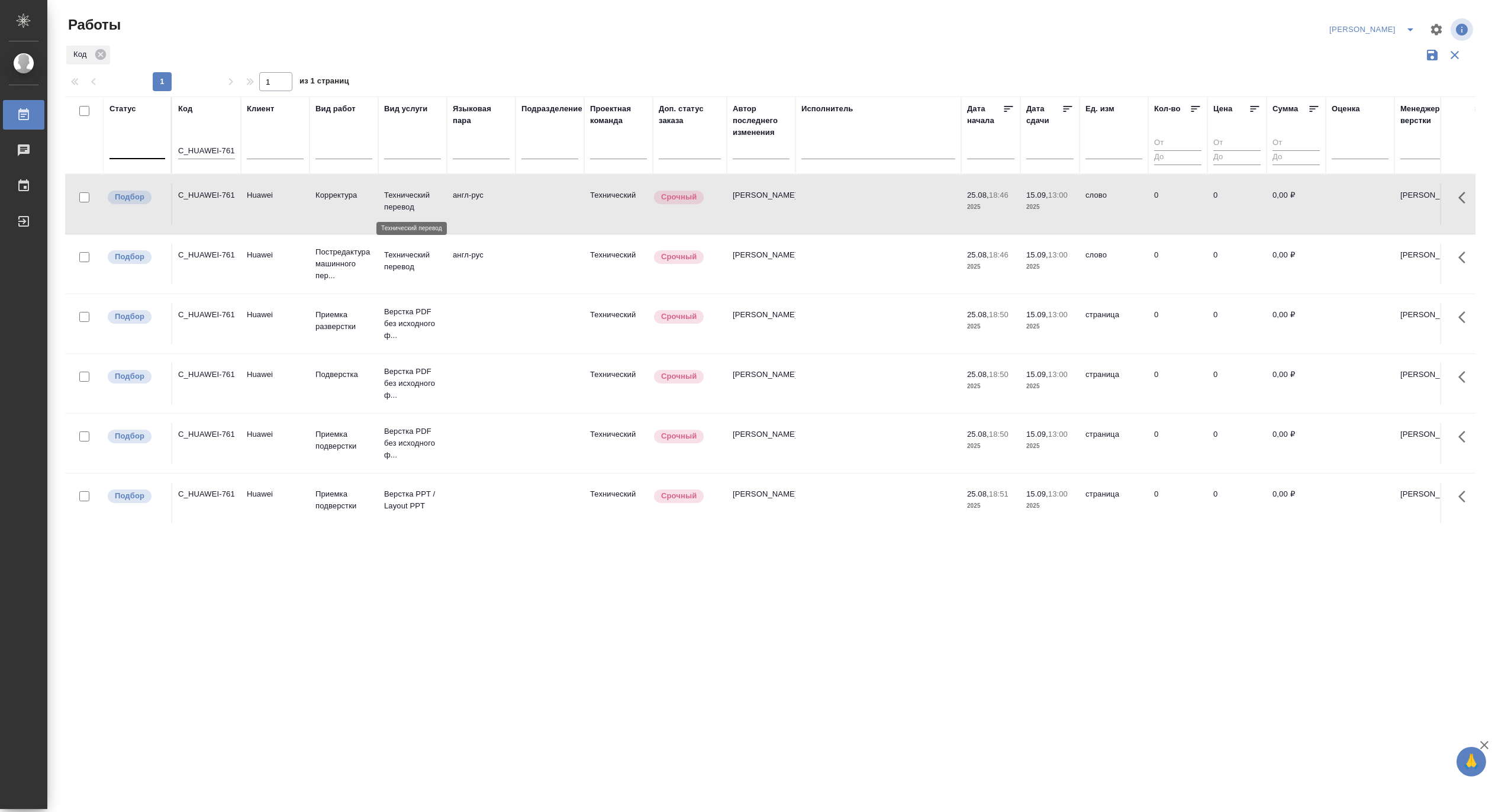
click at [400, 199] on p "Технический перевод" at bounding box center [412, 201] width 56 height 24
click at [193, 146] on input "C_HUAWEI-761" at bounding box center [206, 151] width 56 height 14
paste input "S_chery-205"
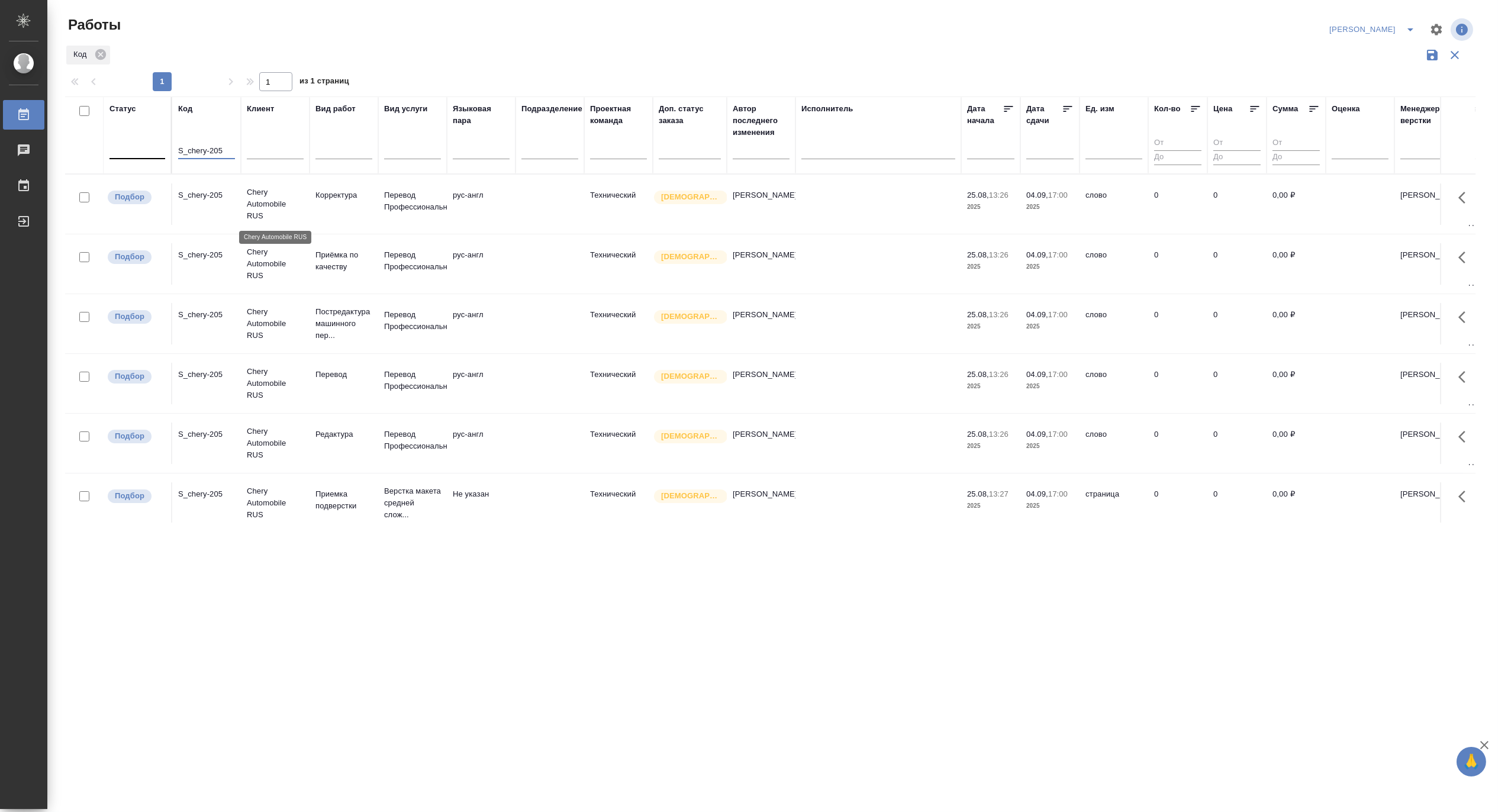
click at [274, 213] on p "Chery Automobile RUS" at bounding box center [275, 204] width 56 height 35
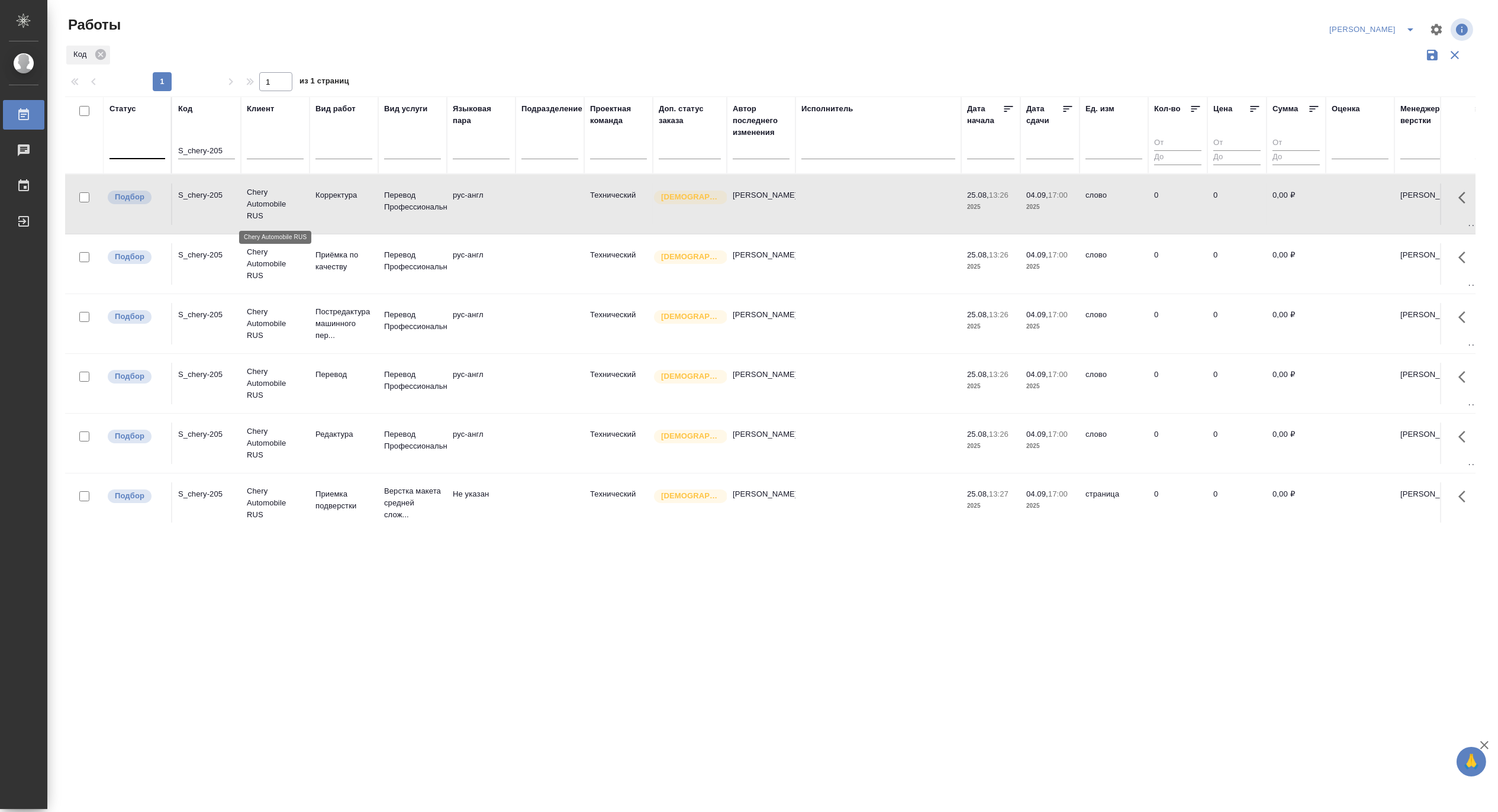
click at [274, 213] on p "Chery Automobile RUS" at bounding box center [275, 204] width 56 height 35
click at [203, 148] on input "S_chery-205" at bounding box center [206, 151] width 56 height 14
paste input "SDD-40"
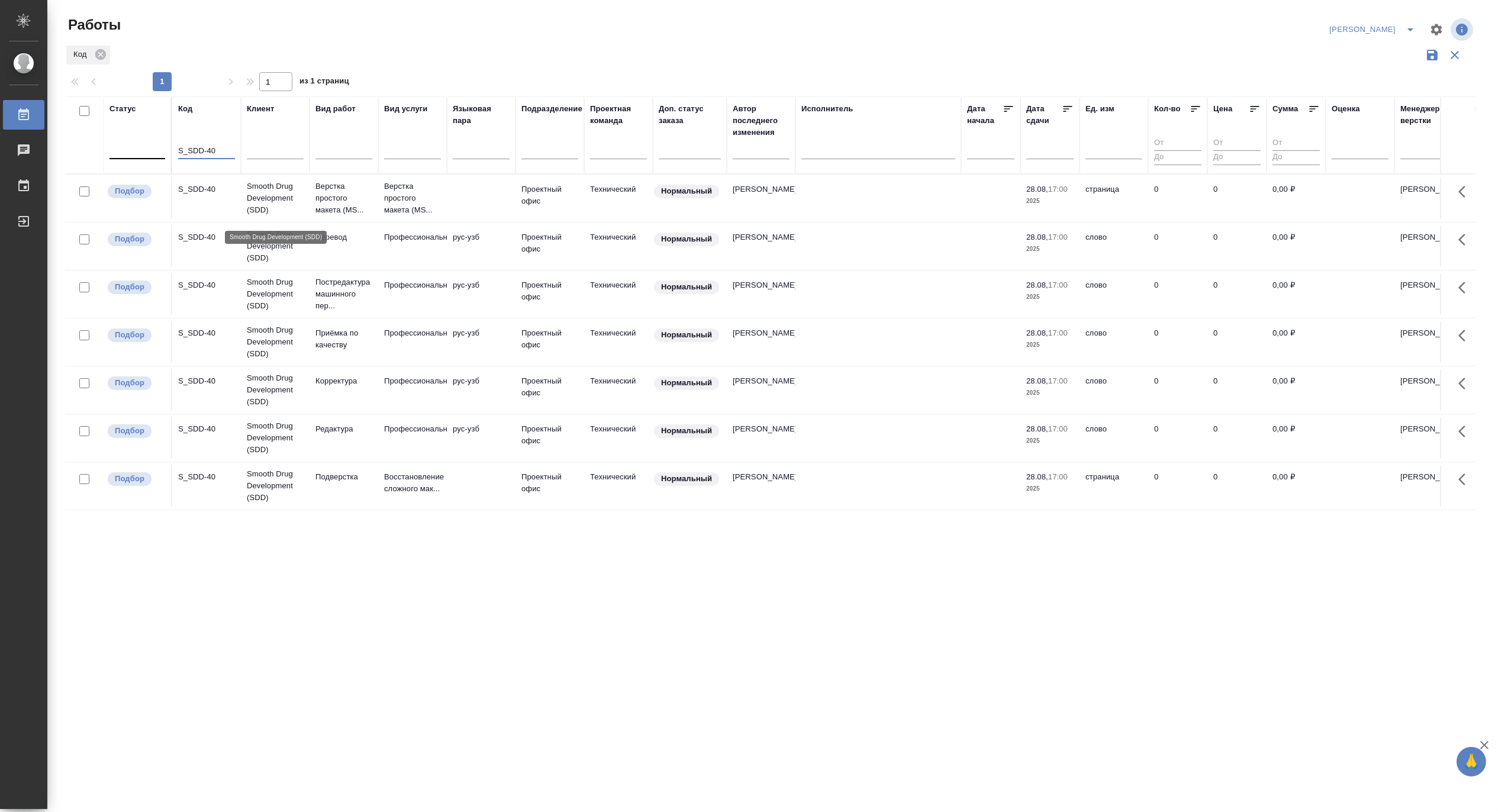
click at [288, 208] on p "Smooth Drug Development (SDD)" at bounding box center [275, 198] width 56 height 35
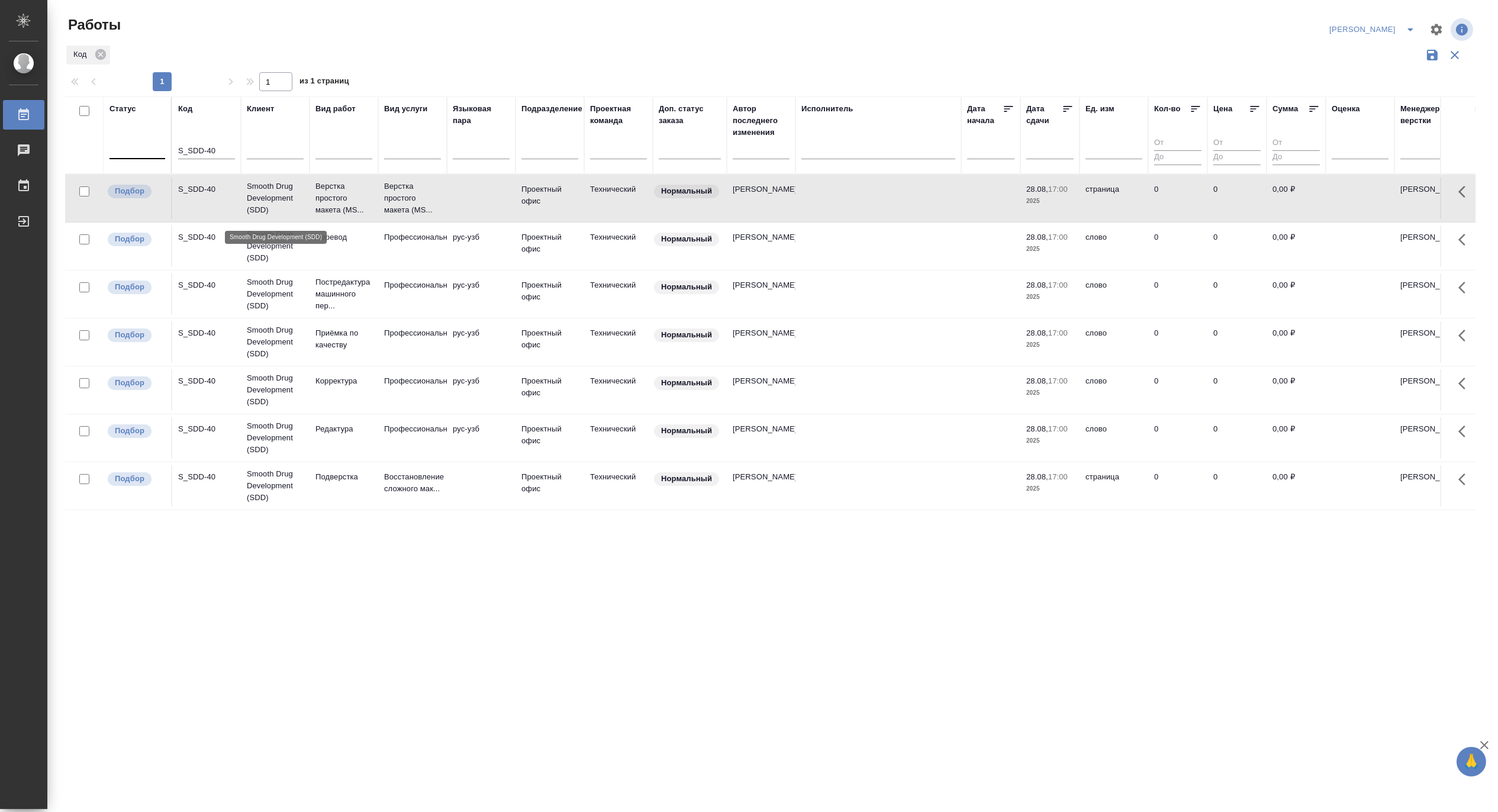
click at [288, 208] on p "Smooth Drug Development (SDD)" at bounding box center [275, 198] width 56 height 35
click at [206, 151] on input "S_SDD-40" at bounding box center [206, 151] width 56 height 14
paste input "ATLNC-2"
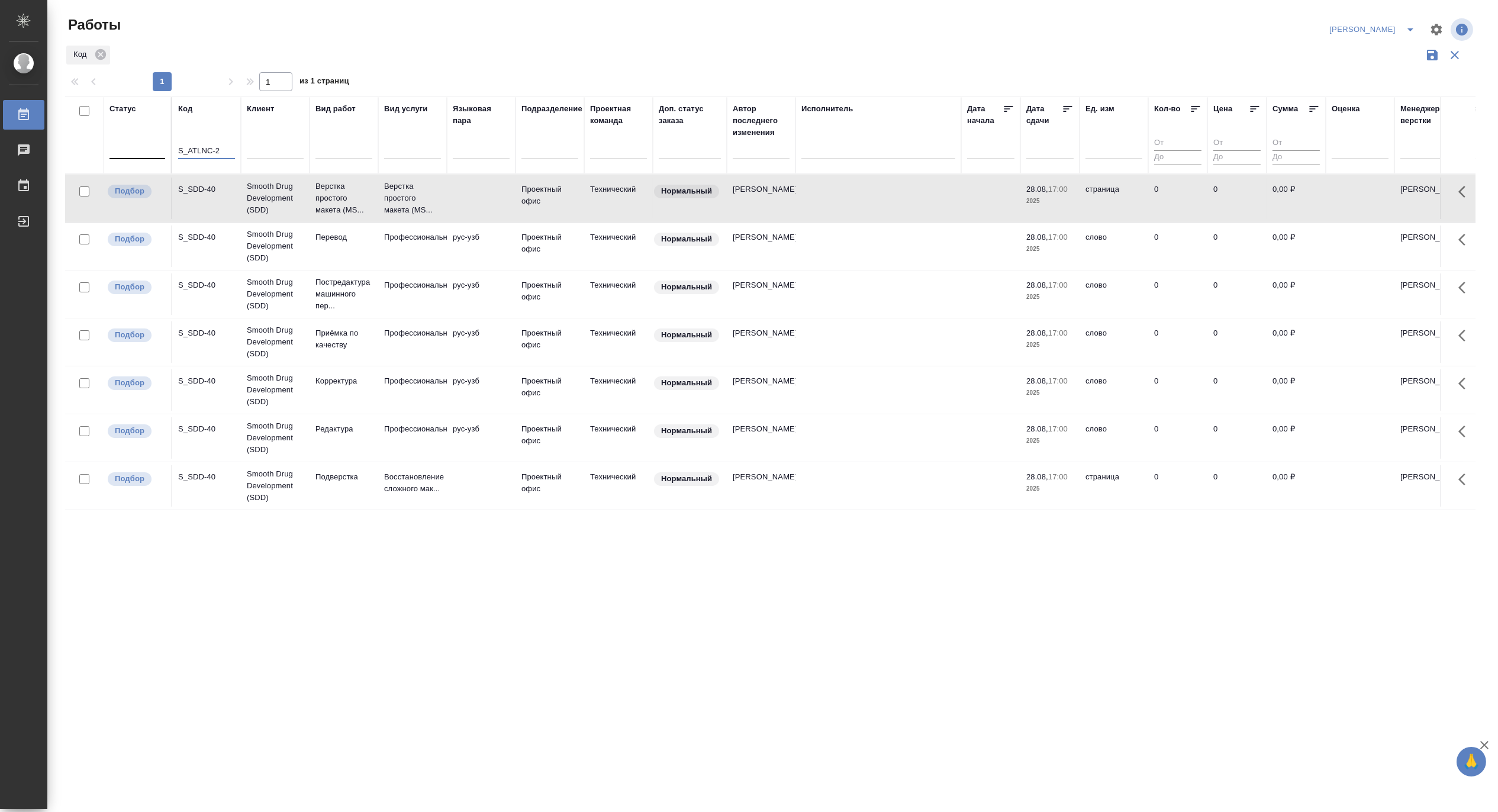
type input "S_ATLNC-2"
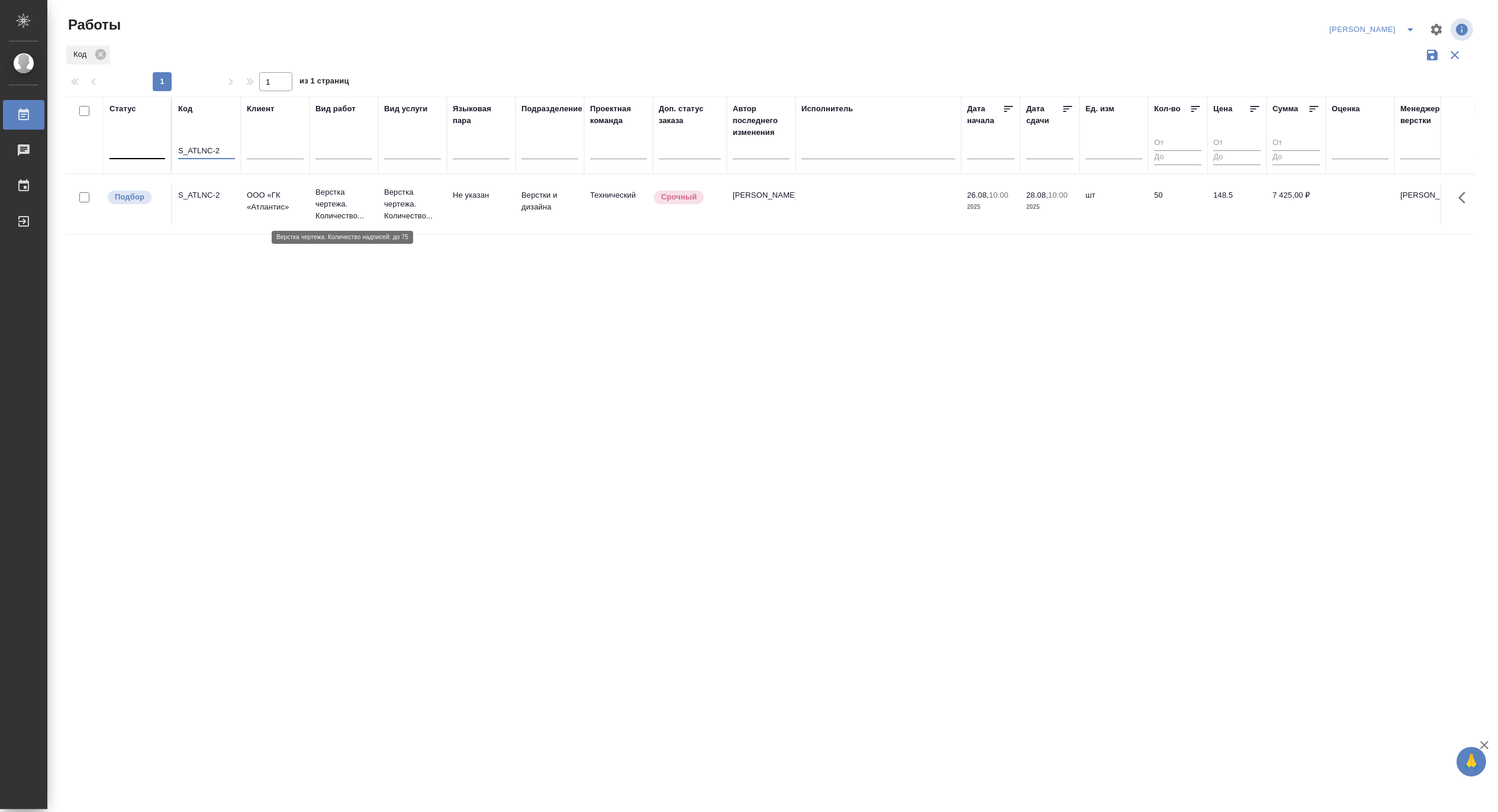
click at [320, 202] on p "Верстка чертежа. Количество..." at bounding box center [343, 204] width 56 height 35
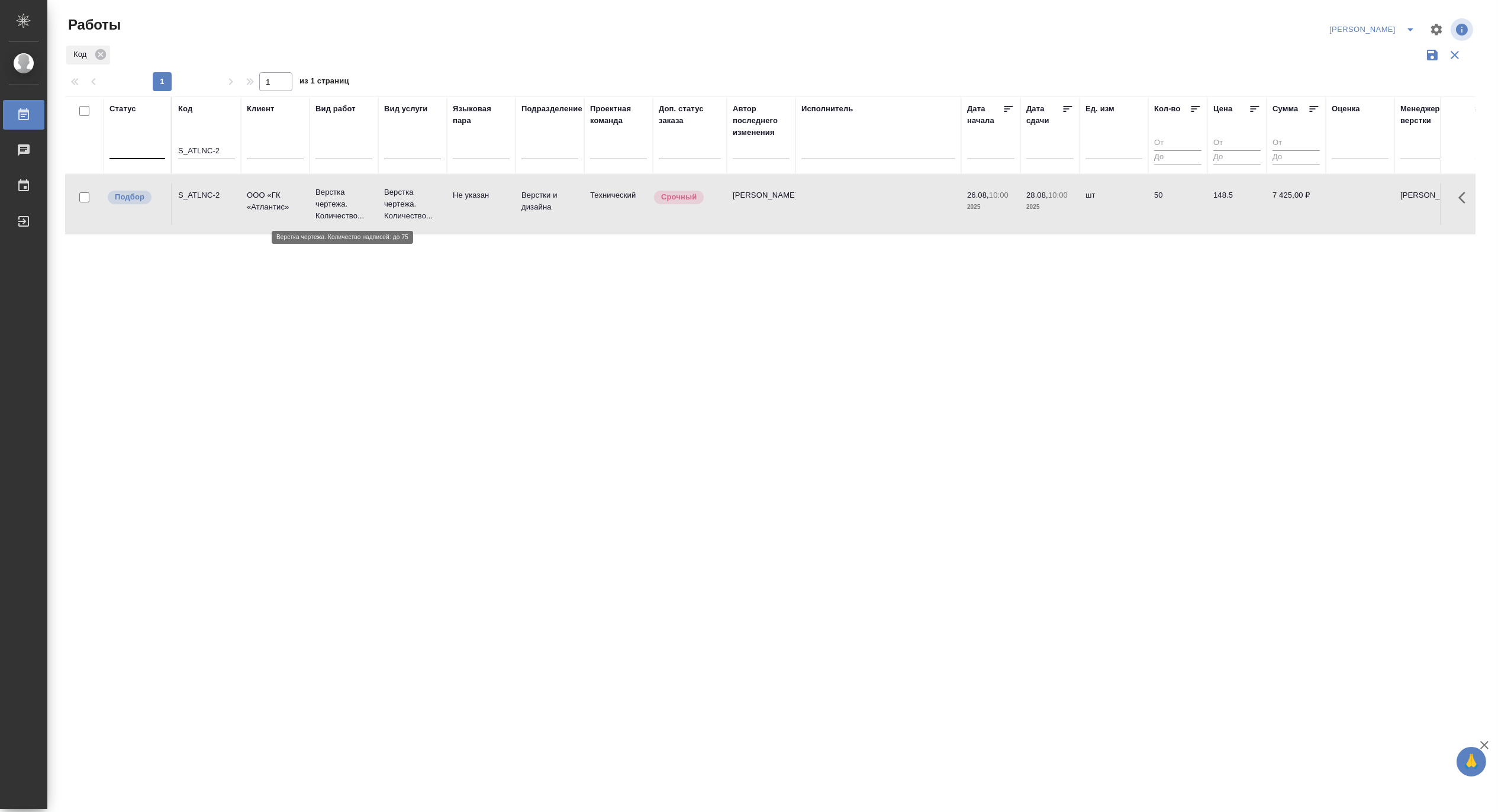
click at [320, 202] on p "Верстка чертежа. Количество..." at bounding box center [343, 204] width 56 height 35
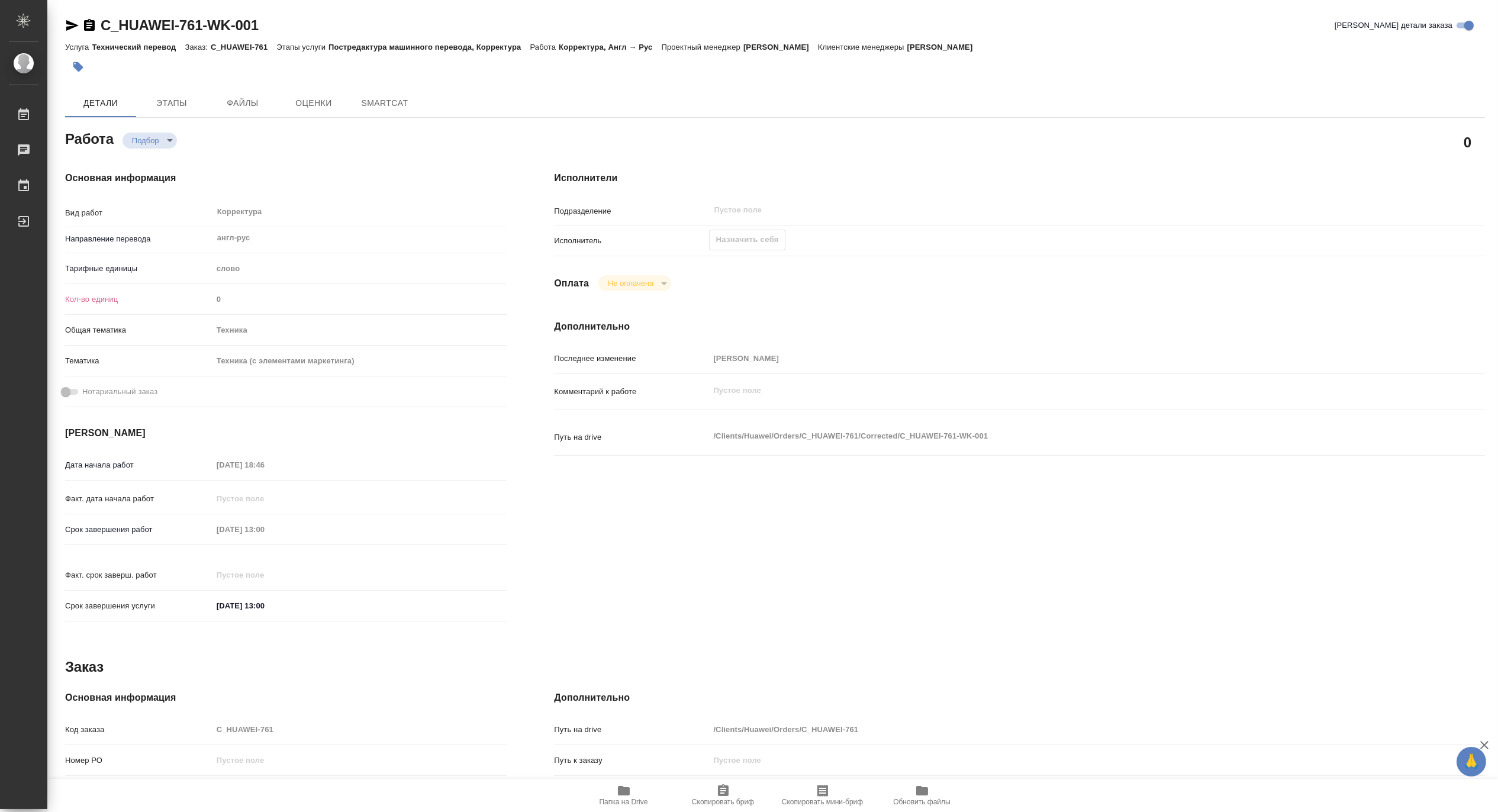
type textarea "x"
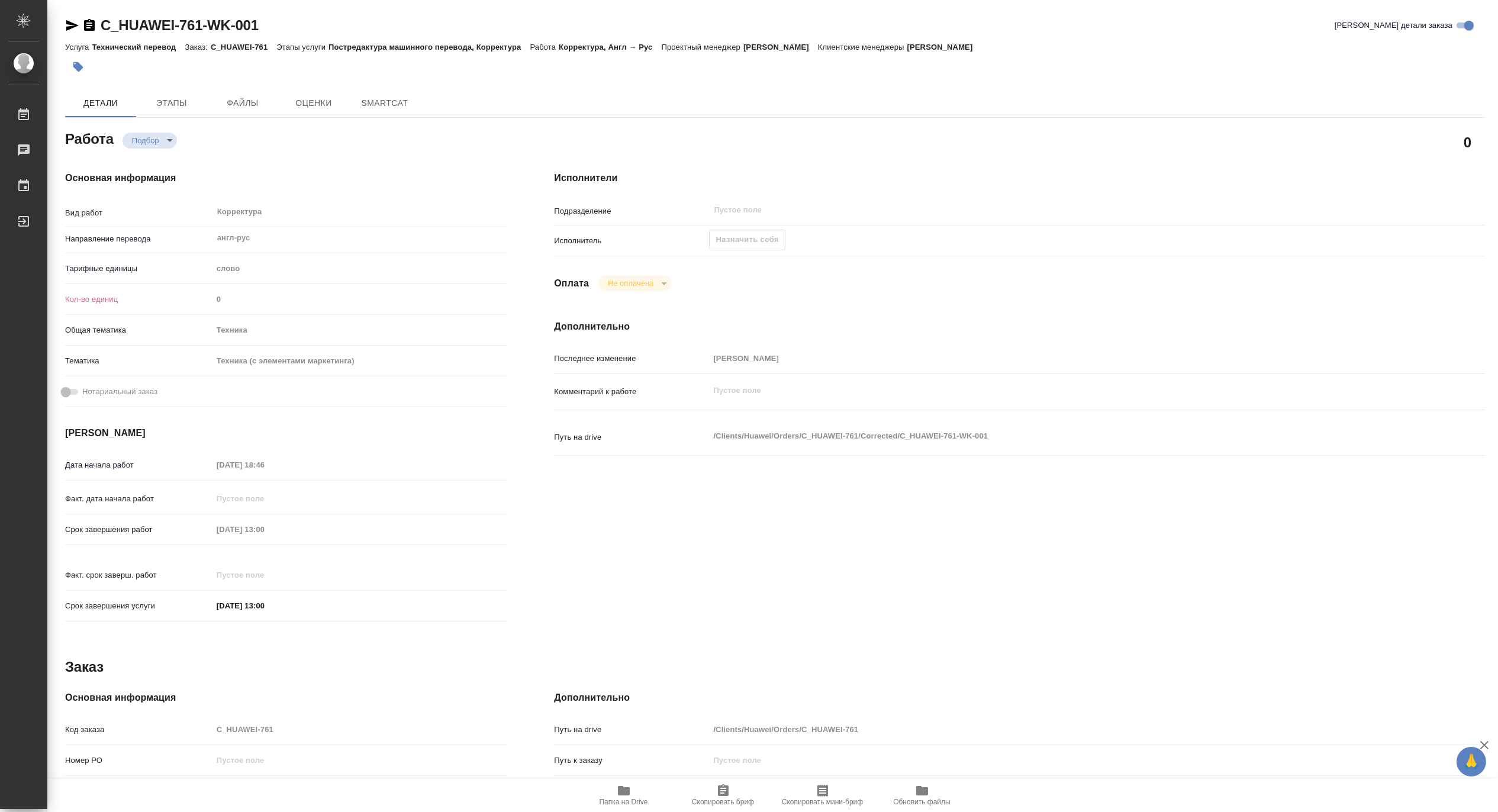
type textarea "x"
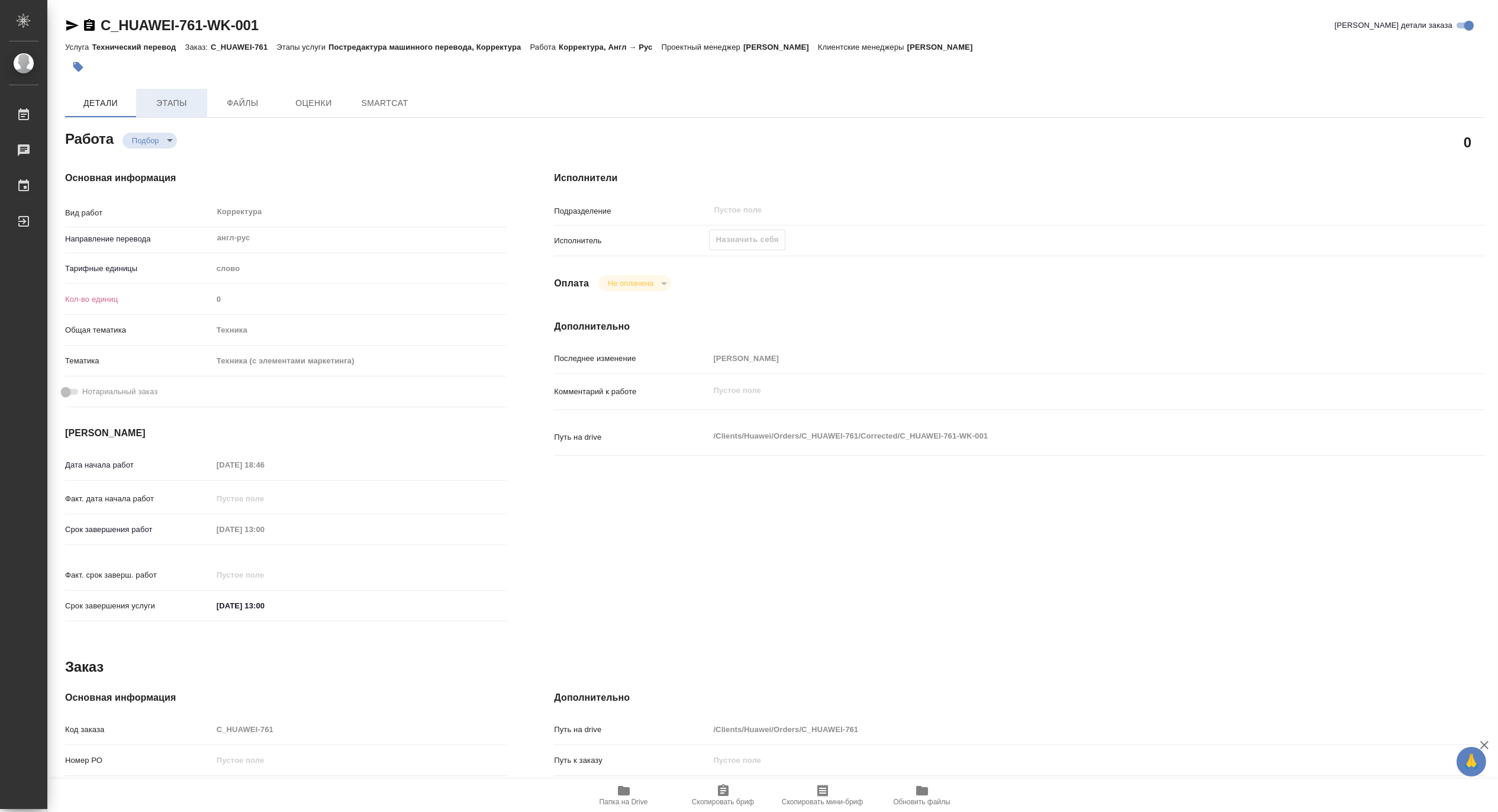
type textarea "x"
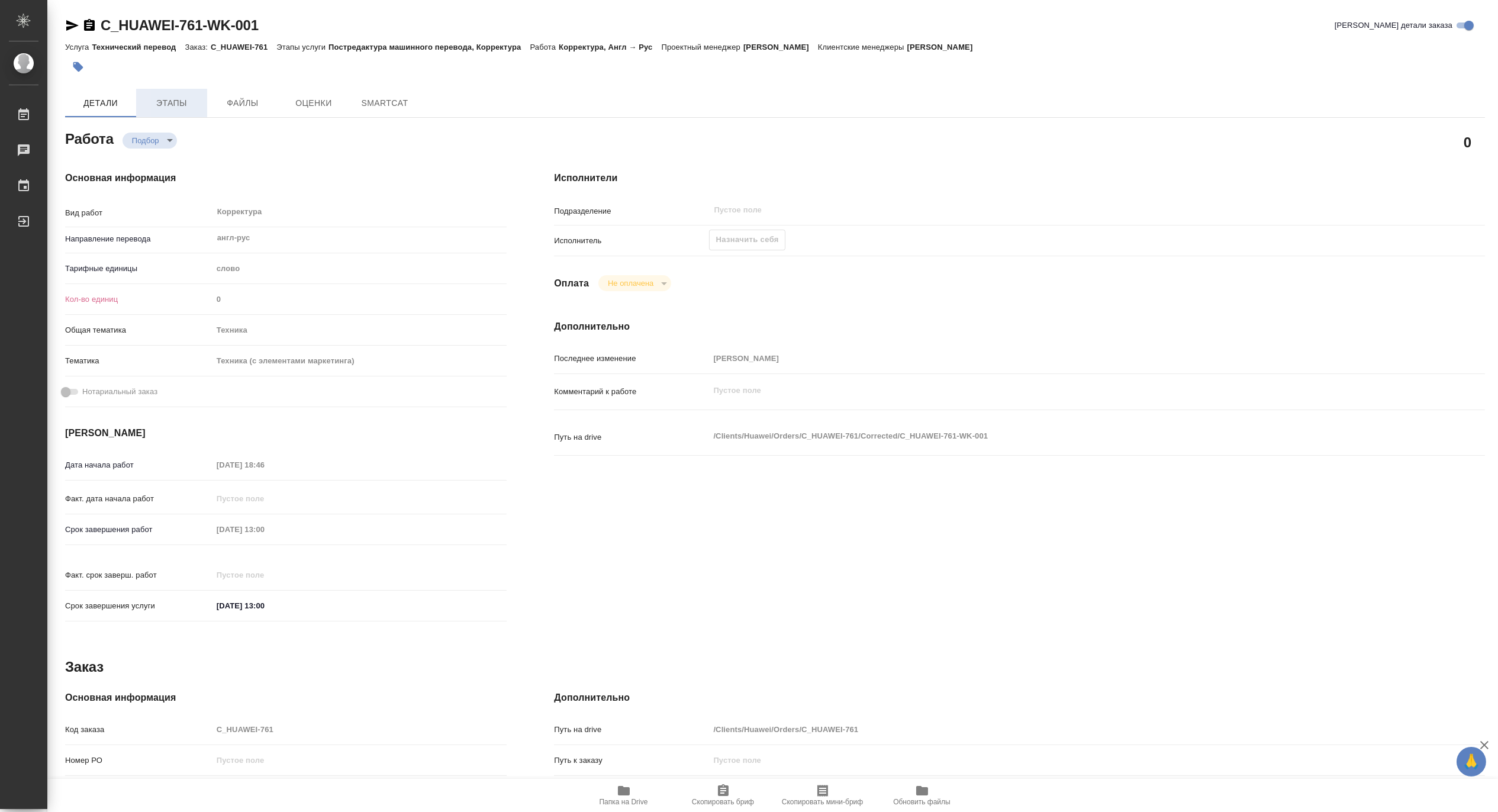
click at [174, 102] on span "Этапы" at bounding box center [171, 102] width 56 height 14
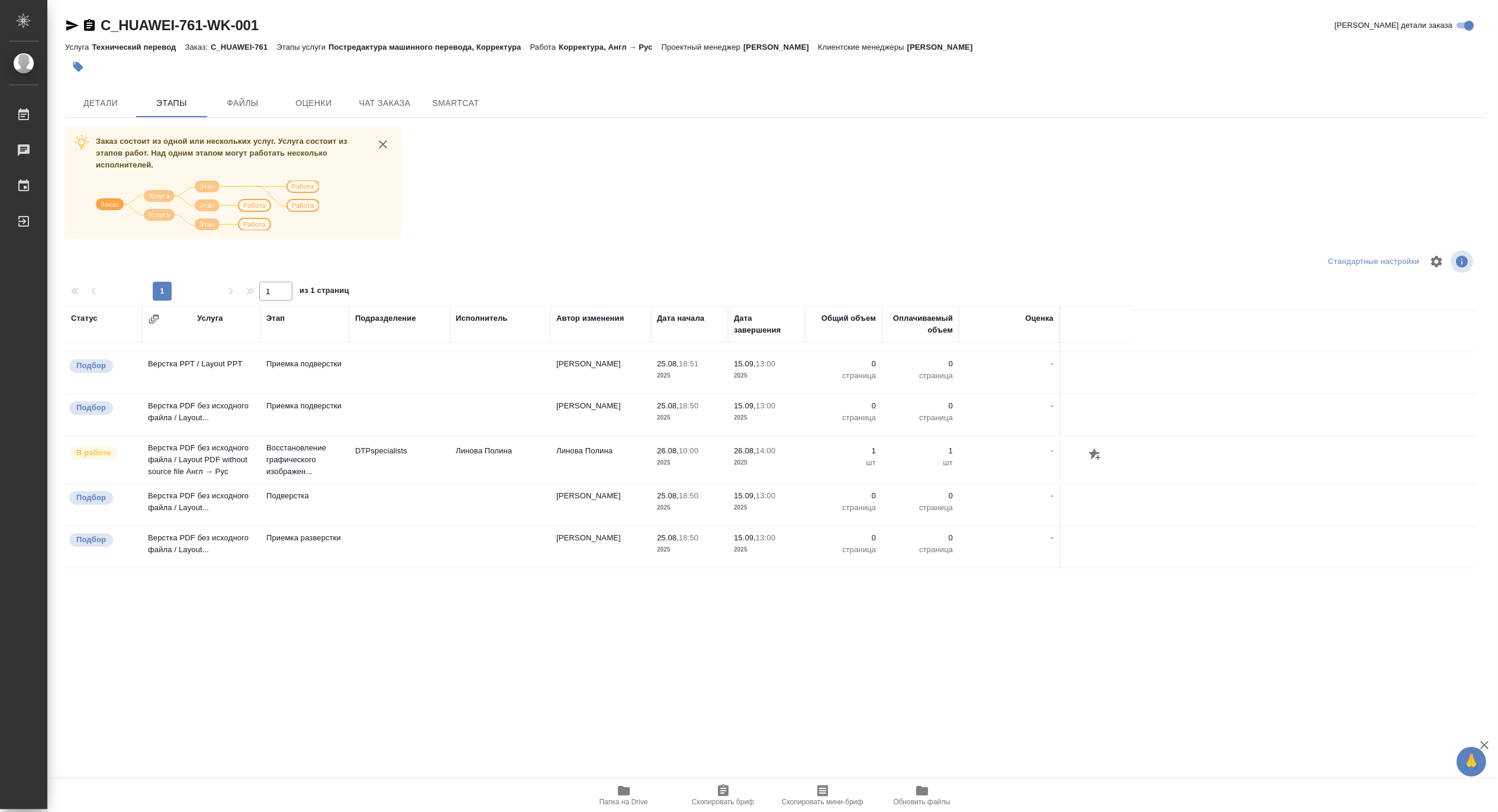
scroll to position [131, 0]
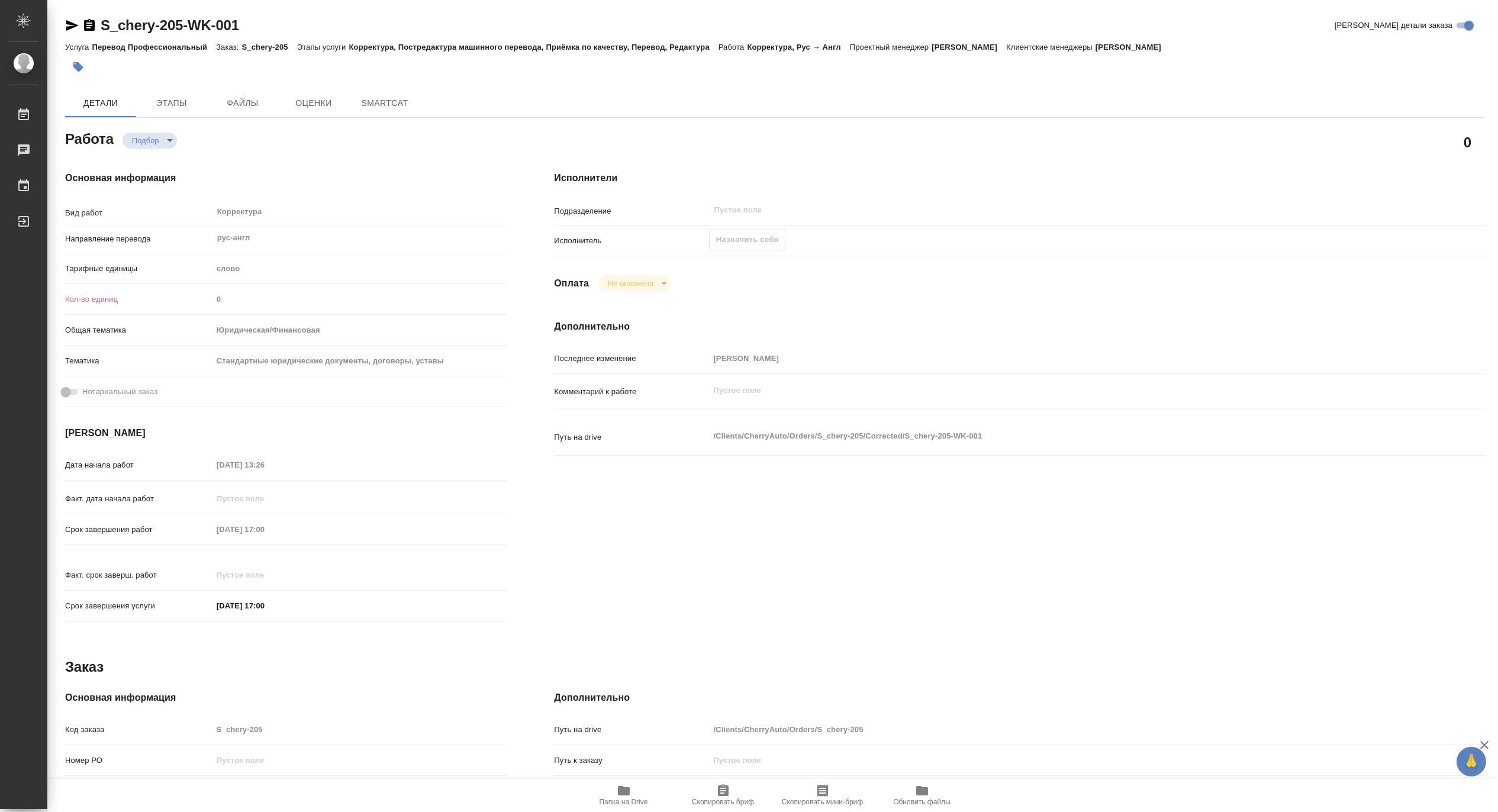
type textarea "x"
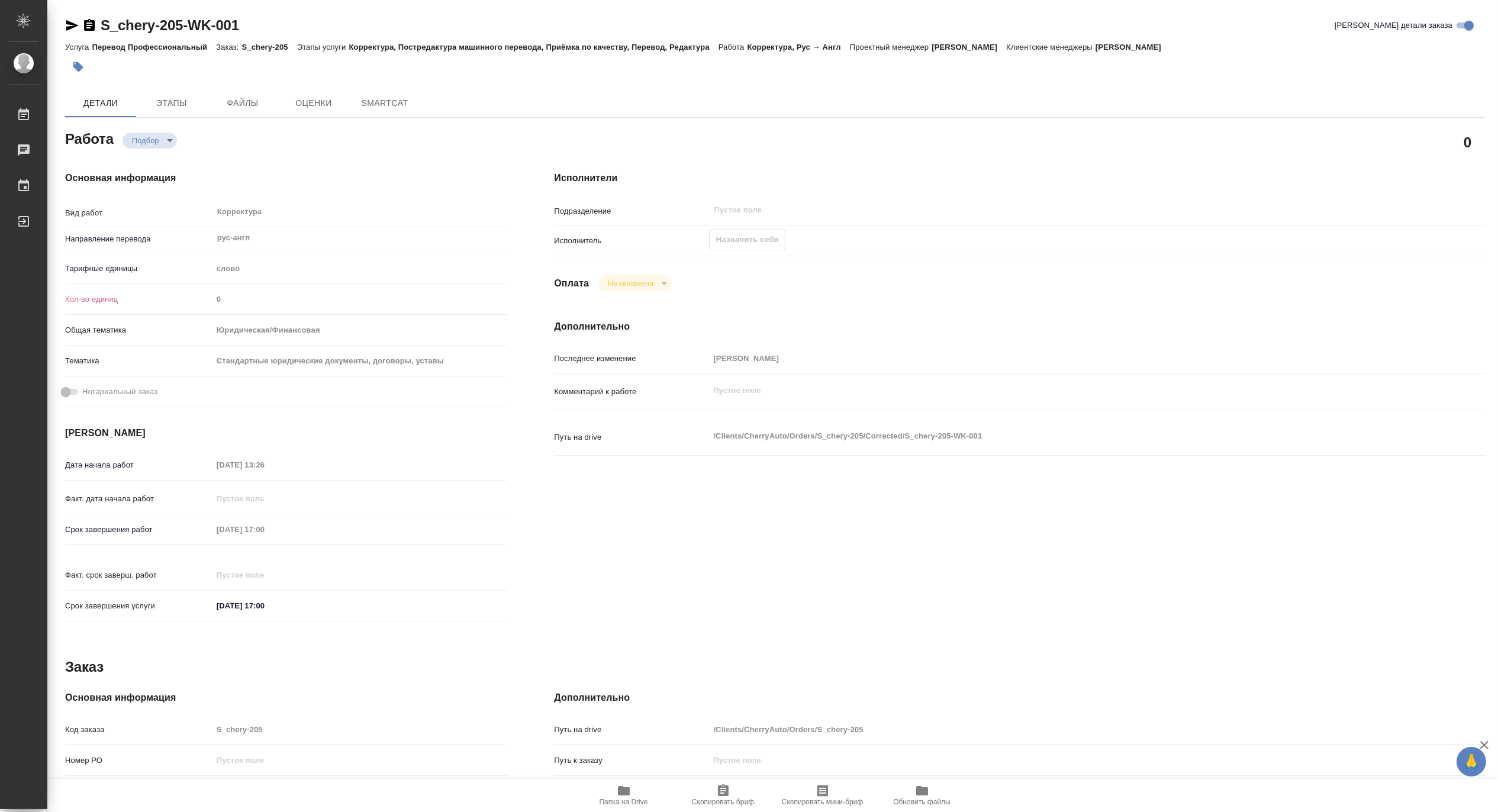
type textarea "x"
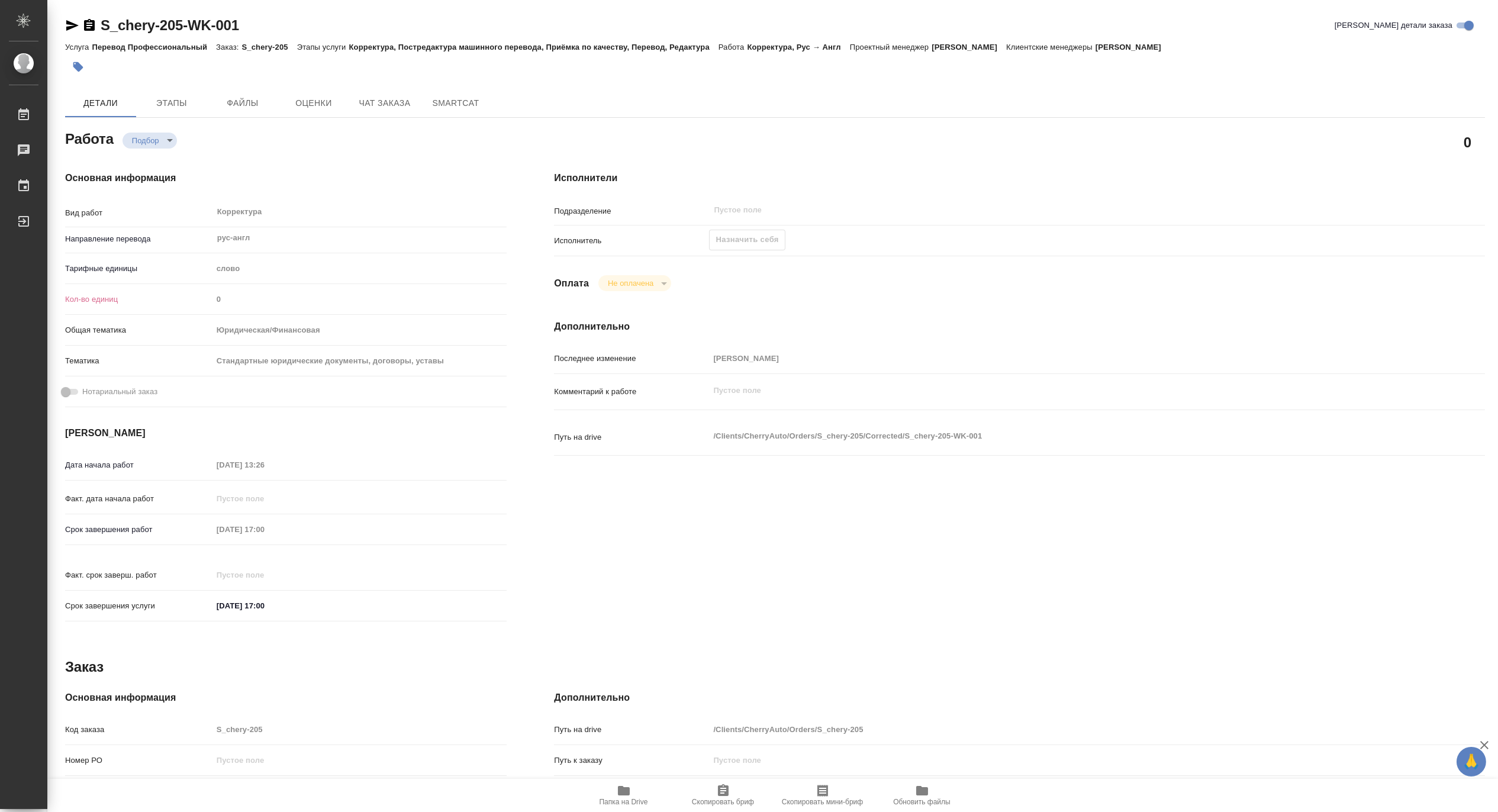
type textarea "x"
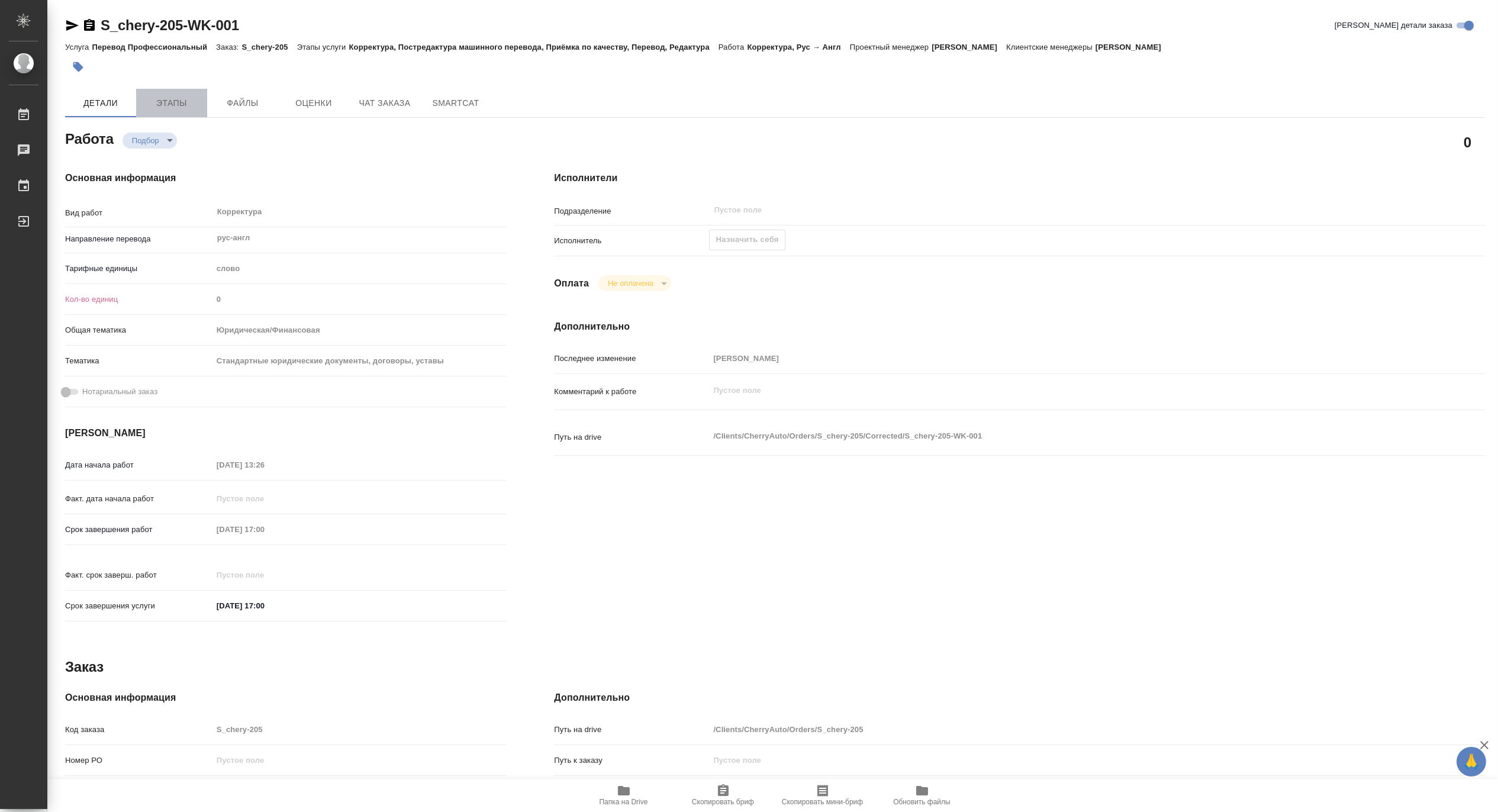
click at [174, 105] on span "Этапы" at bounding box center [171, 102] width 56 height 14
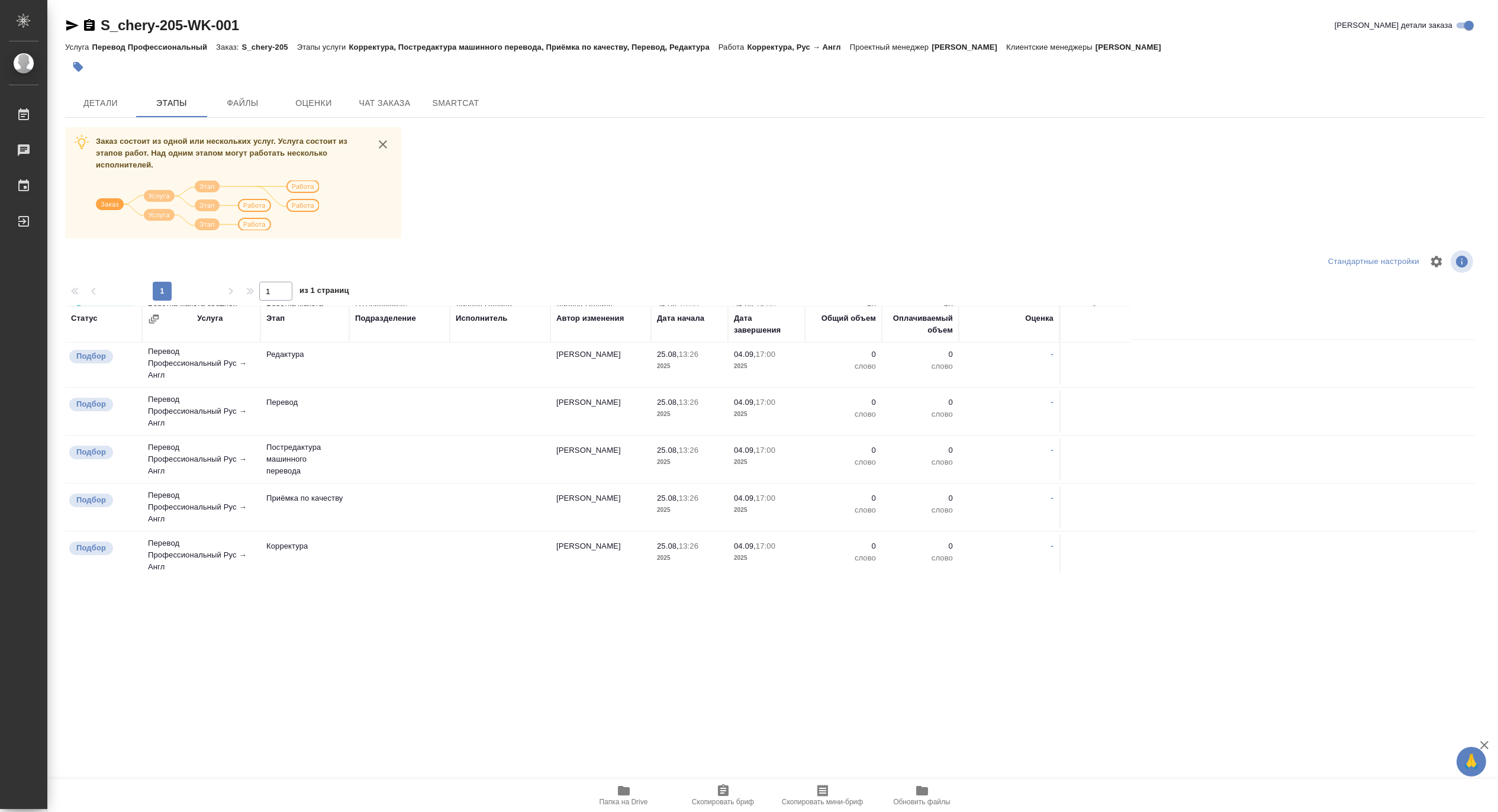
scroll to position [263, 0]
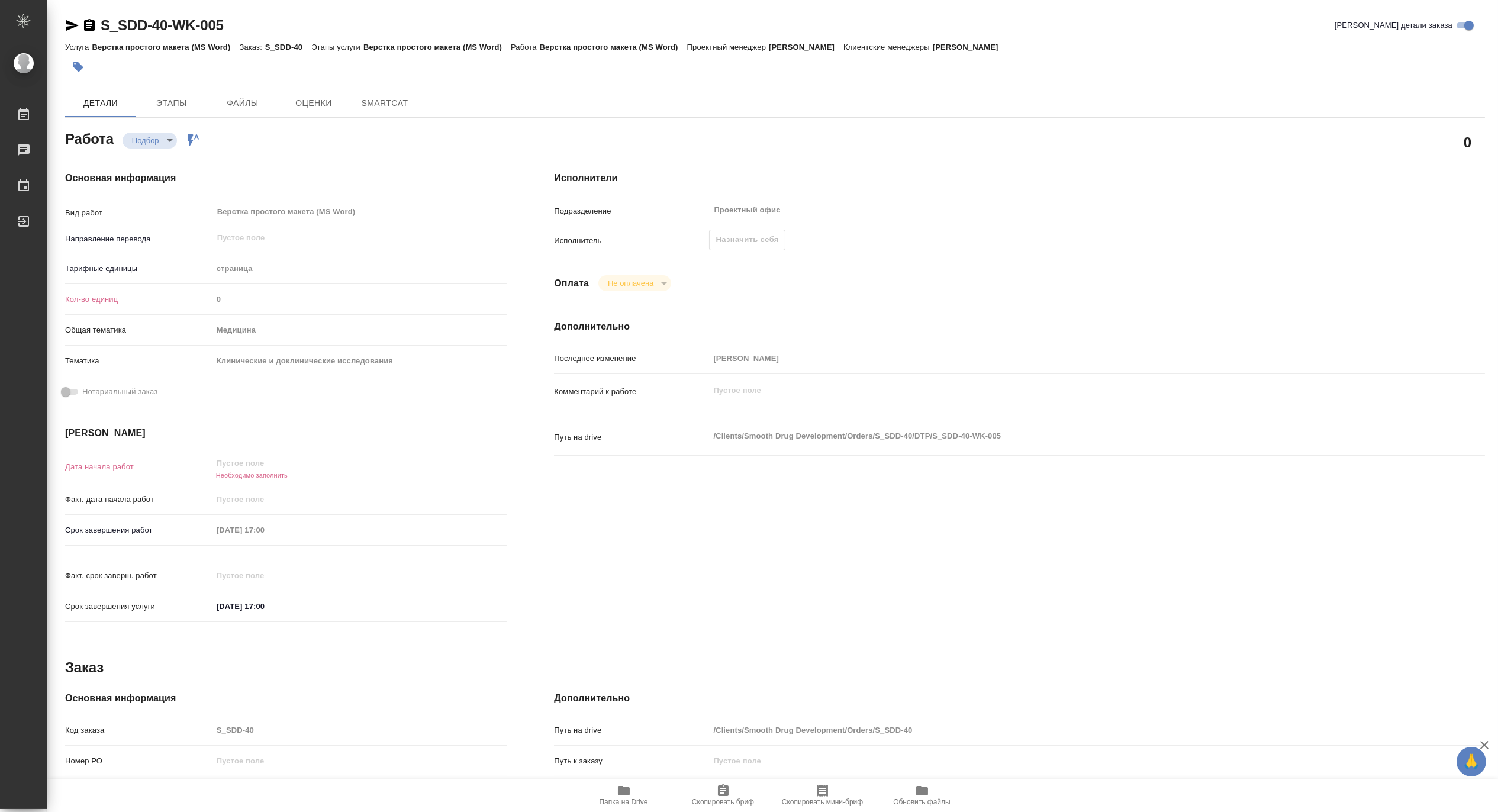
type textarea "x"
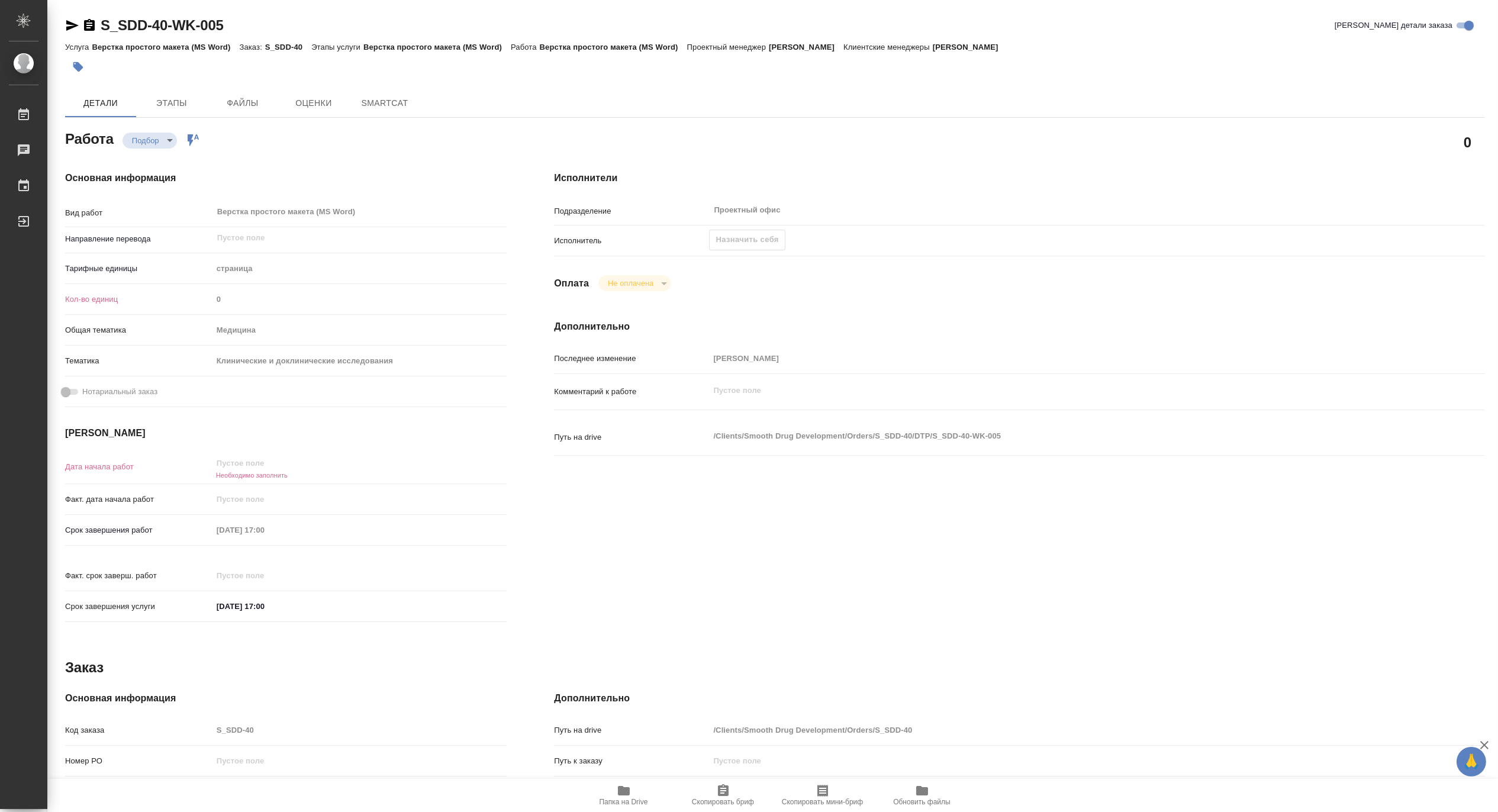
type textarea "x"
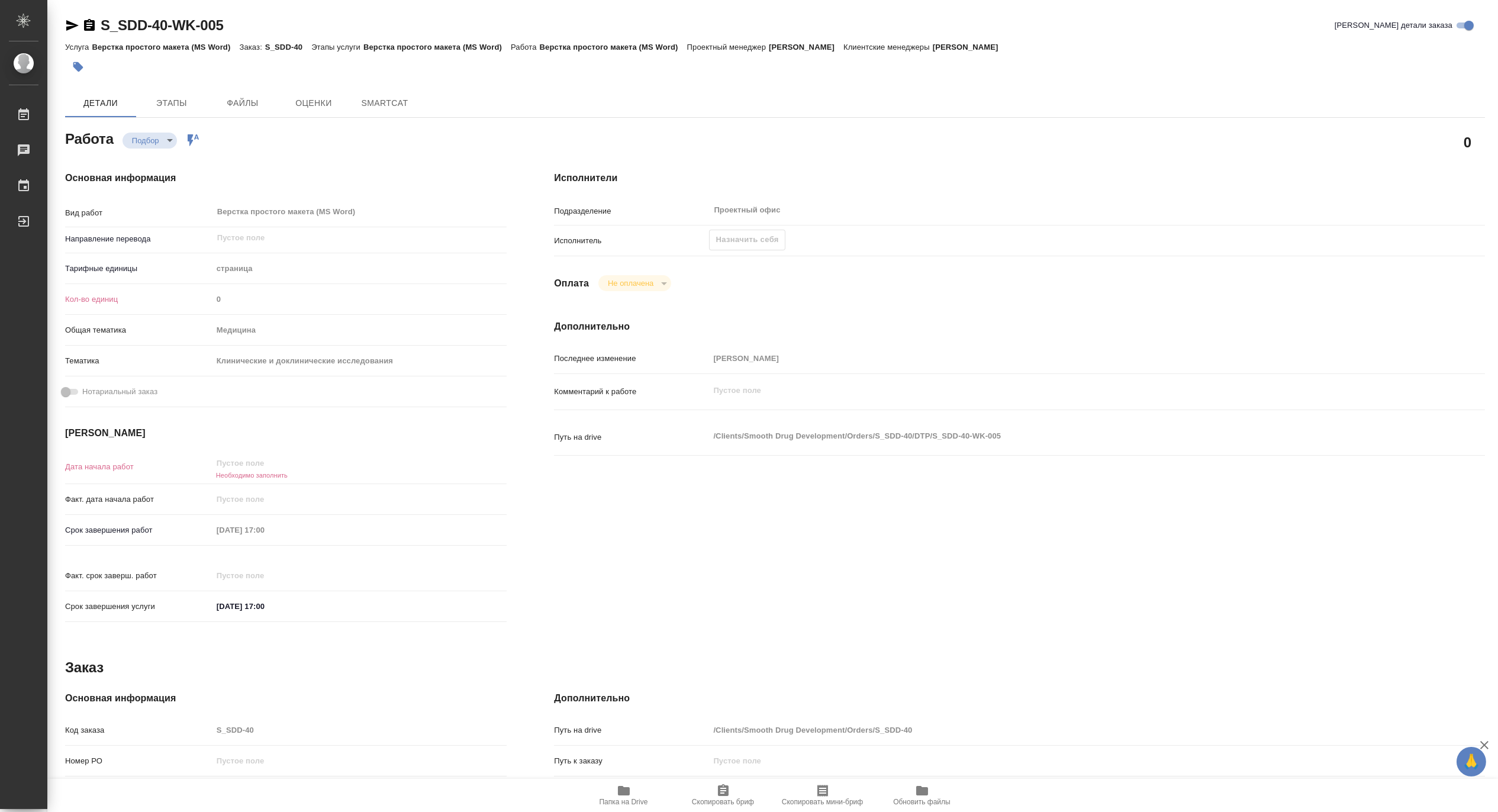
type textarea "x"
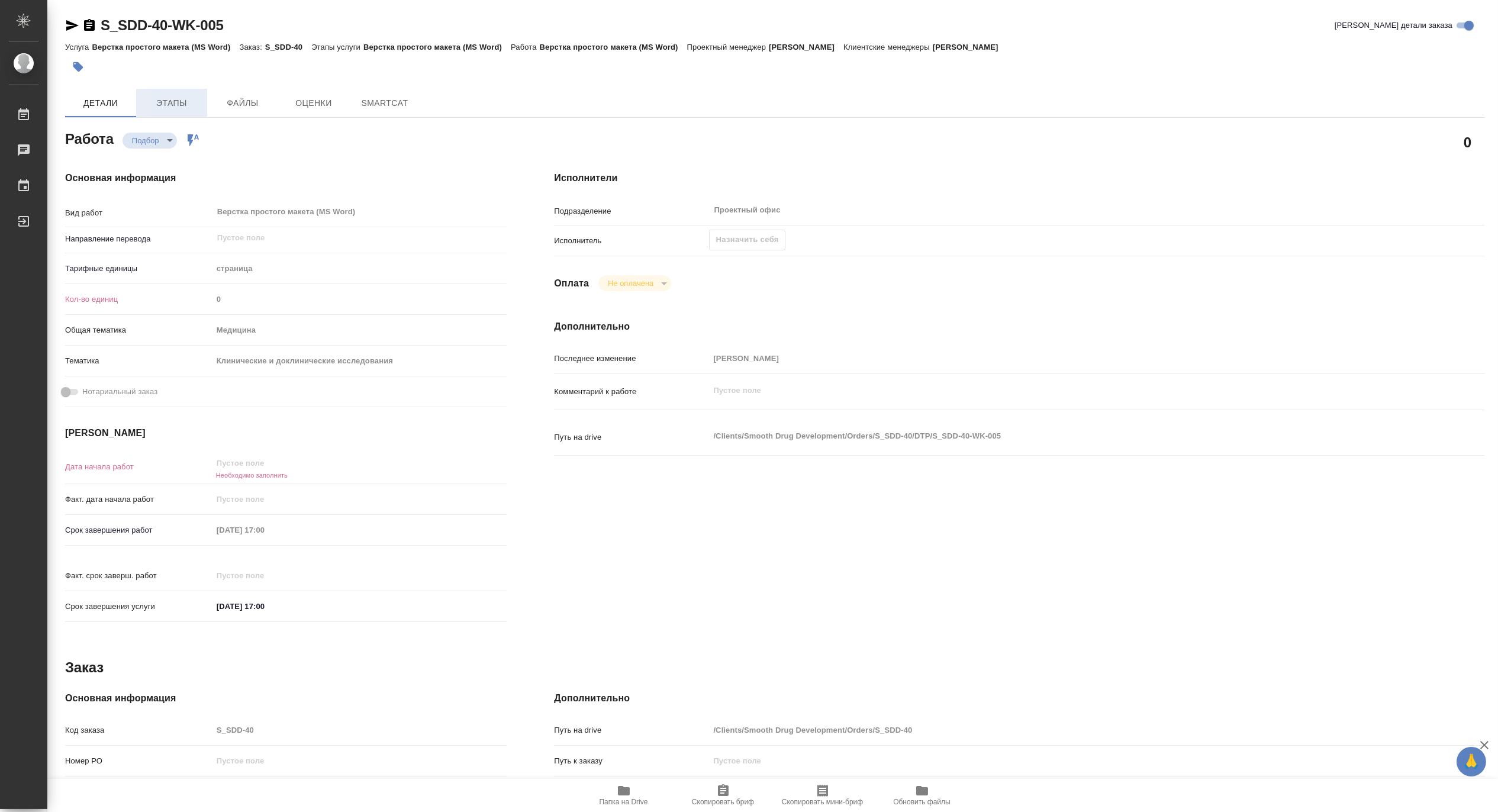
click at [168, 99] on span "Этапы" at bounding box center [171, 102] width 56 height 14
type textarea "x"
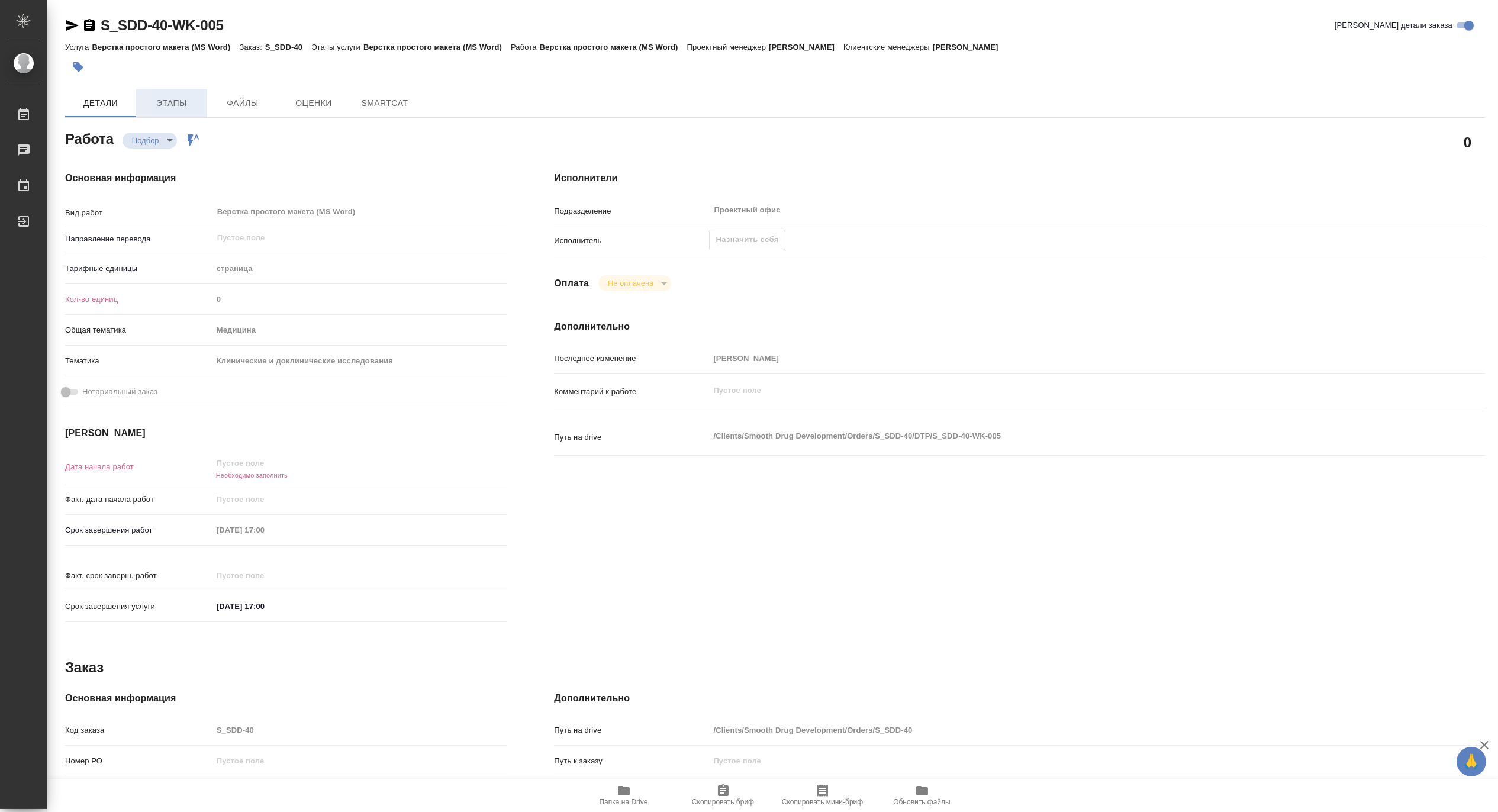
type textarea "x"
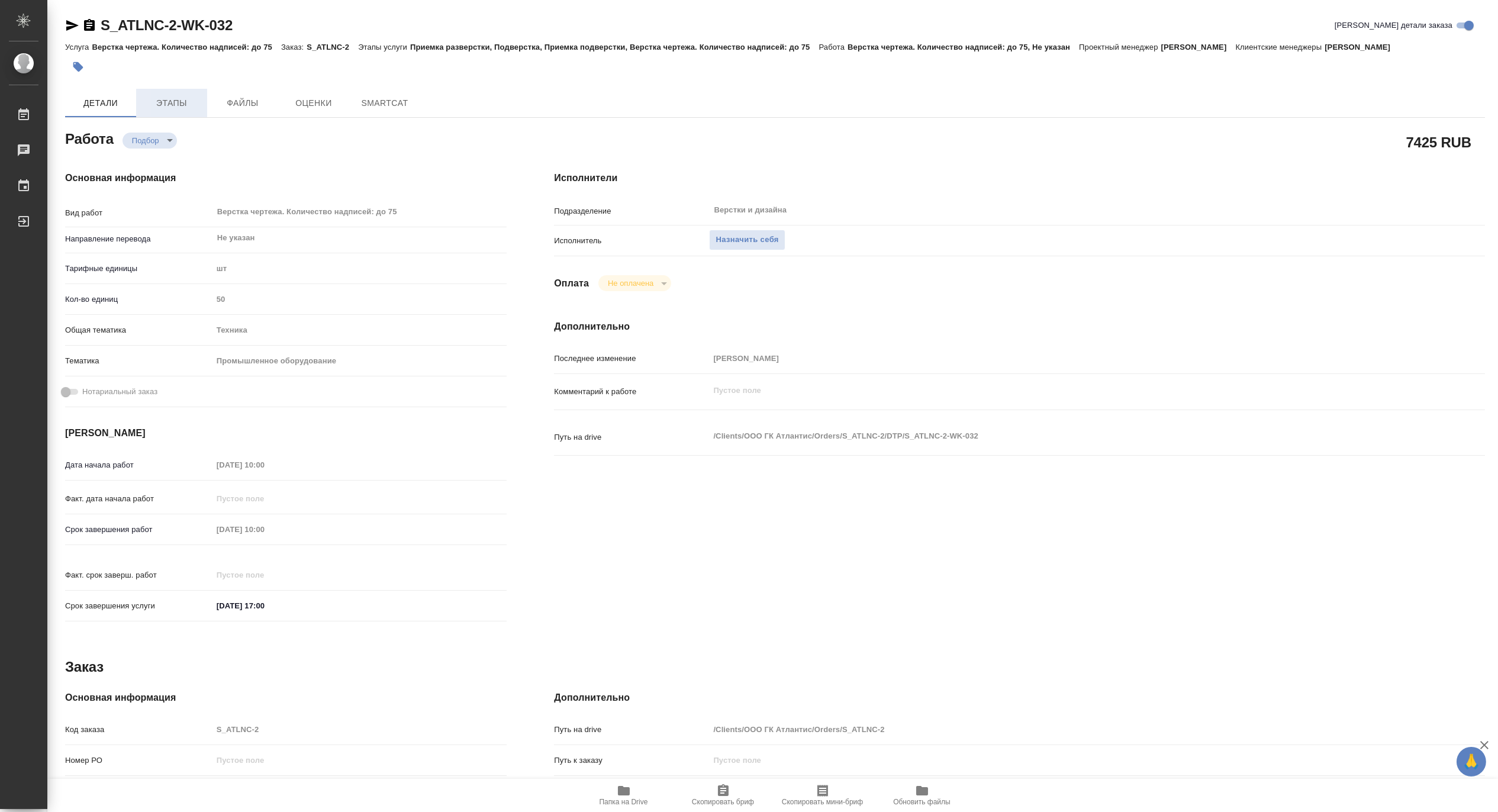
type textarea "x"
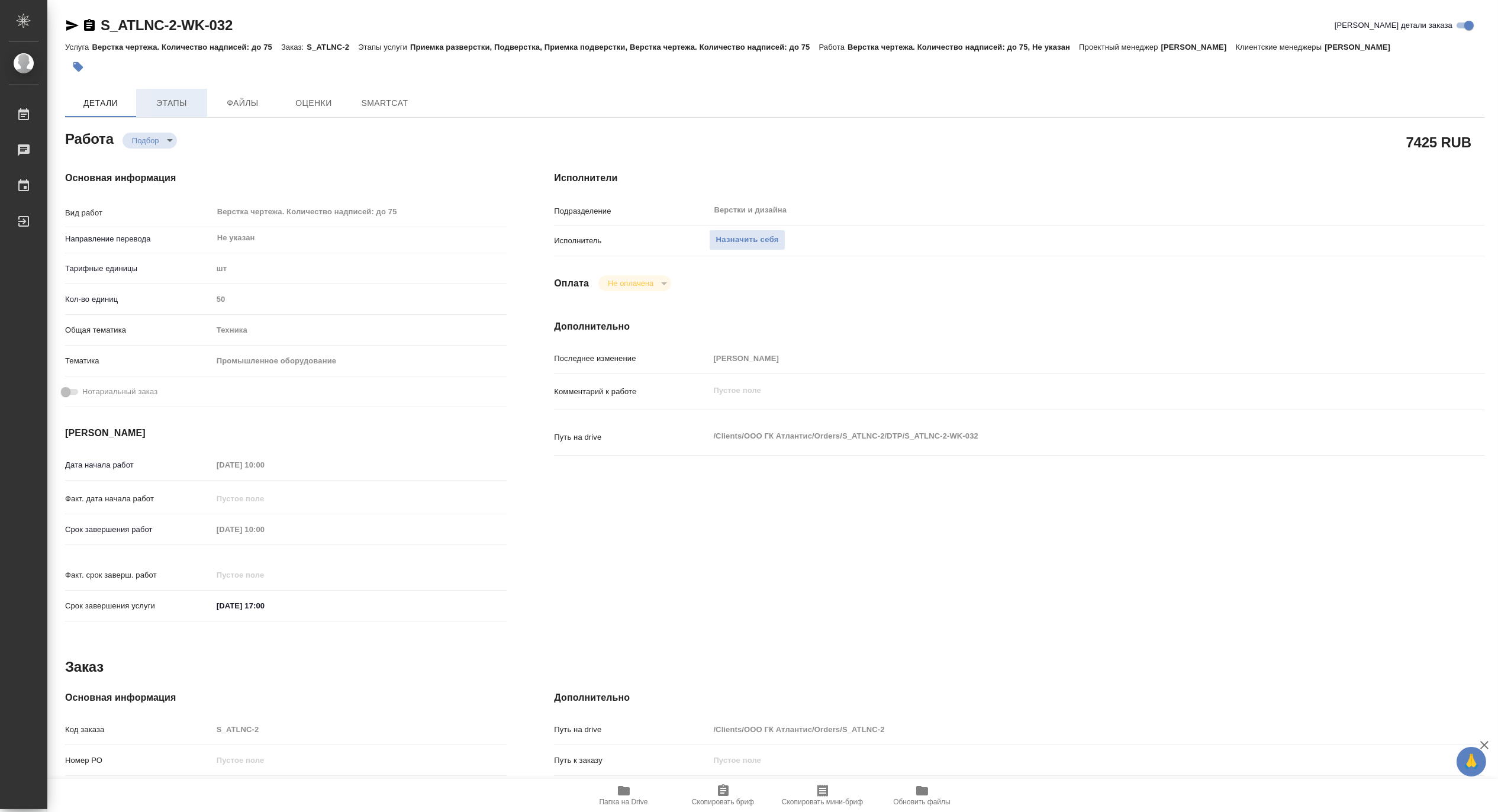
type textarea "x"
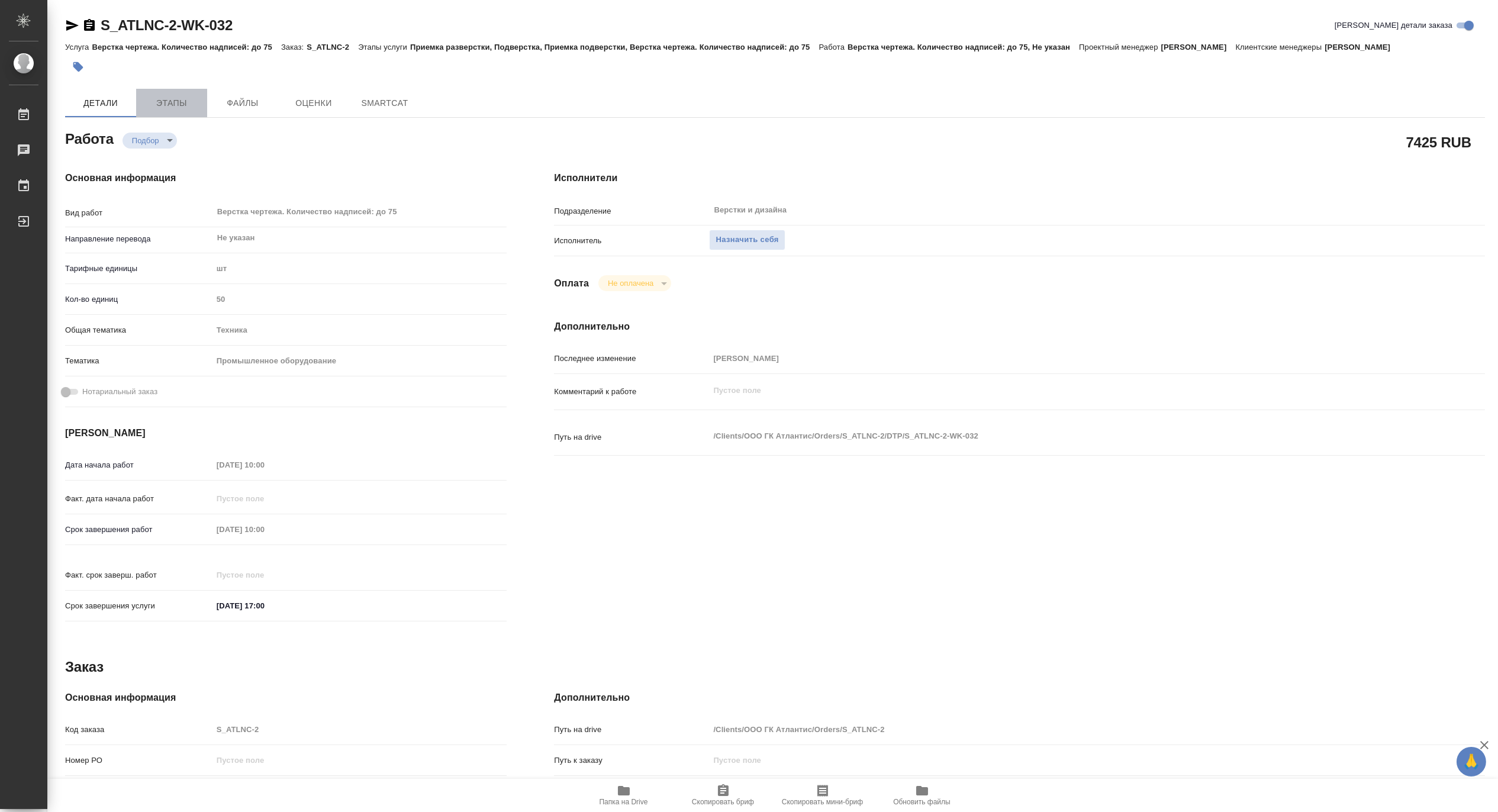
click at [179, 99] on span "Этапы" at bounding box center [171, 102] width 56 height 14
type textarea "x"
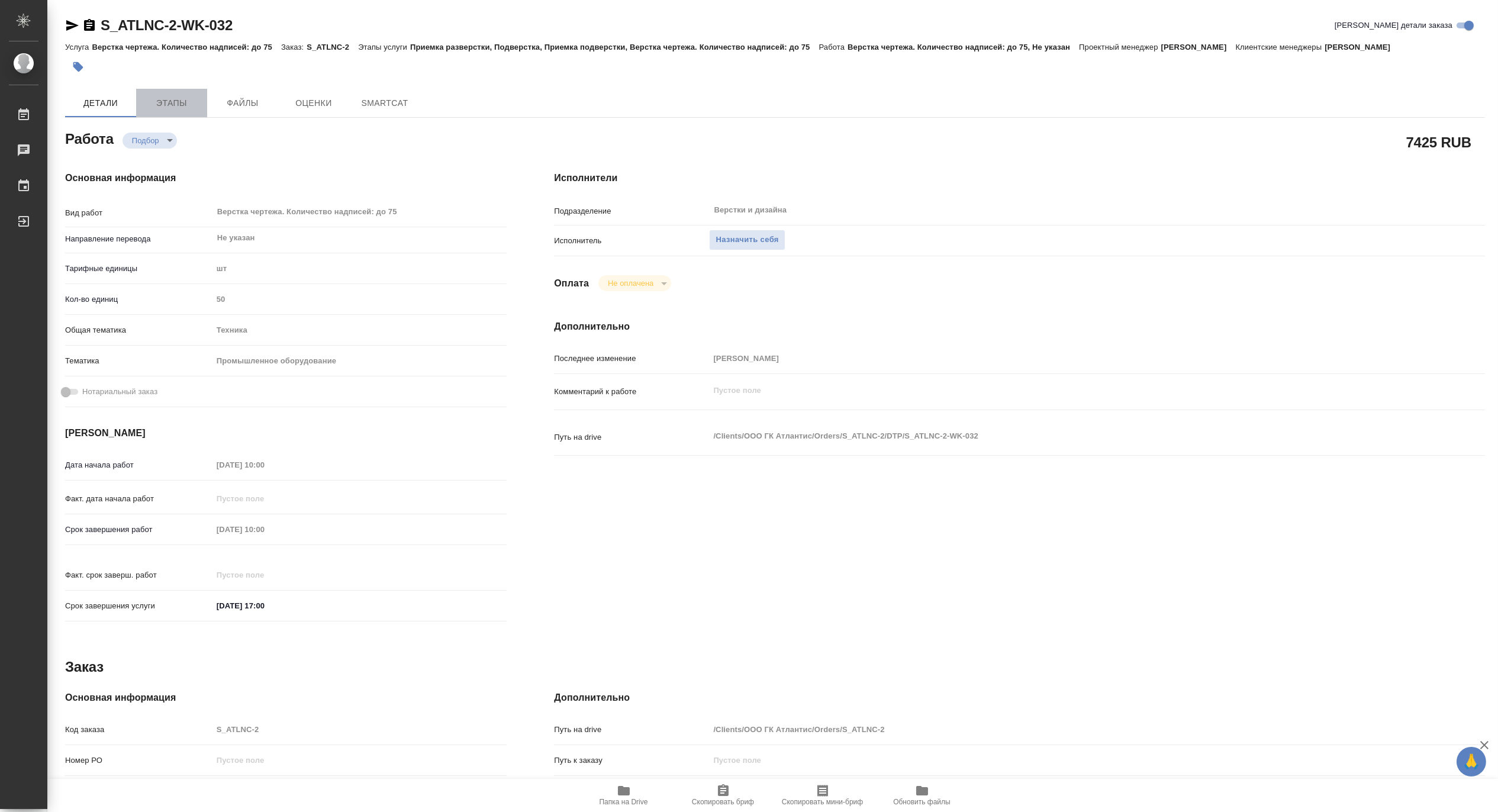
type textarea "x"
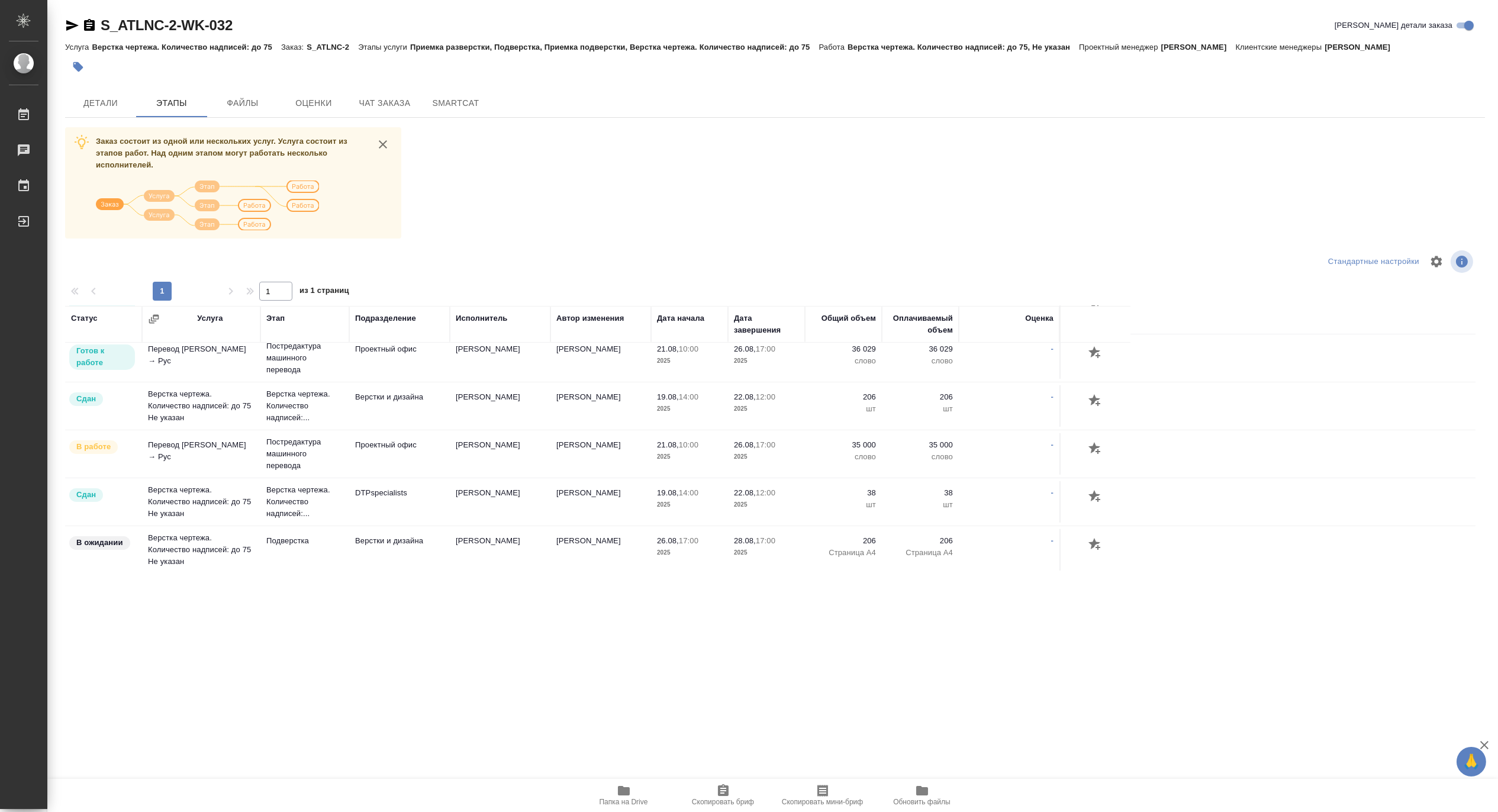
scroll to position [155, 0]
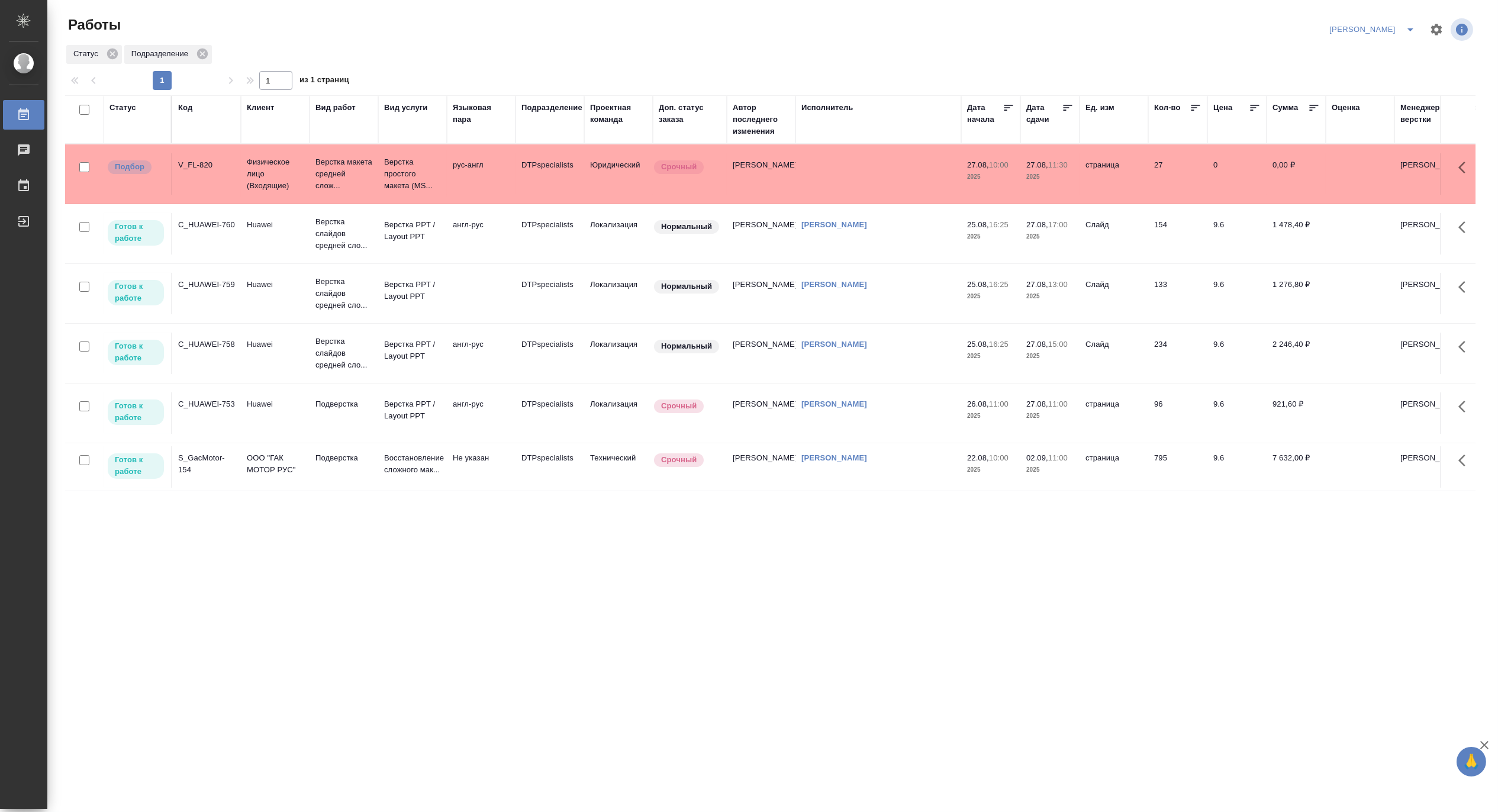
click at [1405, 24] on icon "split button" at bounding box center [1410, 30] width 14 height 14
click at [1376, 52] on li "Матвеева_В работе" at bounding box center [1365, 54] width 114 height 19
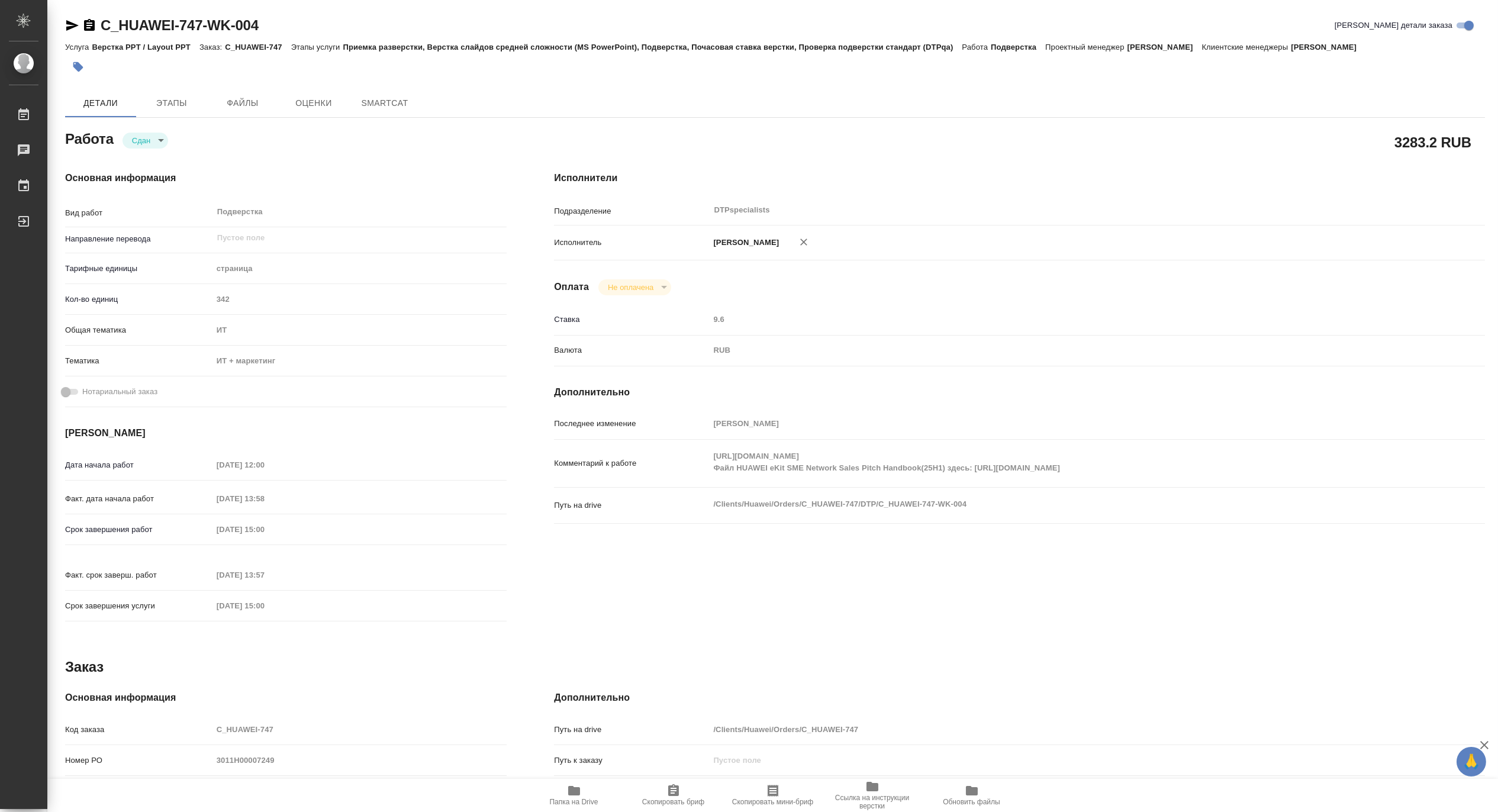
type textarea "x"
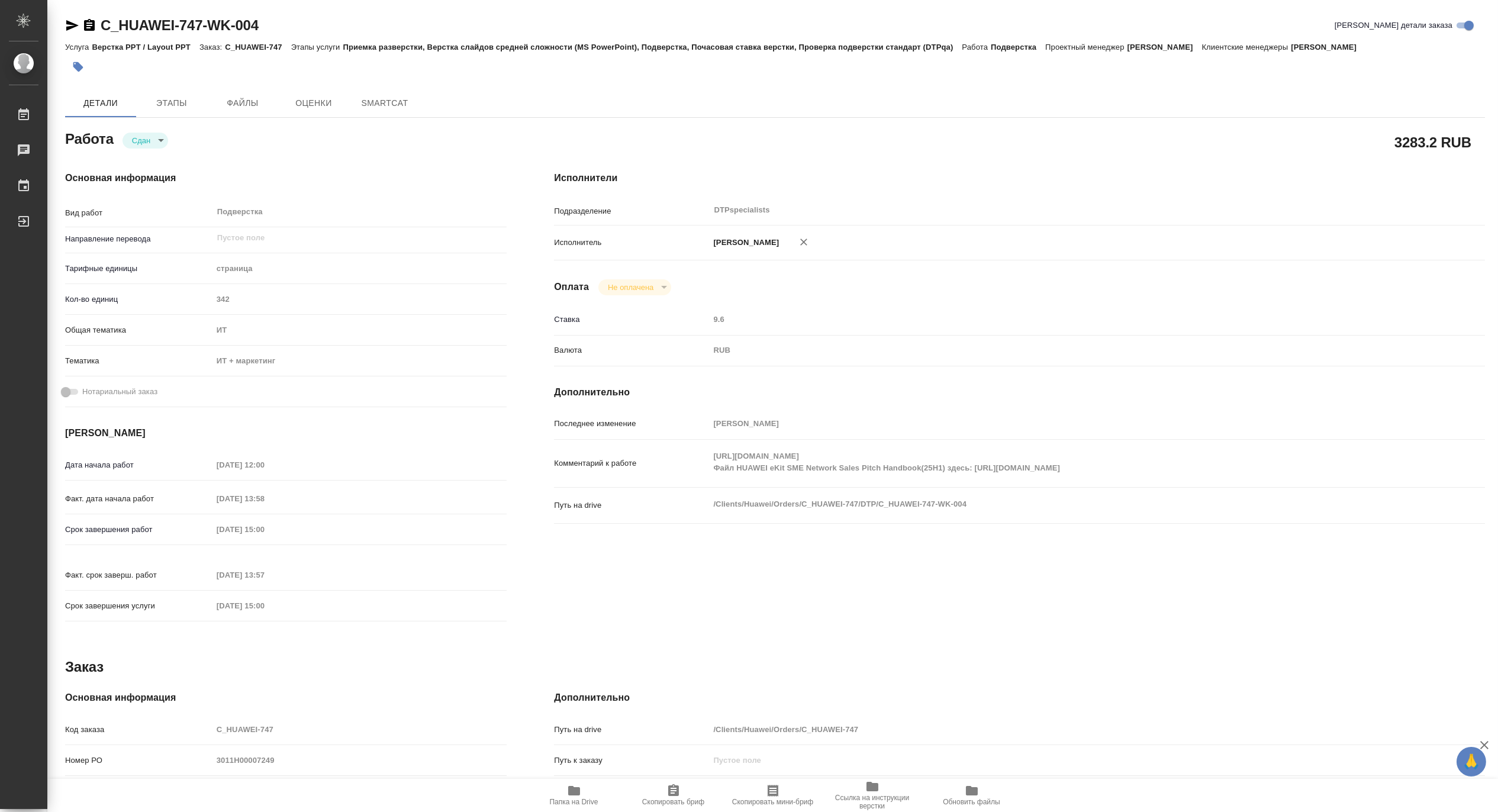
type textarea "x"
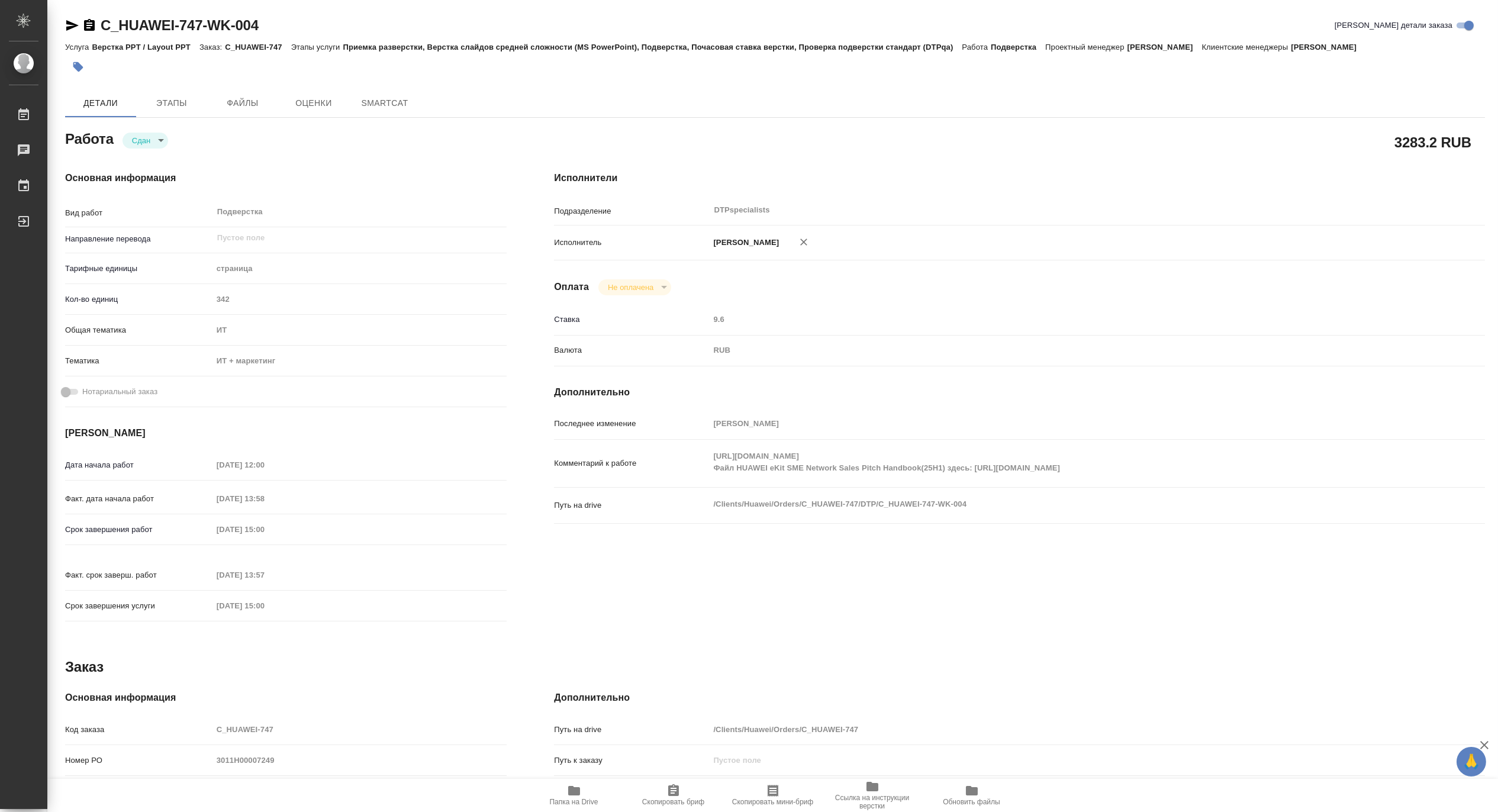
type textarea "x"
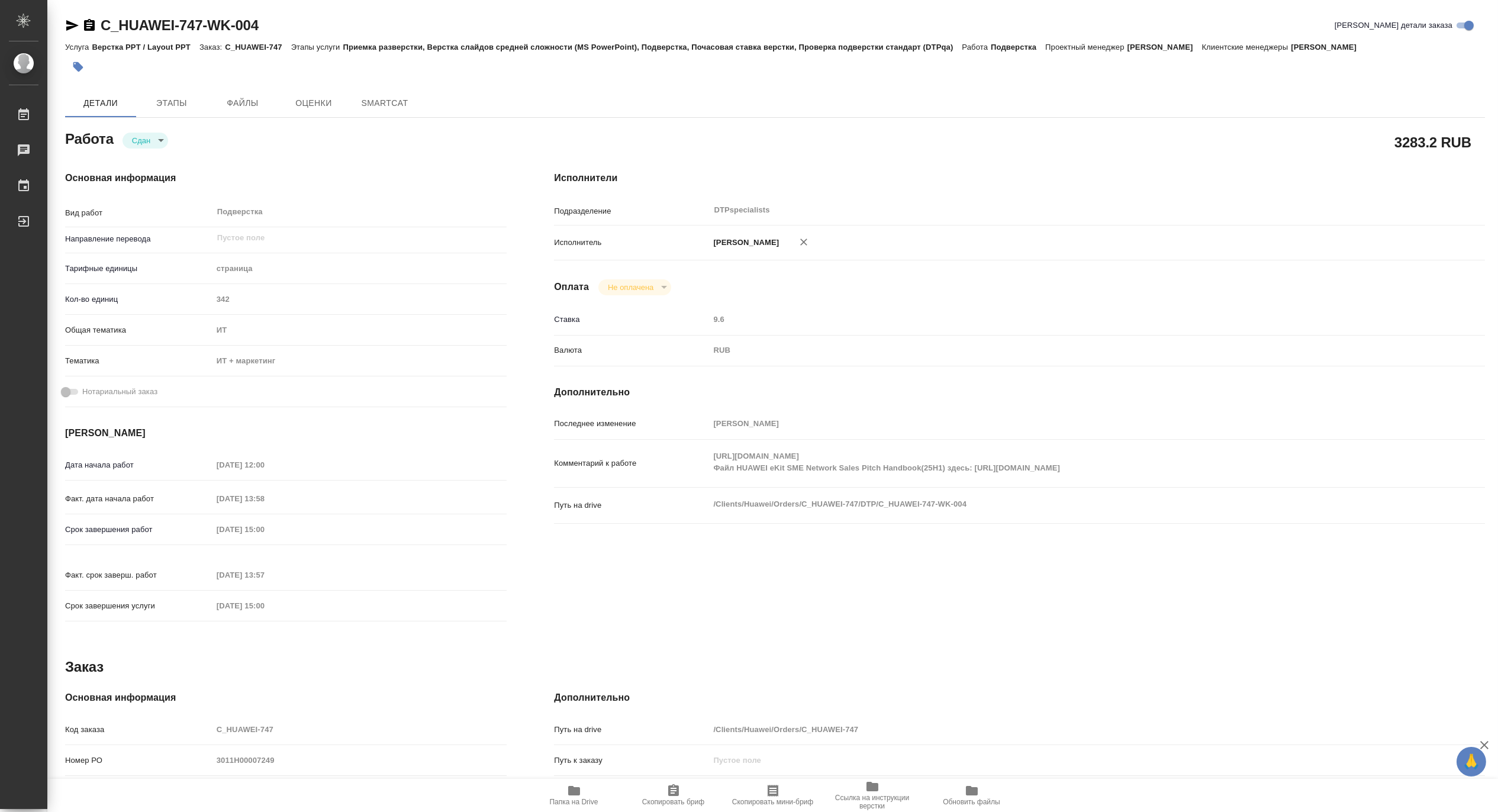
type textarea "x"
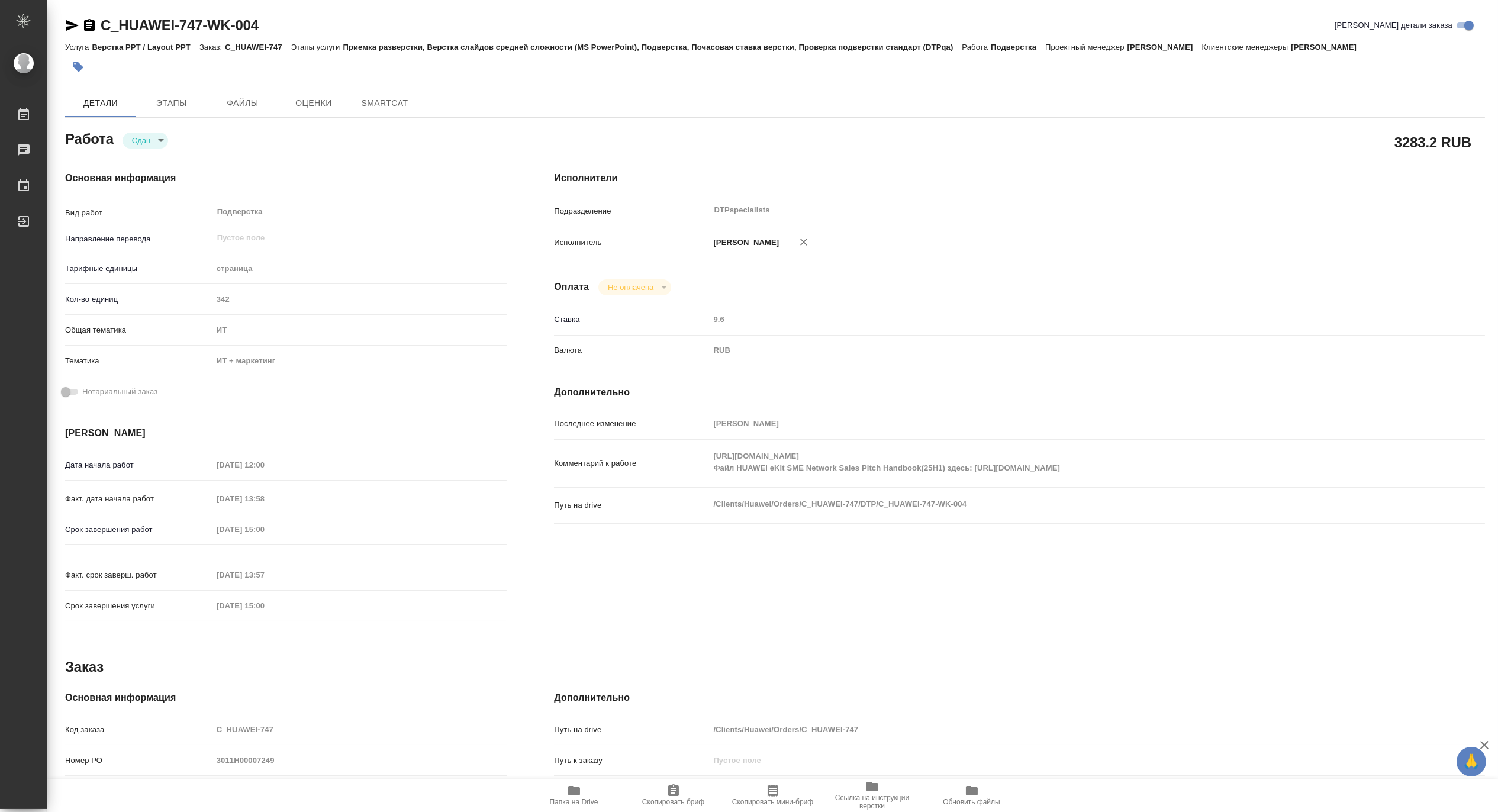
type textarea "x"
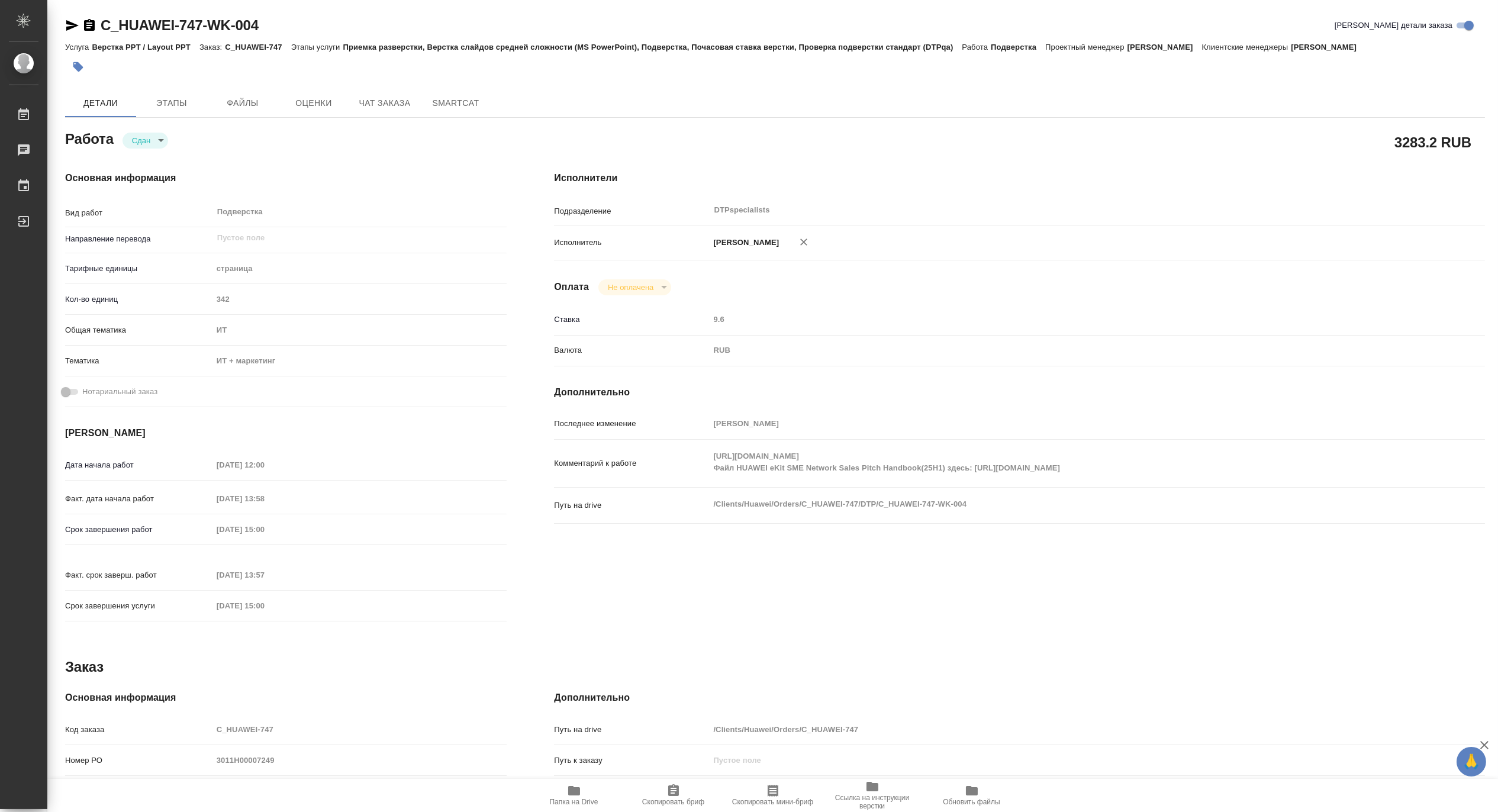
click at [569, 789] on icon "button" at bounding box center [574, 791] width 11 height 10
type textarea "x"
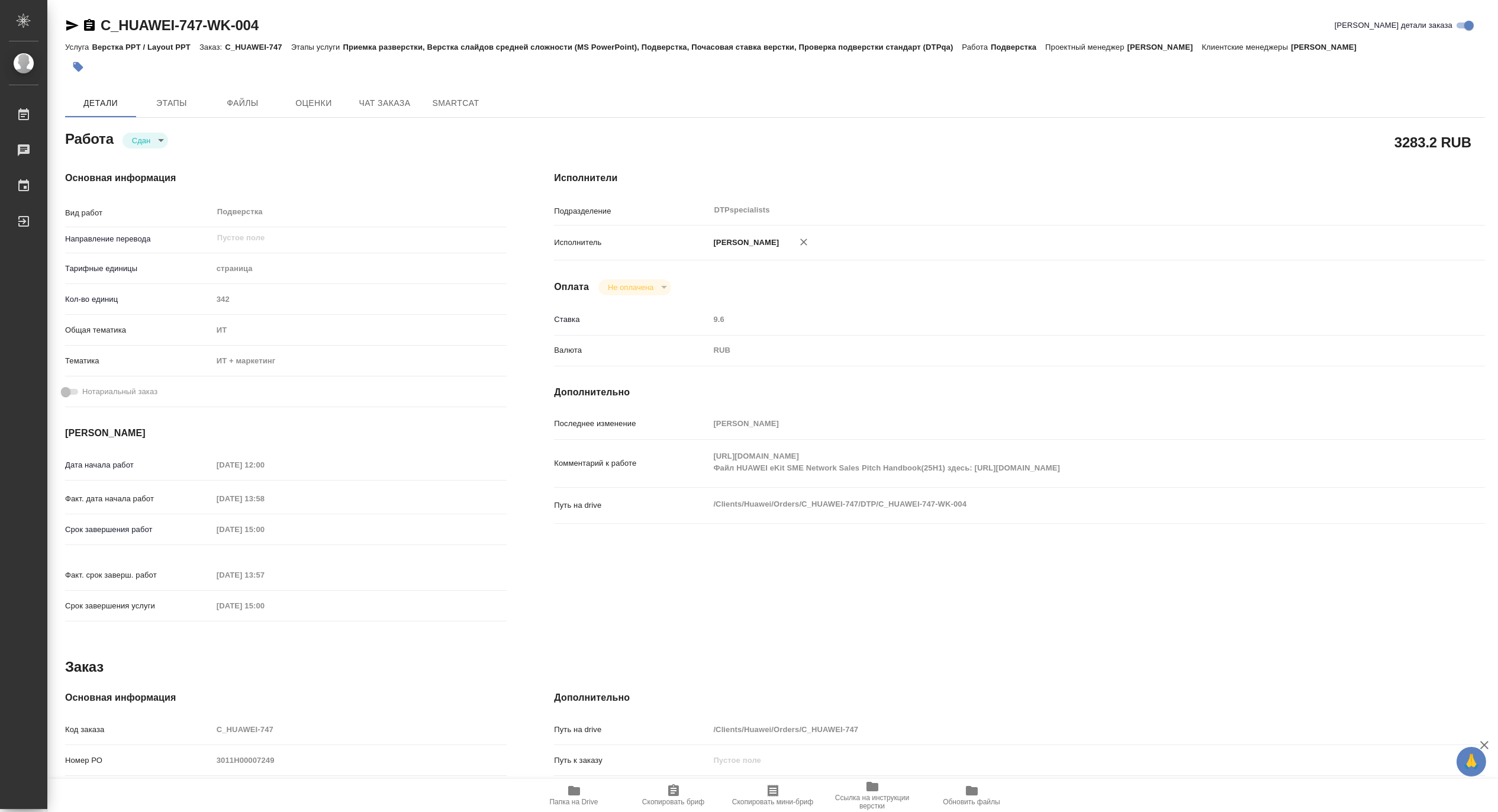
type textarea "x"
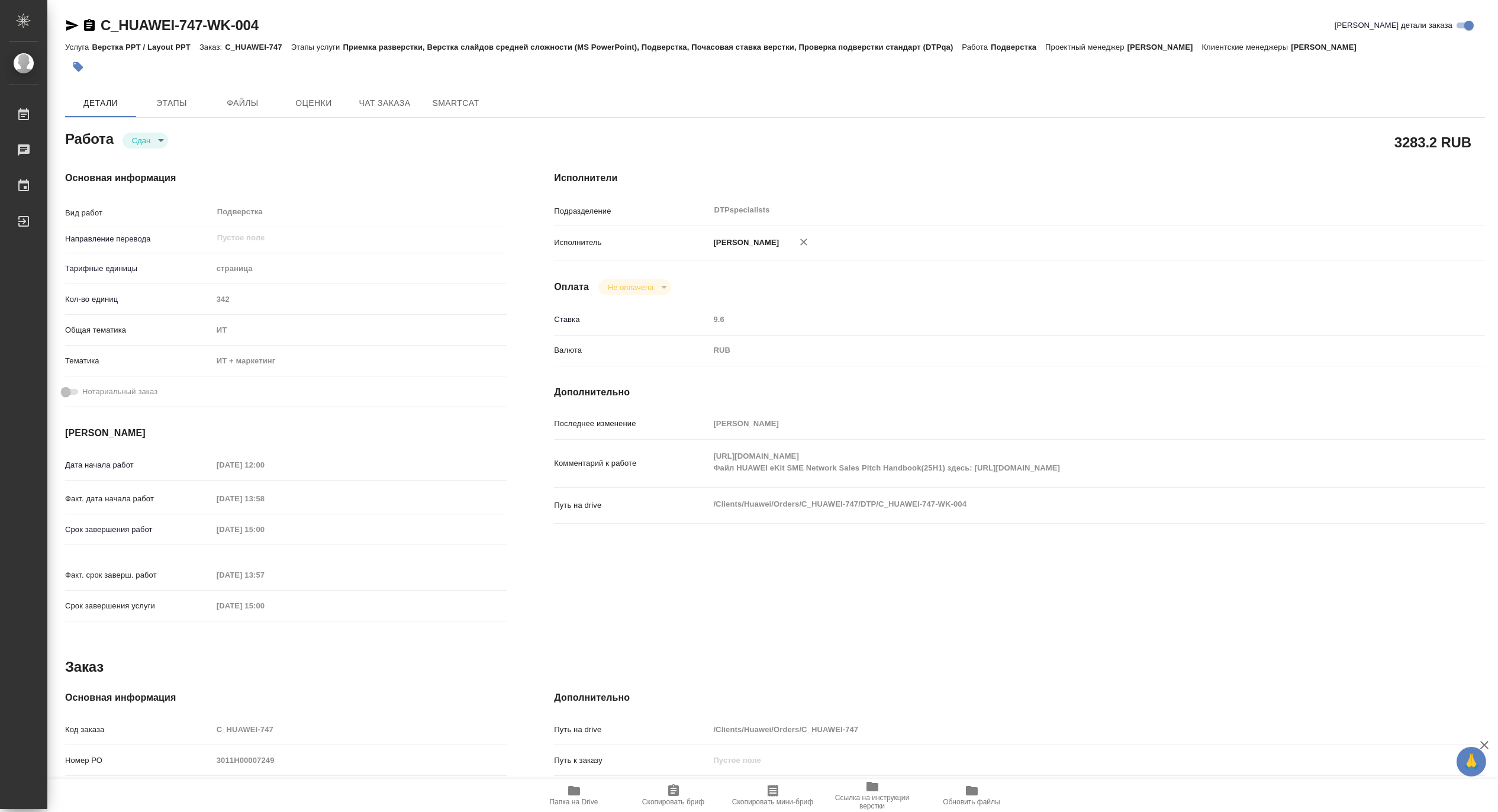
type textarea "x"
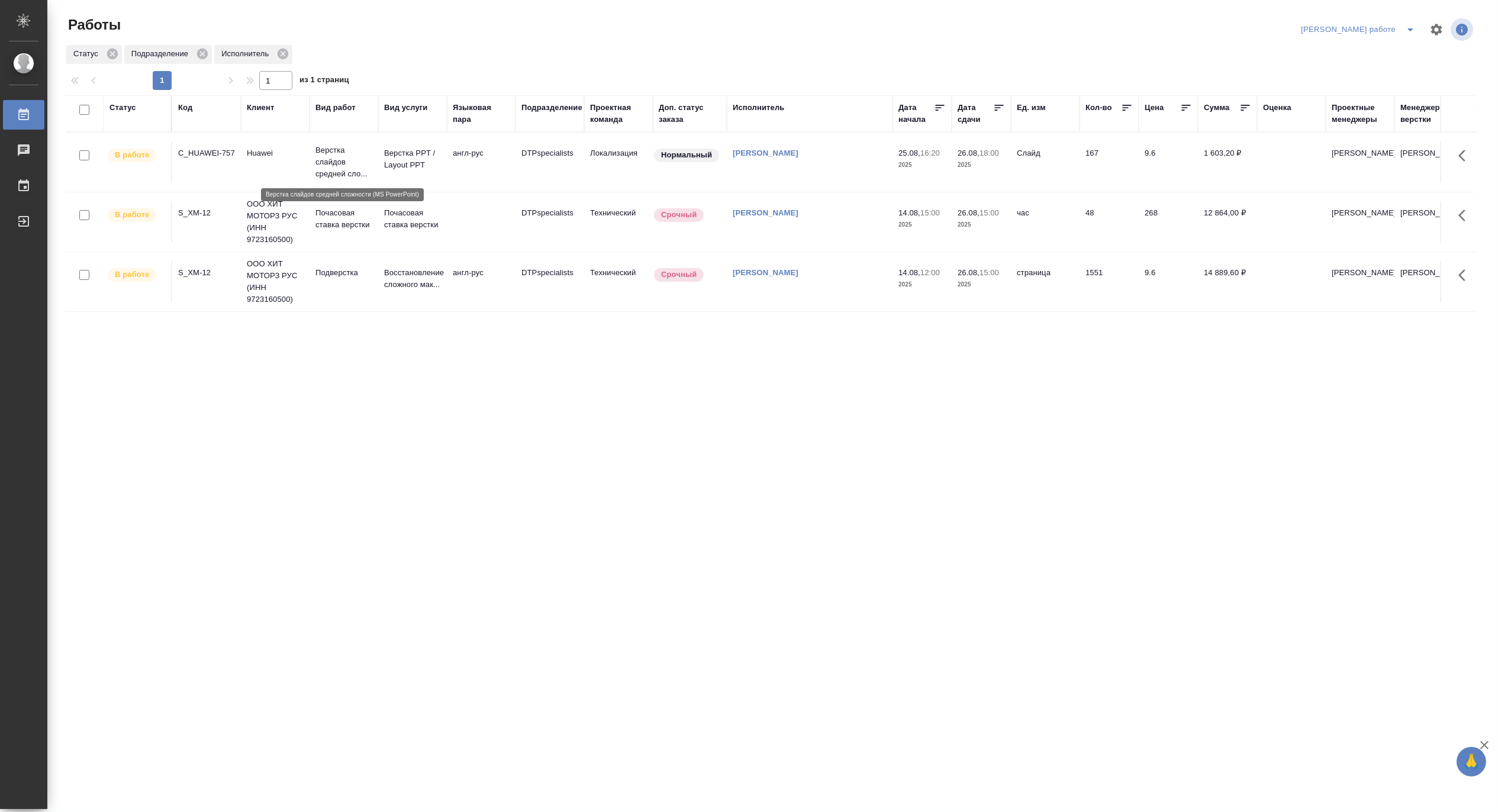
click at [341, 164] on p "Верстка слайдов средней сло..." at bounding box center [343, 162] width 56 height 35
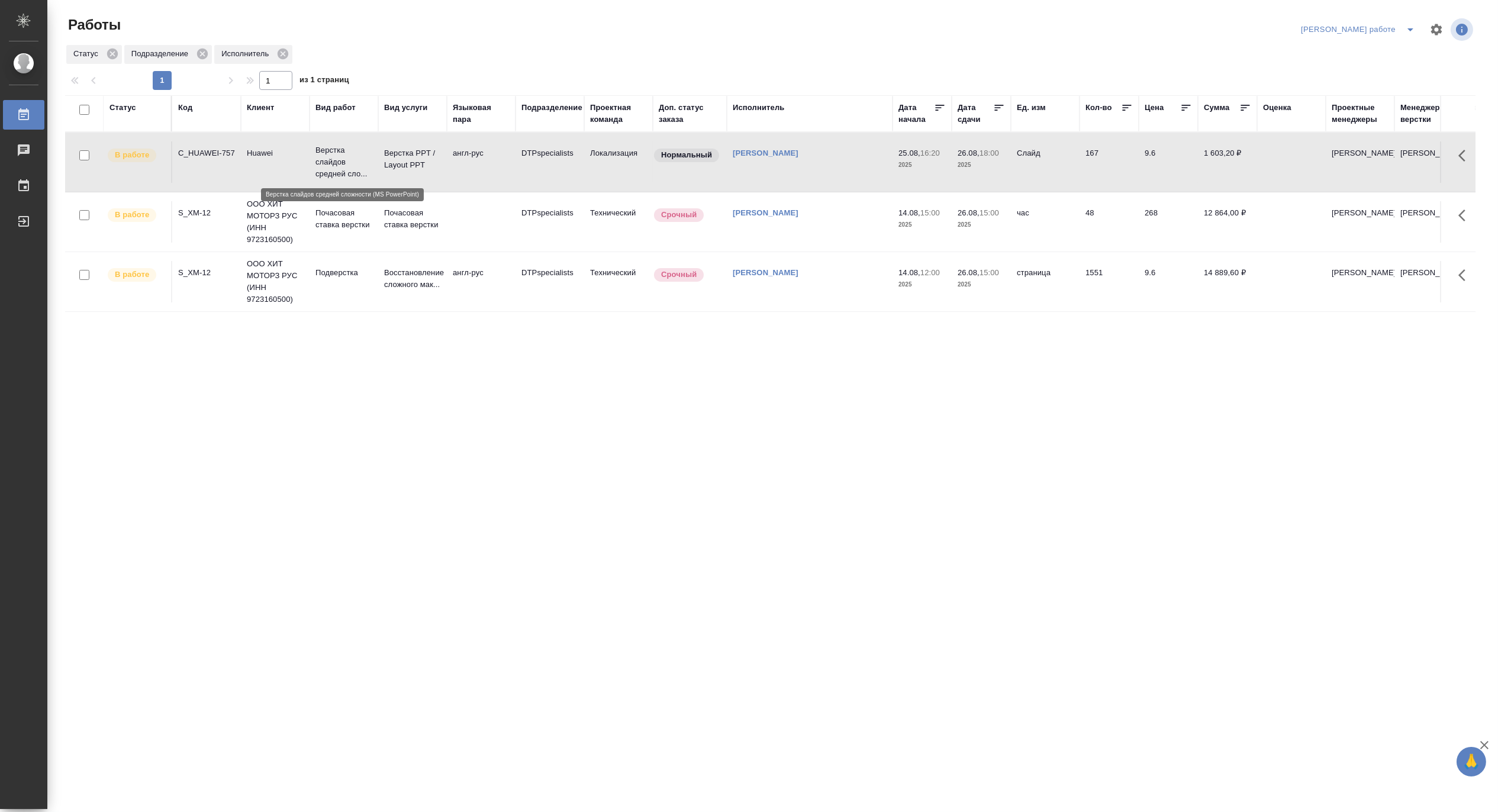
click at [341, 164] on p "Верстка слайдов средней сло..." at bounding box center [343, 162] width 56 height 35
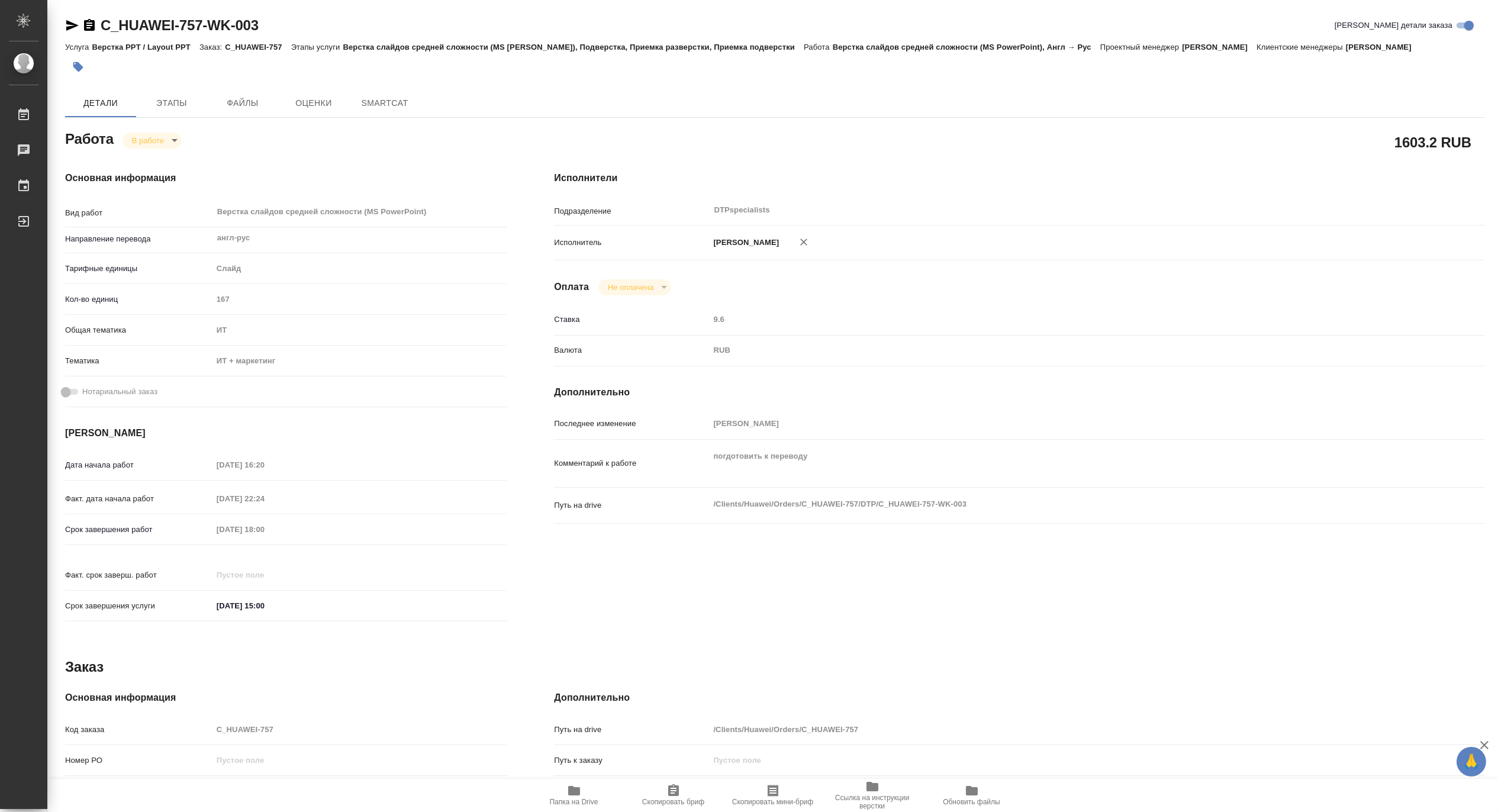
type textarea "x"
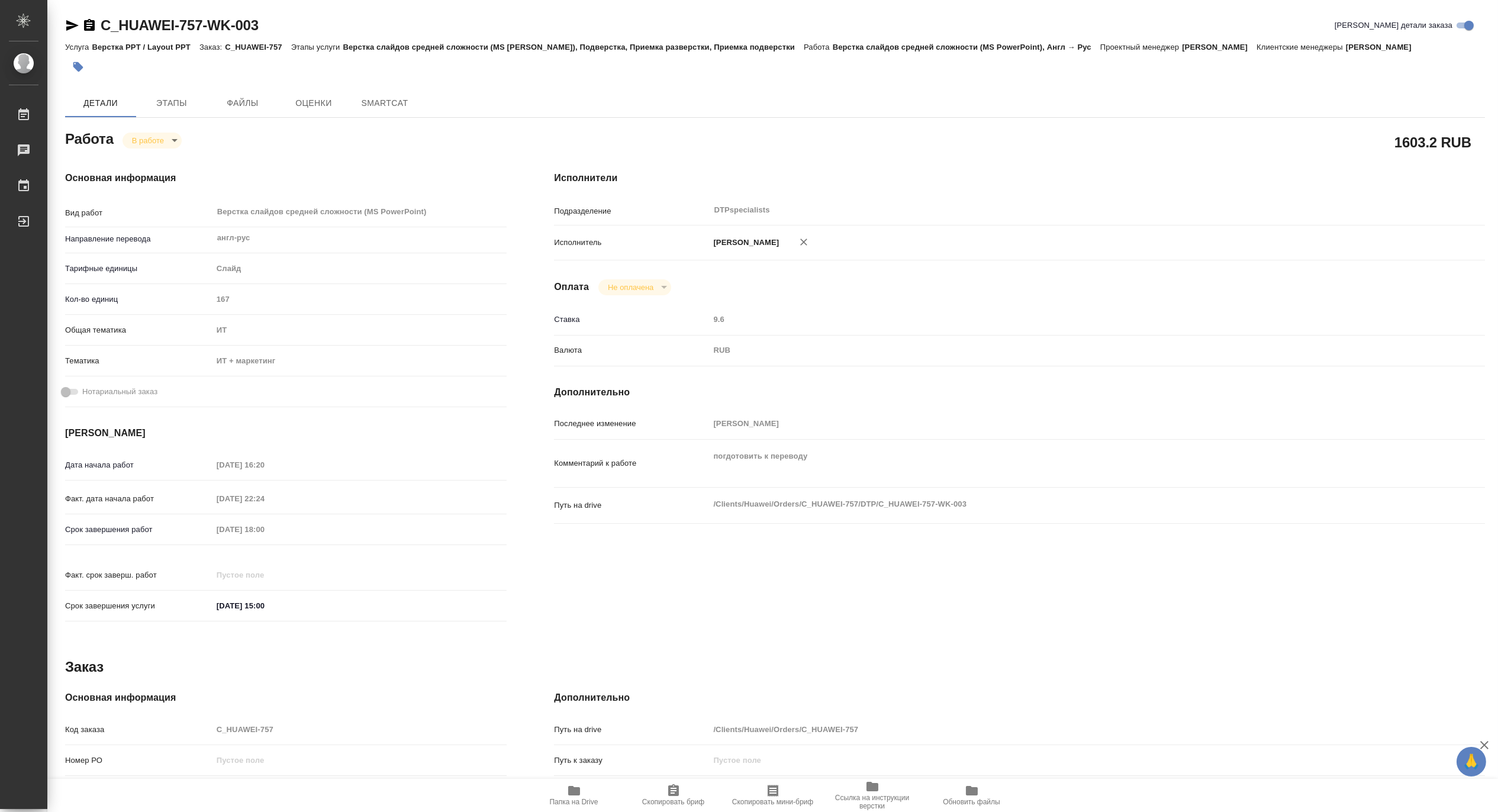
type textarea "x"
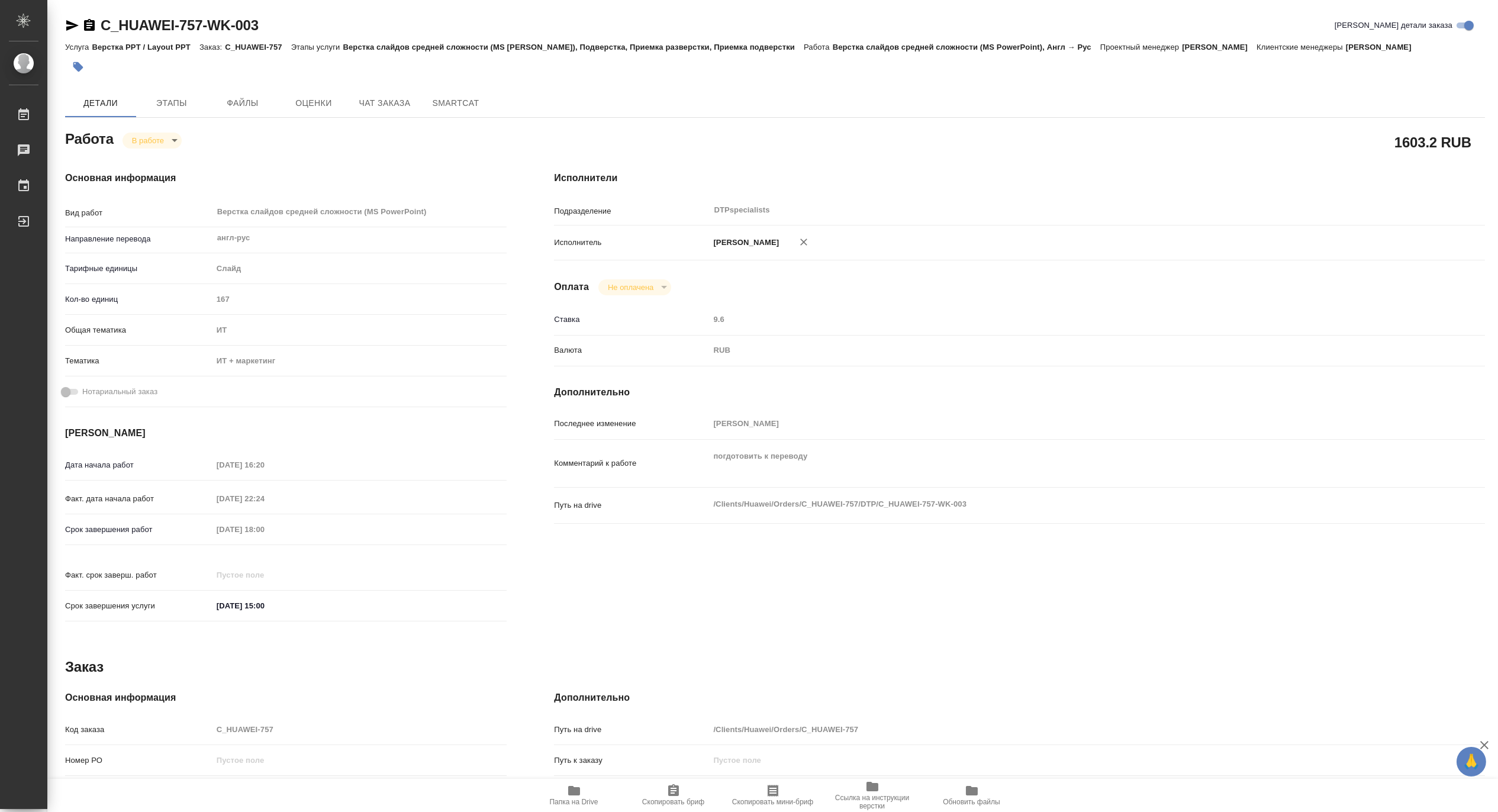
type textarea "x"
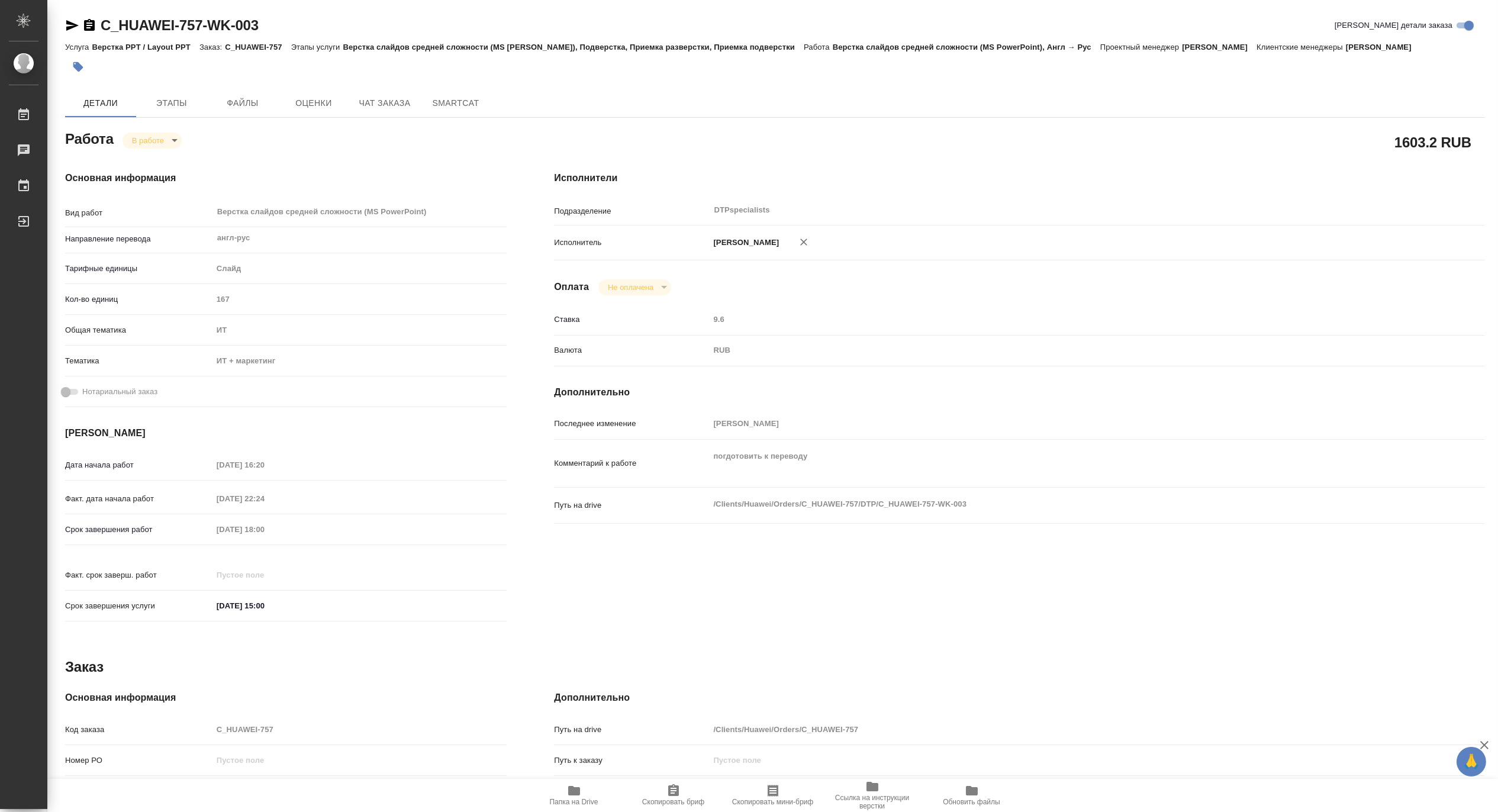
click at [573, 796] on icon "button" at bounding box center [574, 790] width 14 height 14
type textarea "x"
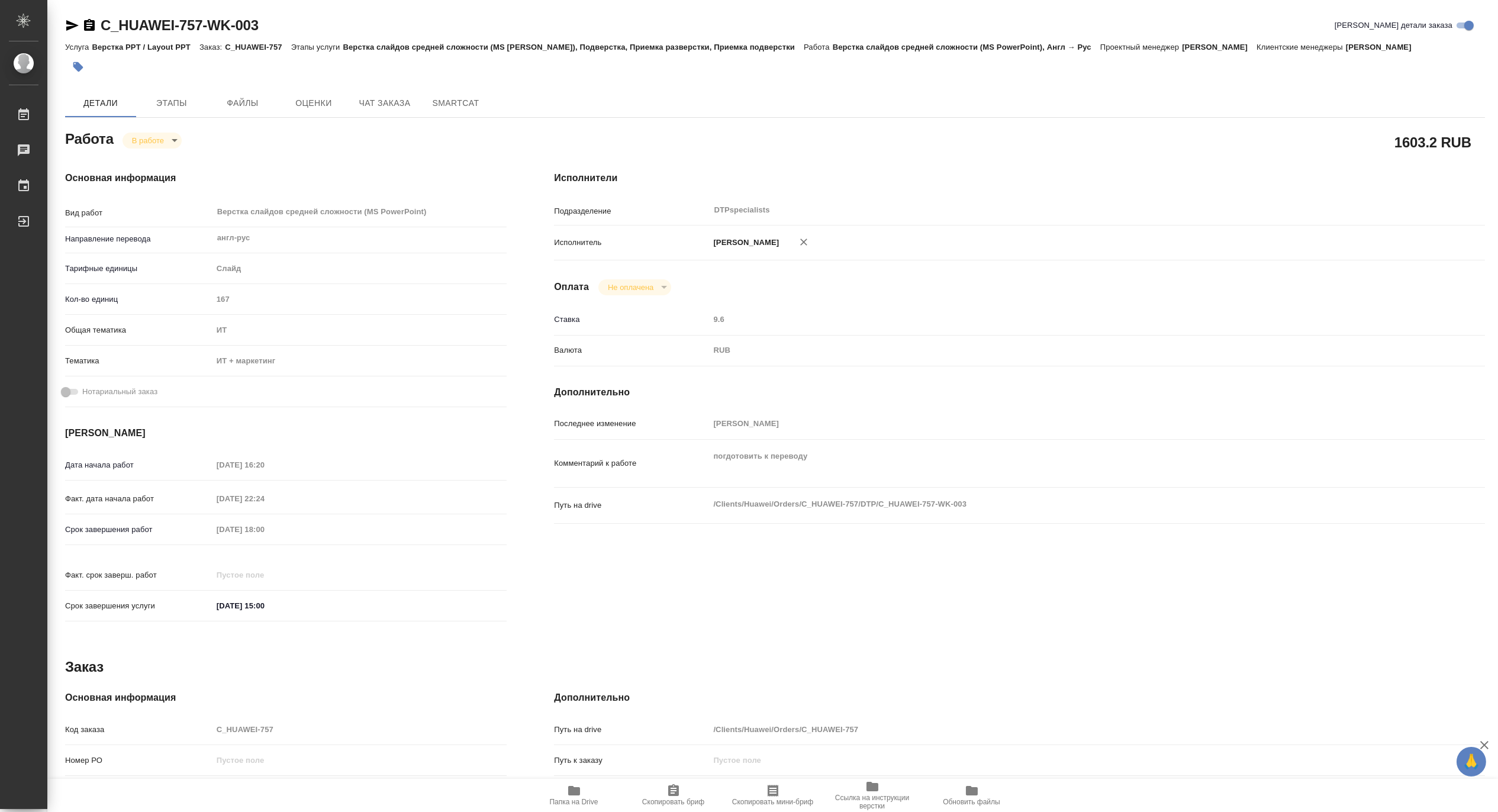
type textarea "x"
click at [593, 796] on span "Папка на Drive" at bounding box center [574, 795] width 85 height 23
click at [143, 142] on body "🙏 .cls-1 fill:#fff; AWATERA [PERSON_NAME] 0 Чаты График Выйти C_HUAWEI-757-WK-0…" at bounding box center [749, 406] width 1498 height 812
click at [148, 165] on button "Выполнен" at bounding box center [152, 161] width 43 height 13
type textarea "x"
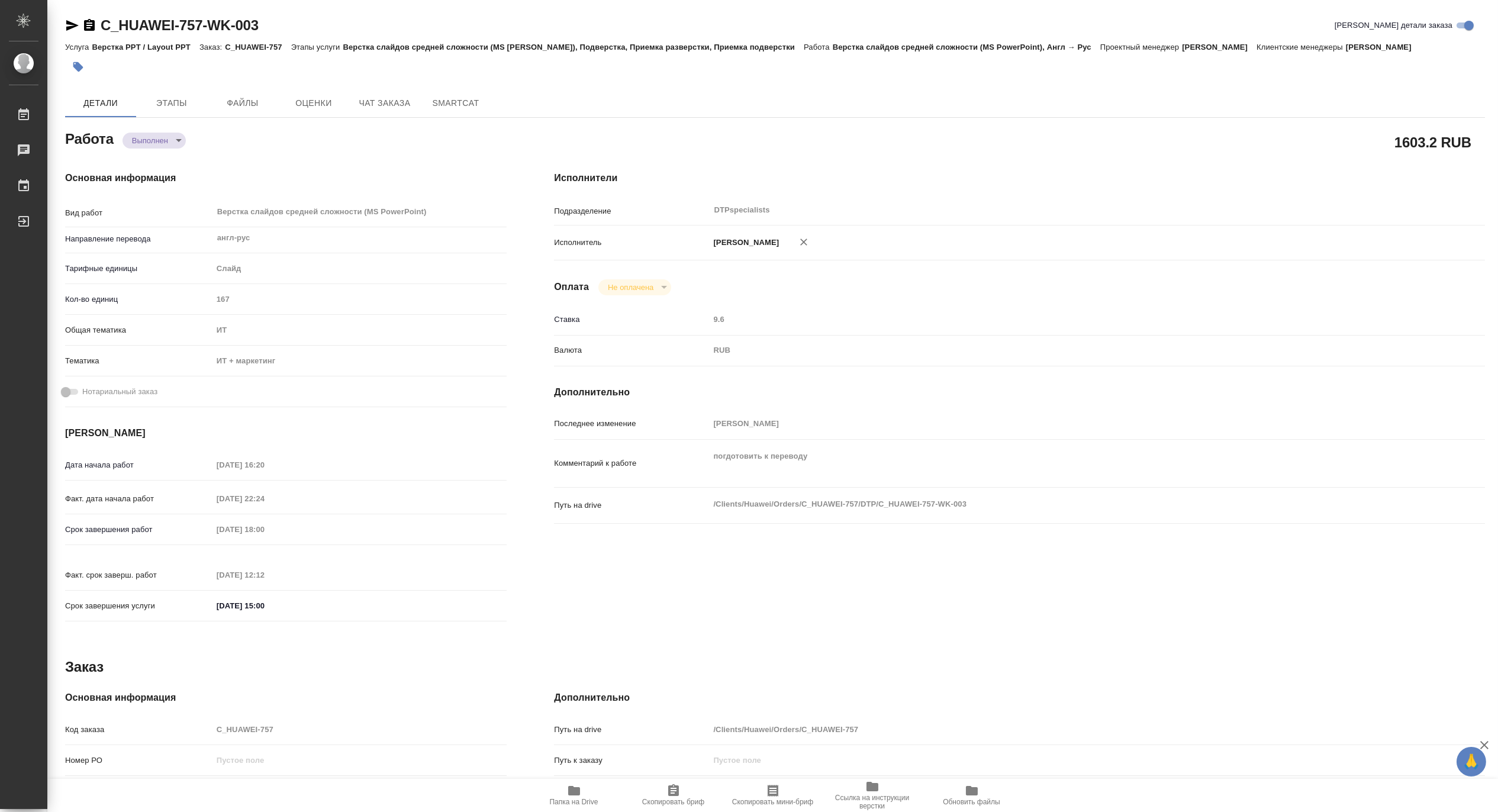
type textarea "x"
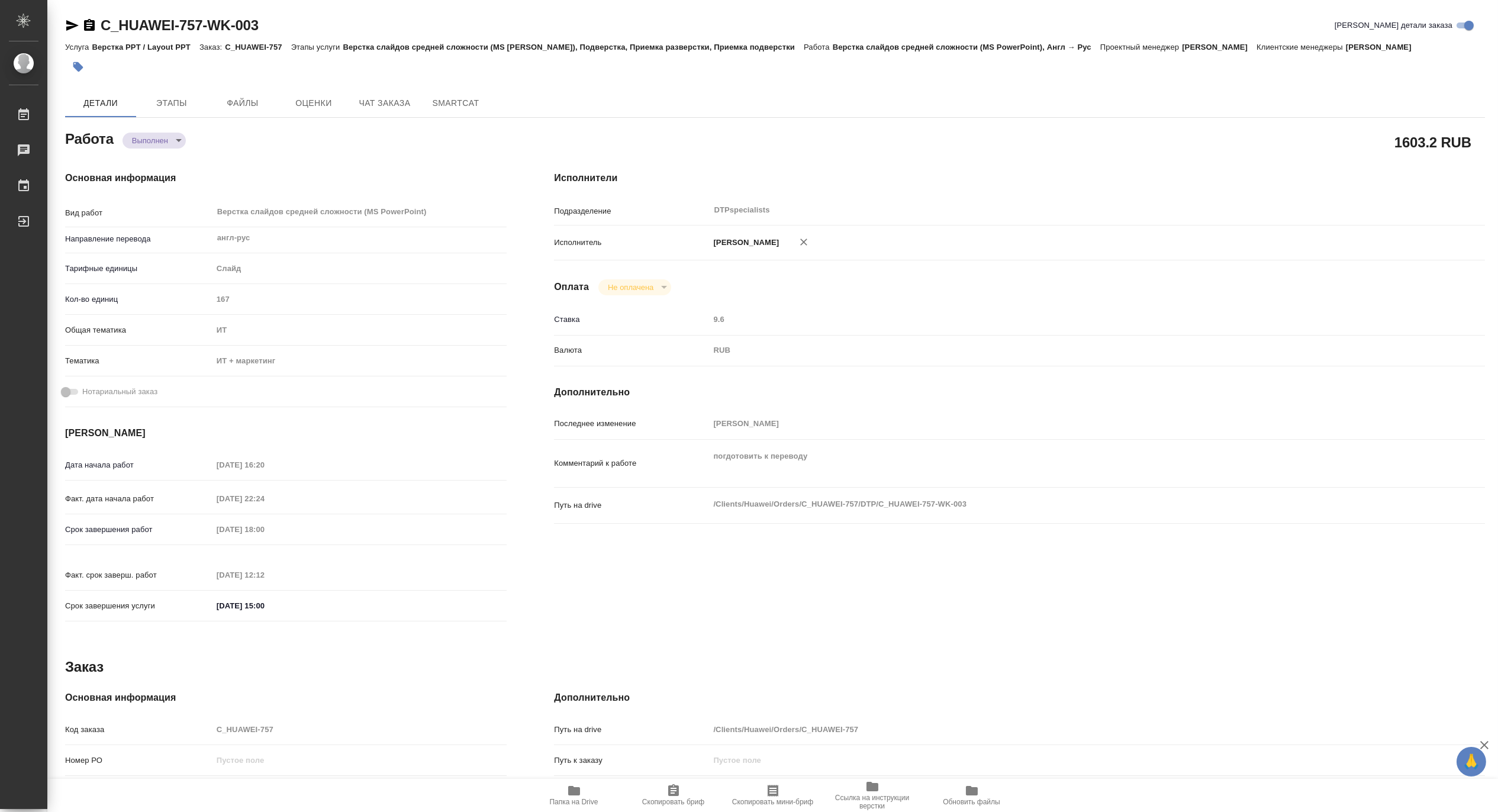
type textarea "x"
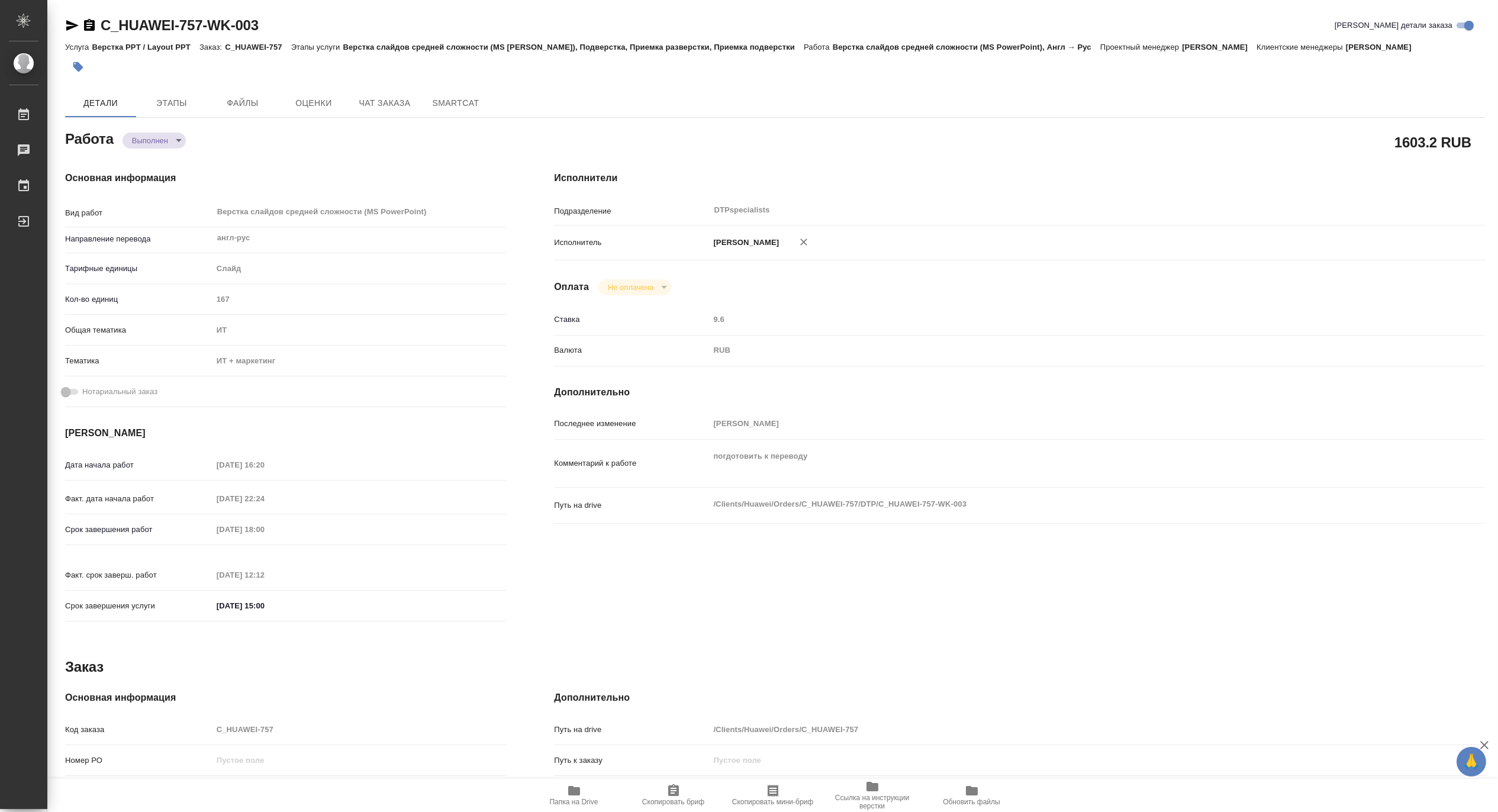
type textarea "x"
